Goal: Communication & Community: Answer question/provide support

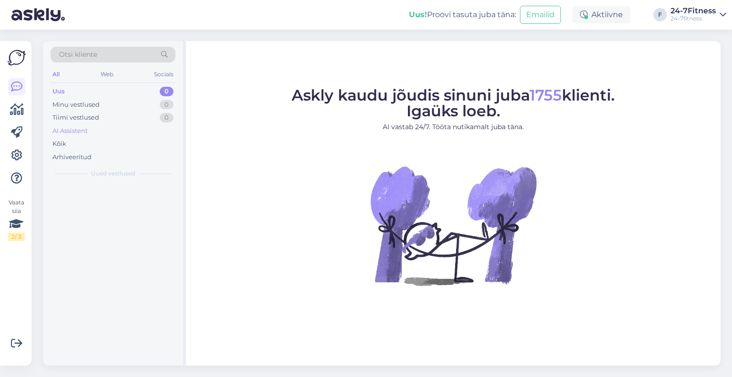
click at [82, 132] on div "AI Assistent" at bounding box center [69, 131] width 35 height 10
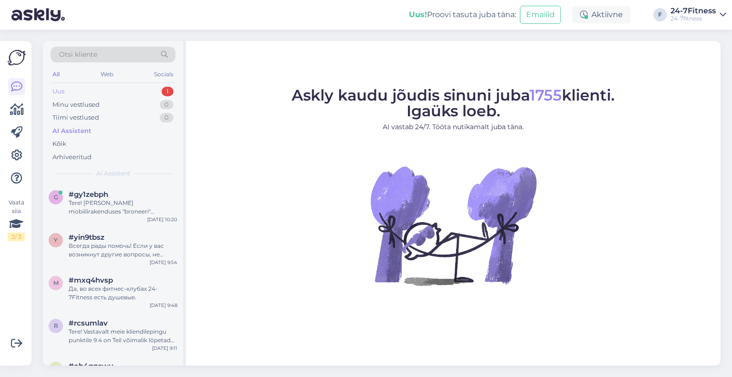
click at [110, 85] on div "Uus 1" at bounding box center [113, 91] width 125 height 13
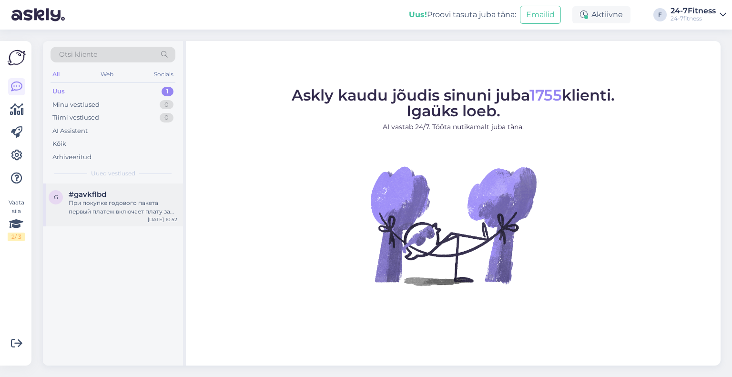
click at [120, 203] on div "При покупке годового пакета первый платеж включает плату за текущий месяц и сле…" at bounding box center [123, 207] width 109 height 17
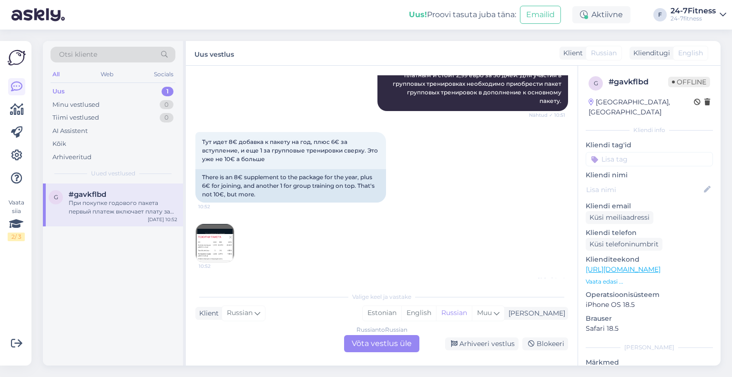
scroll to position [334, 0]
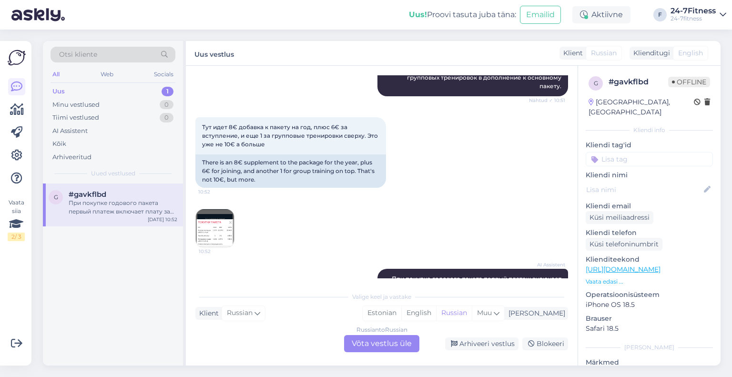
click at [225, 214] on img at bounding box center [215, 228] width 38 height 38
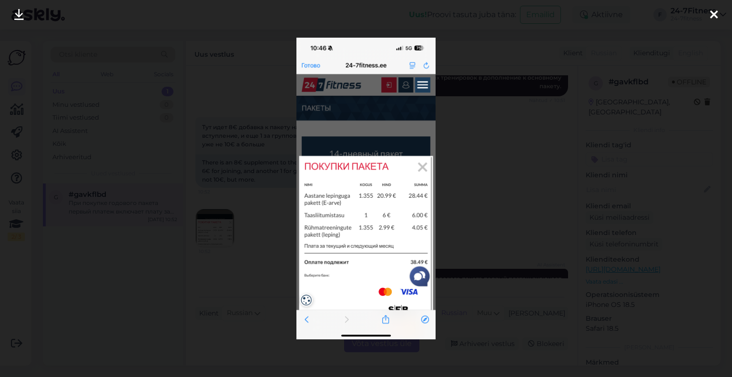
click at [473, 132] on div at bounding box center [366, 188] width 732 height 377
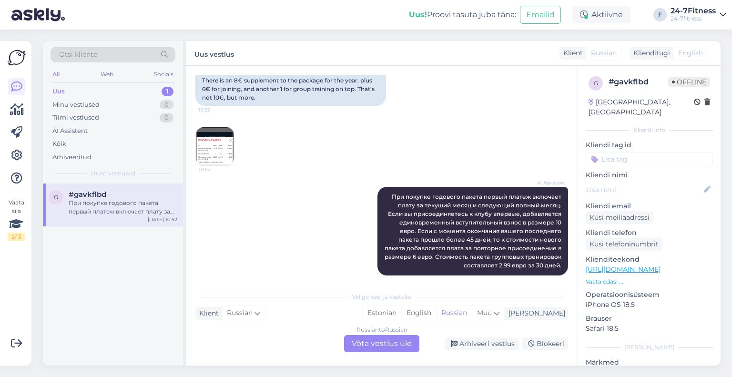
scroll to position [423, 0]
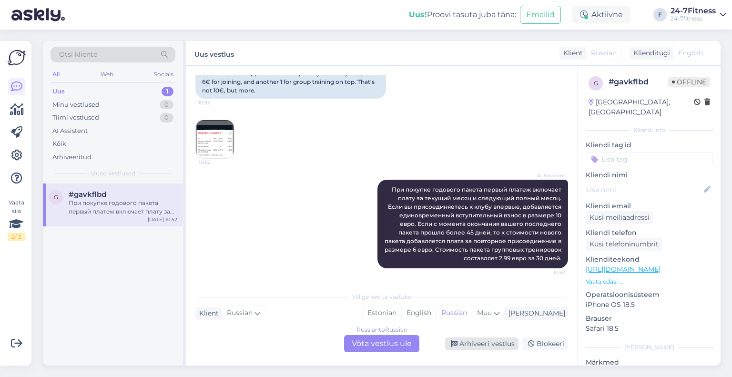
click at [478, 345] on div "Arhiveeri vestlus" at bounding box center [481, 343] width 73 height 13
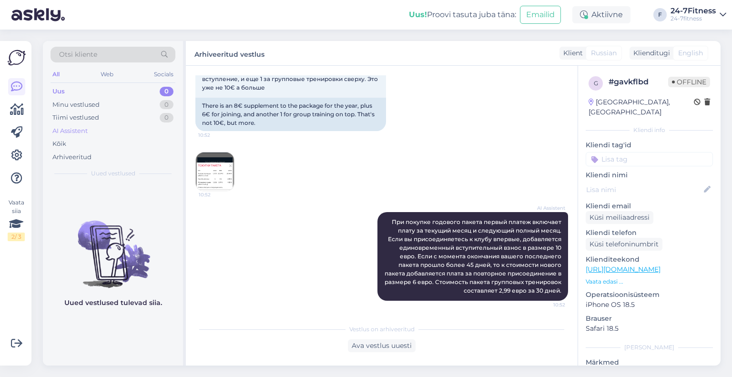
click at [61, 127] on div "AI Assistent" at bounding box center [69, 131] width 35 height 10
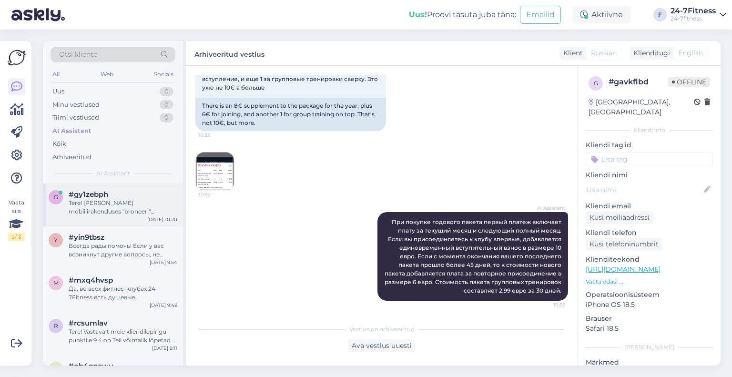
click at [97, 198] on span "#gy1zebph" at bounding box center [89, 194] width 40 height 9
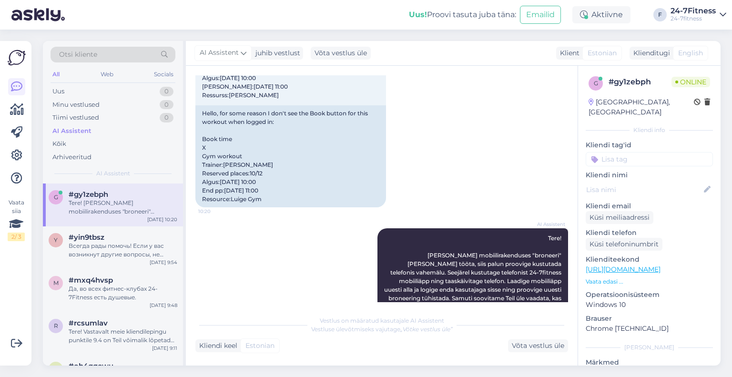
scroll to position [194, 0]
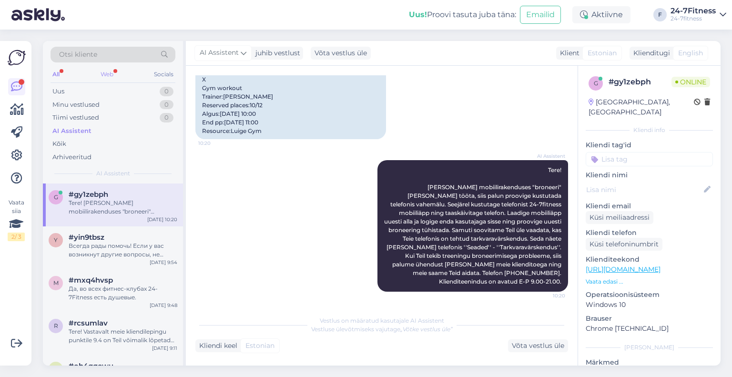
click at [113, 75] on div "Web" at bounding box center [107, 74] width 17 height 12
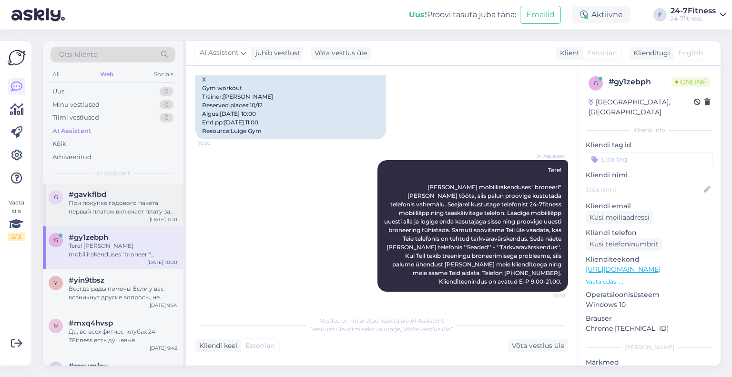
click at [128, 211] on div "При покупке годового пакета первый платеж включает плату за текущий месяц и сле…" at bounding box center [123, 207] width 109 height 17
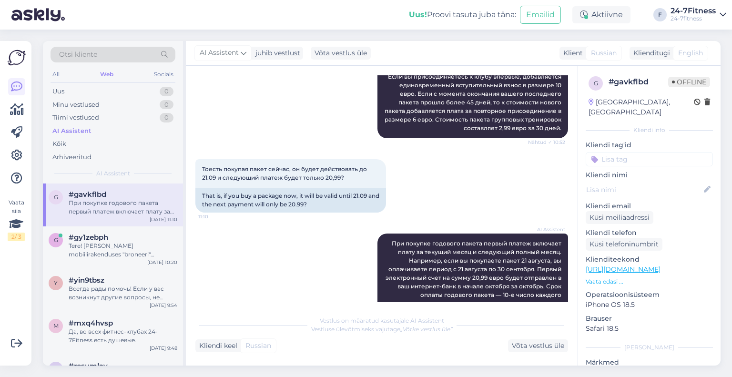
scroll to position [574, 0]
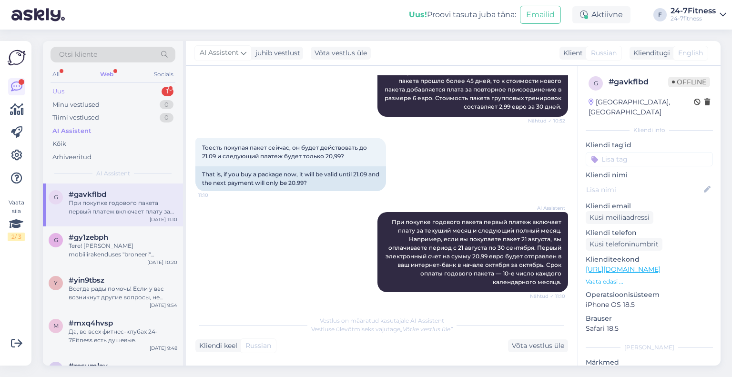
click at [119, 93] on div "Uus 1" at bounding box center [113, 91] width 125 height 13
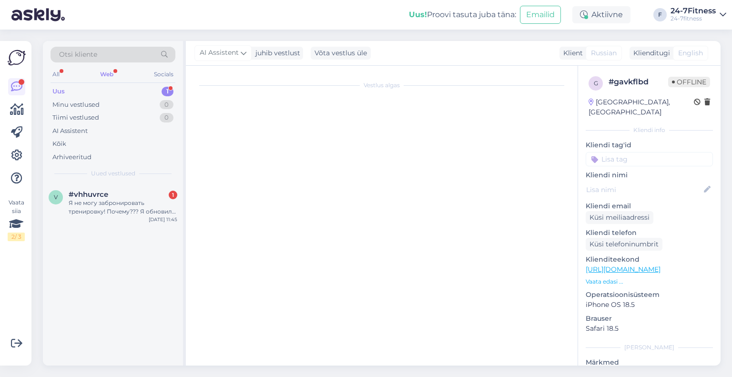
scroll to position [0, 0]
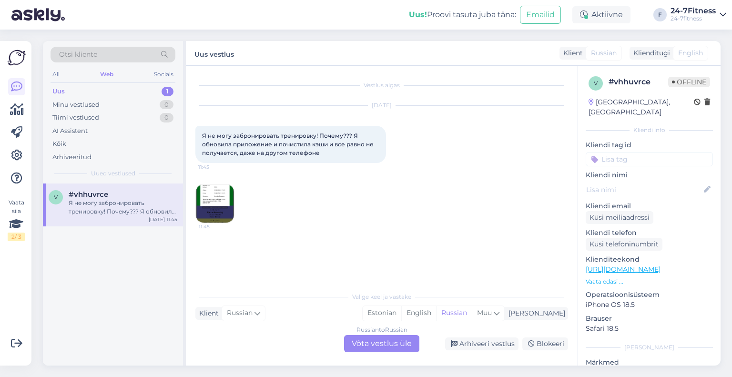
click at [220, 201] on img at bounding box center [215, 203] width 38 height 38
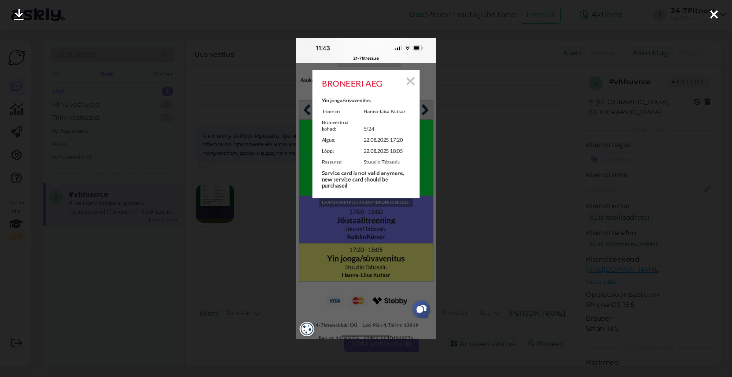
click at [470, 216] on div at bounding box center [366, 188] width 732 height 377
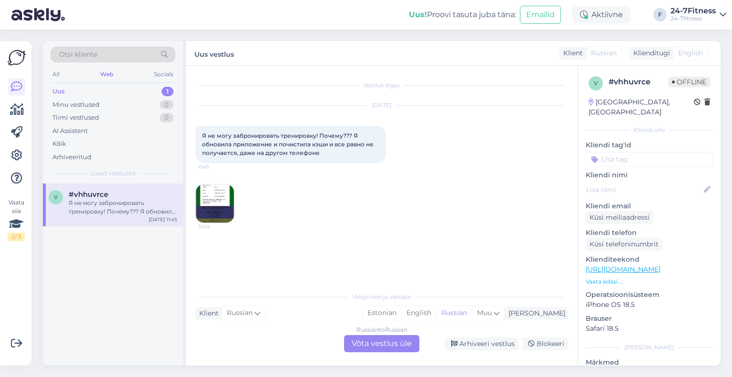
click at [212, 208] on img at bounding box center [215, 203] width 38 height 38
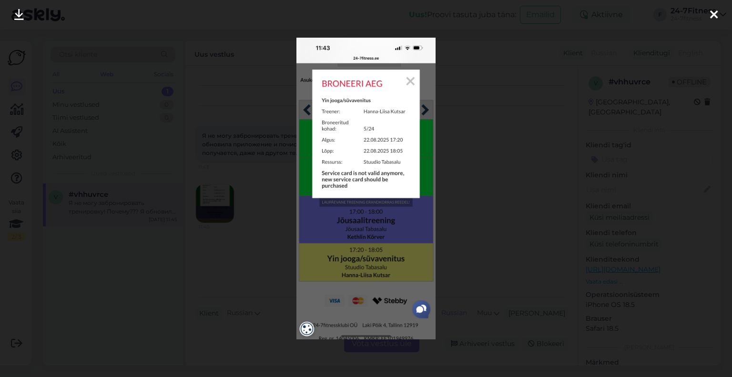
click at [496, 218] on div at bounding box center [366, 188] width 732 height 377
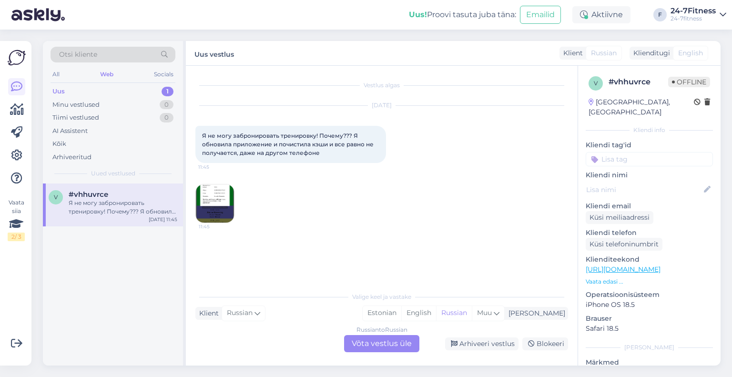
click at [111, 91] on div "Uus 1" at bounding box center [113, 91] width 125 height 13
click at [101, 131] on div "AI Assistent" at bounding box center [113, 130] width 125 height 13
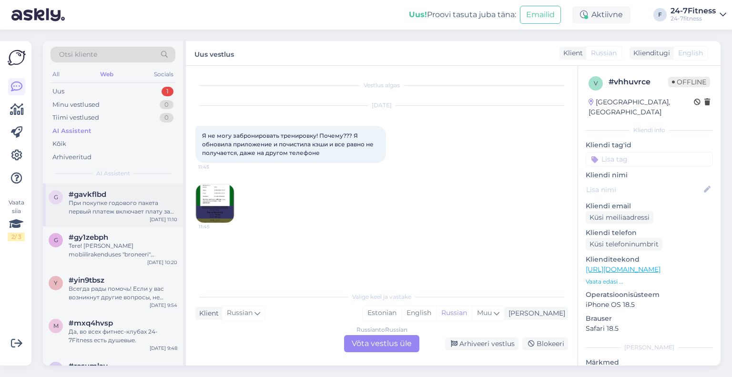
click at [108, 203] on div "При покупке годового пакета первый платеж включает плату за текущий месяц и сле…" at bounding box center [123, 207] width 109 height 17
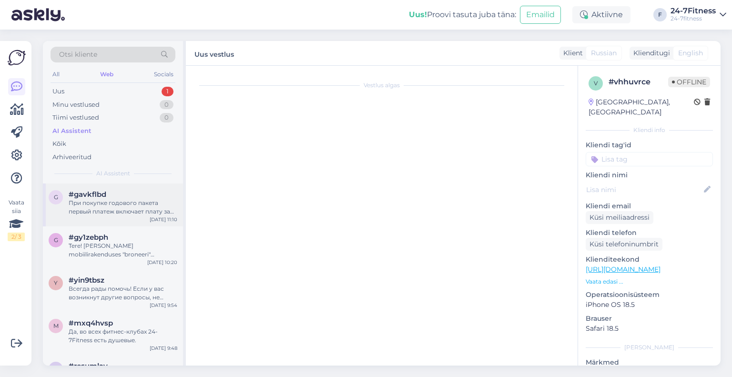
scroll to position [574, 0]
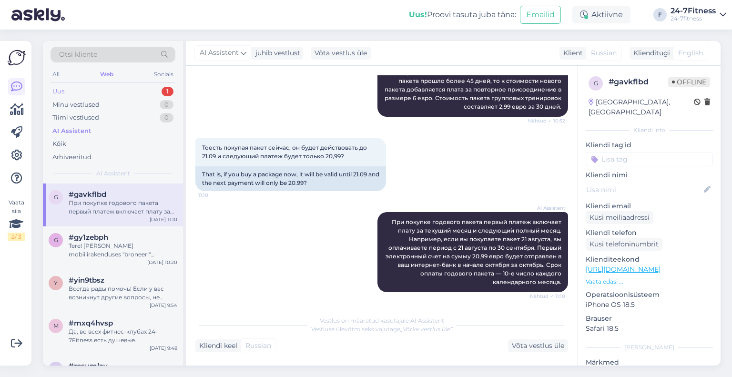
click at [72, 91] on div "Uus 1" at bounding box center [113, 91] width 125 height 13
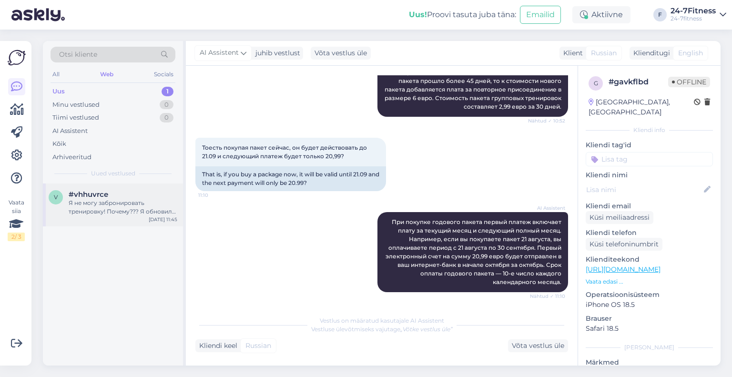
click at [107, 193] on span "#vhhuvrce" at bounding box center [89, 194] width 40 height 9
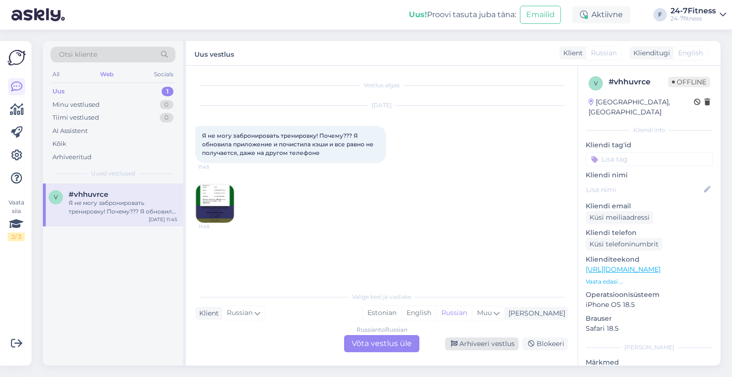
click at [483, 344] on div "Arhiveeri vestlus" at bounding box center [481, 343] width 73 height 13
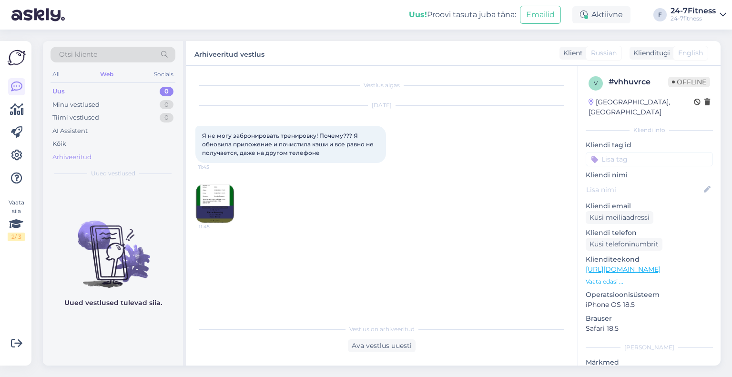
click at [73, 154] on div "Arhiveeritud" at bounding box center [71, 157] width 39 height 10
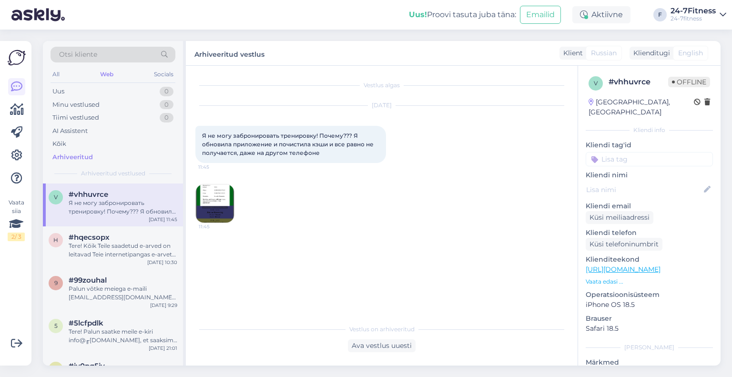
click at [99, 199] on div "Я не могу забронировать тренировку! Почему??? Я обновила приложение и почистила…" at bounding box center [123, 207] width 109 height 17
click at [401, 344] on div "Ava vestlus uuesti" at bounding box center [382, 345] width 68 height 13
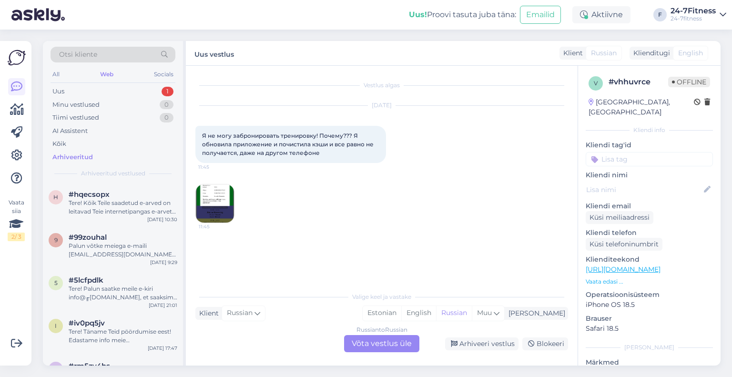
click at [394, 344] on div "Russian to Russian Võta vestlus üle" at bounding box center [381, 343] width 75 height 17
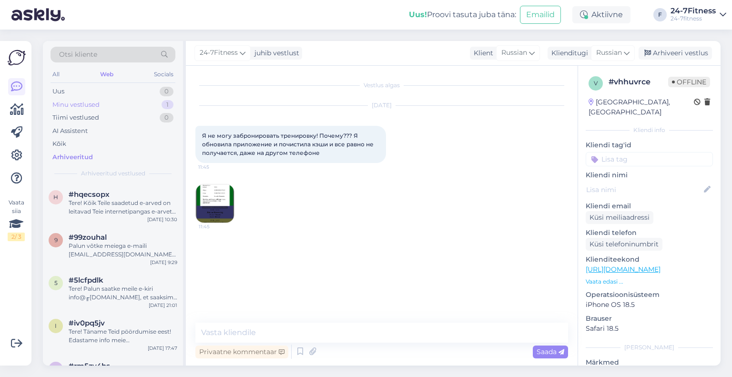
click at [86, 104] on div "Minu vestlused" at bounding box center [75, 105] width 47 height 10
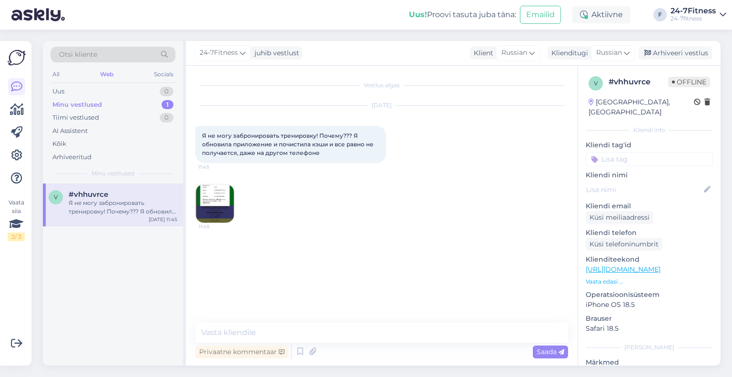
click at [91, 192] on span "#vhhuvrce" at bounding box center [89, 194] width 40 height 9
click at [311, 338] on textarea at bounding box center [381, 333] width 373 height 20
click at [621, 57] on span "Russian" at bounding box center [609, 53] width 26 height 10
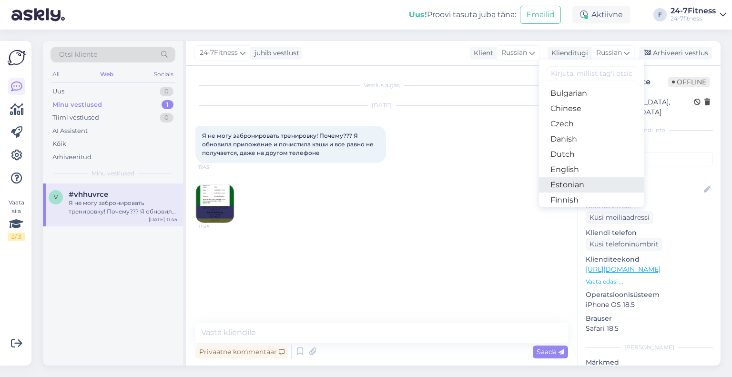
scroll to position [48, 0]
click at [591, 168] on link "Estonian" at bounding box center [591, 169] width 105 height 15
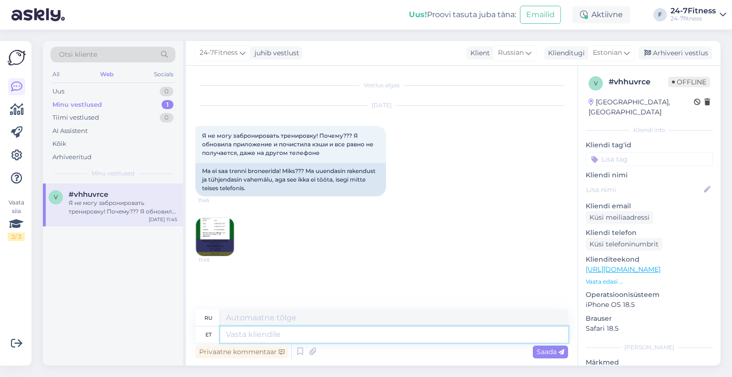
click at [305, 335] on textarea at bounding box center [394, 334] width 348 height 16
type textarea "Tere!"
type textarea "Привет!"
type textarea "Tere! Palun v"
type textarea "Здравствуйте! Пожалуйста."
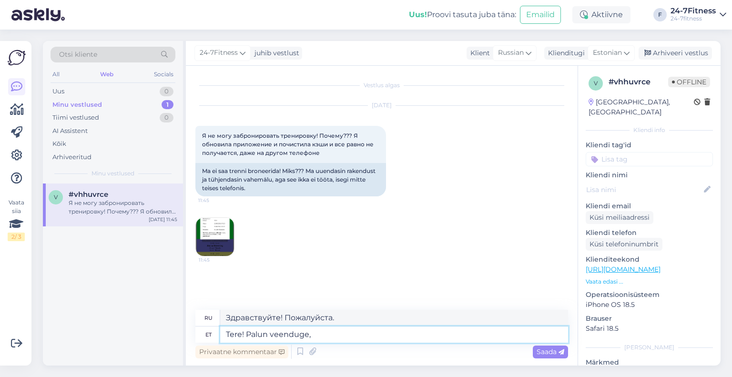
type textarea "Tere! Palun veenduge, e"
type textarea "Здравствуйте! Пожалуйста, убедитесь, что"
type textarea "Tere! Palun veenduge, et Teil on"
type textarea "Здравствуйте! Пожалуйста, убедитесь, что у вас есть"
type textarea "Tere! Palun veenduge, et Teil on ostetud r"
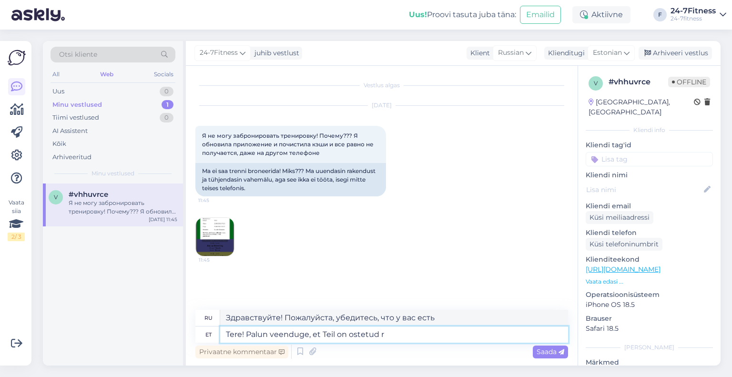
type textarea "Здравствуйте! Пожалуйста, убедитесь, что вы приобрели"
type textarea "Tere! Palun veenduge, et Teil on ostetud rüh"
type textarea "Здравствуйте! Пожалуйста, убедитесь, что вы приобрели r"
type textarea "Tere! Palun veenduge, et Teil on ostetud rühmatreeningute pa"
type textarea "Здравствуйте! Убедитесь, что вы приобрели пакет группового обучения."
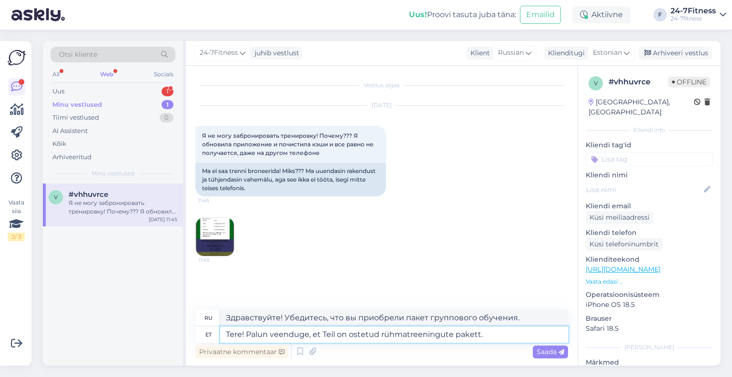
paste textarea "Alates [DATE] muutus rühmatreeningutes osalemine tasuliseks. Rühmatreeningutes …"
type textarea "Tere! Palun veenduge, et Teil on ostetud rühmatreeningute pakett. Alates [DATE]…"
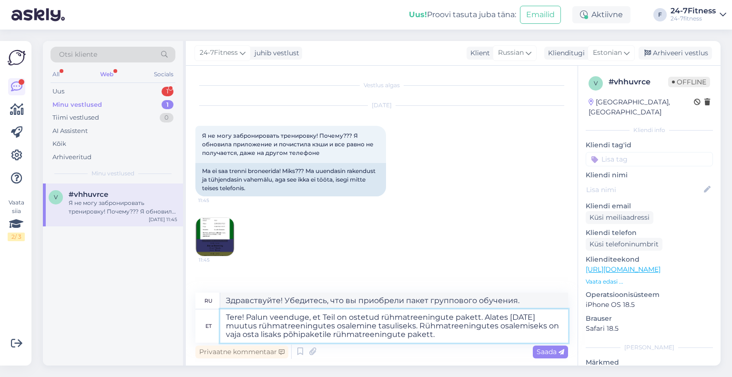
type textarea "Здравствуйте! Убедитесь, что вы приобрели пакет группового обучения. С [DATE] у…"
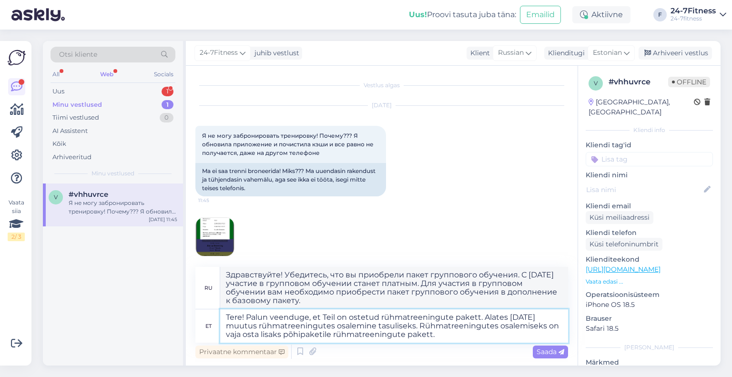
drag, startPoint x: 257, startPoint y: 327, endPoint x: 218, endPoint y: 327, distance: 39.5
click at [218, 327] on div "et Tere! Palun veenduge, et Teil on ostetud rühmatreeningute pakett. Alates [DA…" at bounding box center [381, 325] width 373 height 33
drag, startPoint x: 415, startPoint y: 325, endPoint x: 484, endPoint y: 314, distance: 69.6
click at [484, 314] on textarea "Tere! Palun veenduge, et Teil on ostetud rühmatreeningute pakett. Alates [DATE]…" at bounding box center [394, 325] width 348 height 33
type textarea "Tere! Palun veenduge, et Teil on ostetud rühmatreeningute pakett. Rühmatreening…"
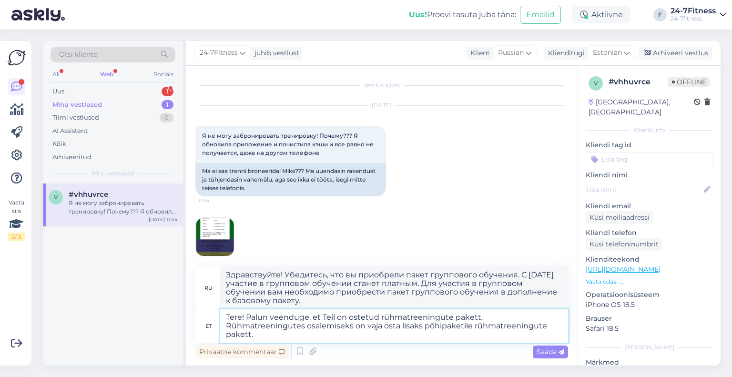
type textarea "Здравствуйте! Убедитесь, что вы приобрели пакет группового обучения. Для участи…"
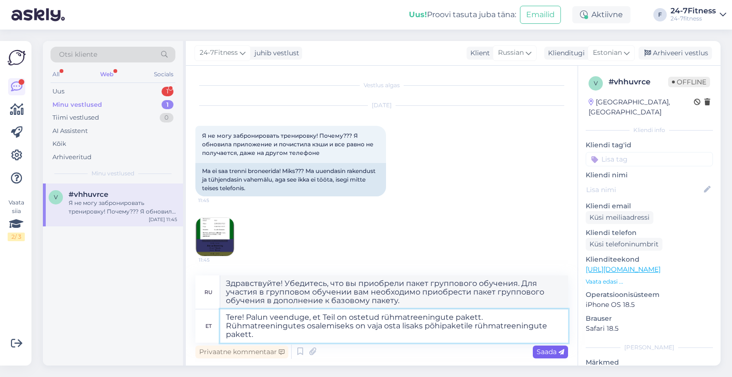
type textarea "Tere! Palun veenduge, et Teil on ostetud rühmatreeningute pakett. Rühmatreening…"
click at [550, 345] on div "Saada" at bounding box center [550, 351] width 35 height 13
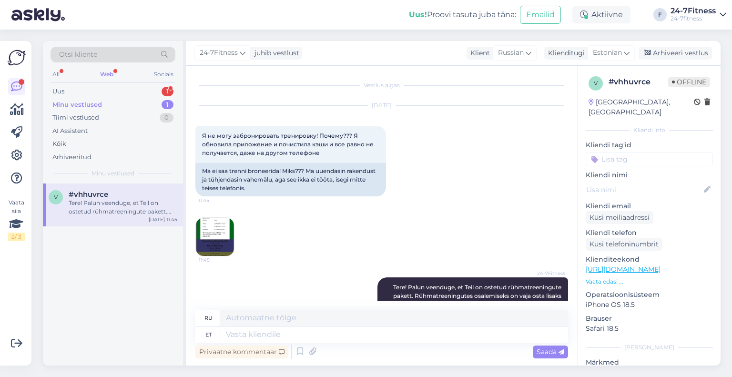
scroll to position [65, 0]
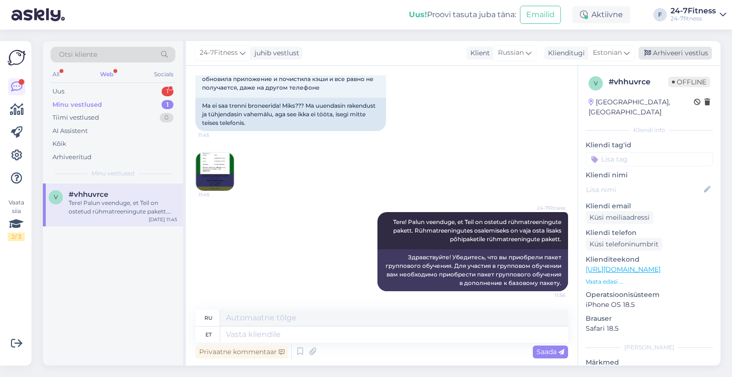
click at [690, 55] on div "Arhiveeri vestlus" at bounding box center [674, 53] width 73 height 13
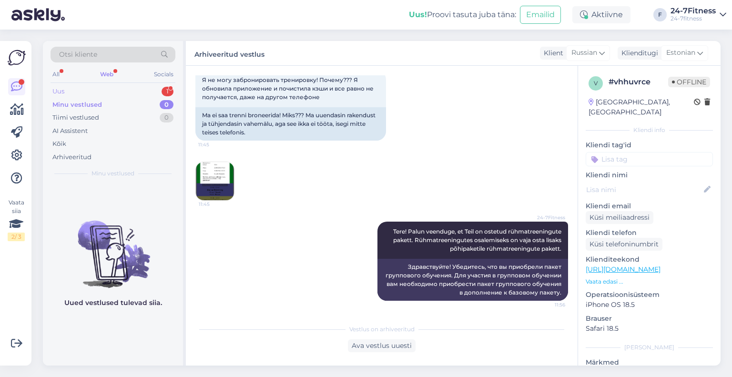
click at [107, 94] on div "Uus 1" at bounding box center [113, 91] width 125 height 13
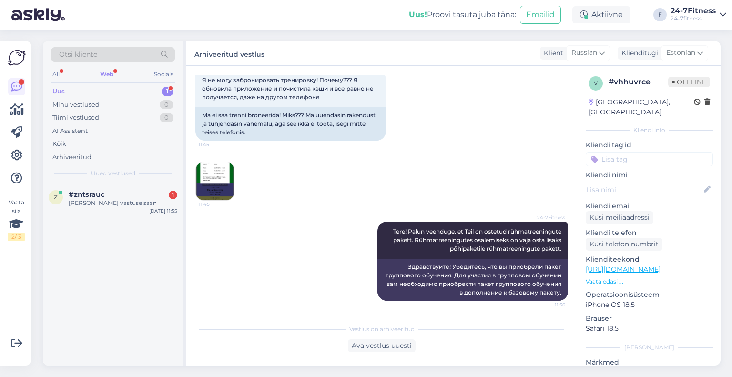
click at [105, 190] on div "#zntsrauc 1" at bounding box center [123, 194] width 109 height 9
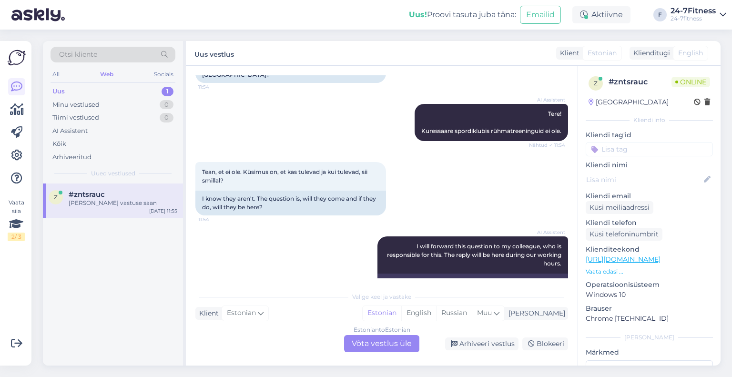
scroll to position [166, 0]
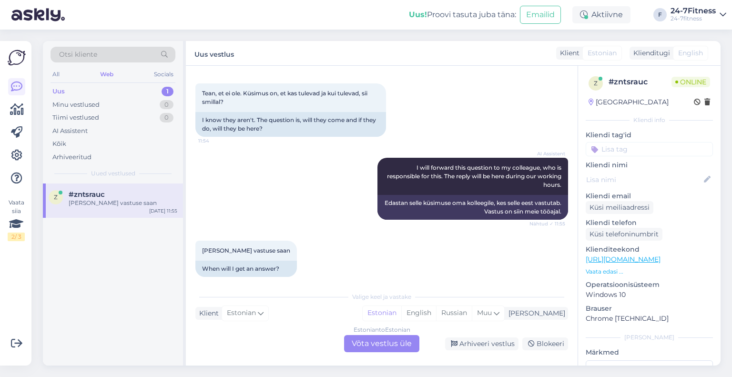
click at [404, 346] on div "Estonian to Estonian Võta vestlus üle" at bounding box center [381, 343] width 75 height 17
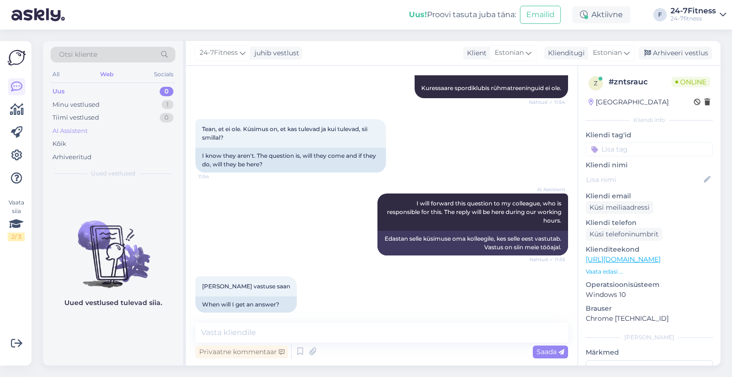
click at [102, 133] on div "AI Assistent" at bounding box center [113, 130] width 125 height 13
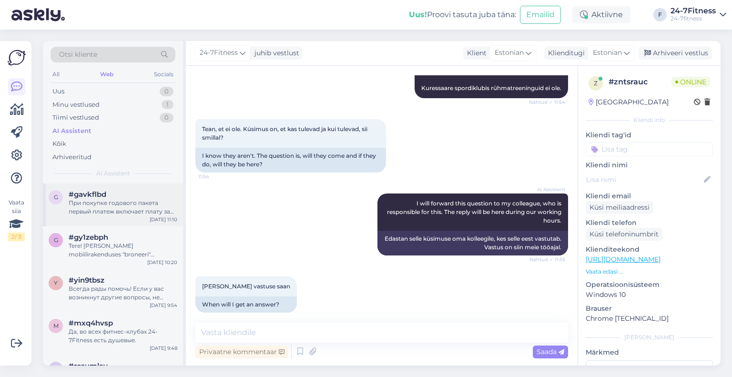
click at [121, 218] on div "g #gavkflbd При покупке годового пакета первый платеж включает плату за текущий…" at bounding box center [113, 204] width 140 height 43
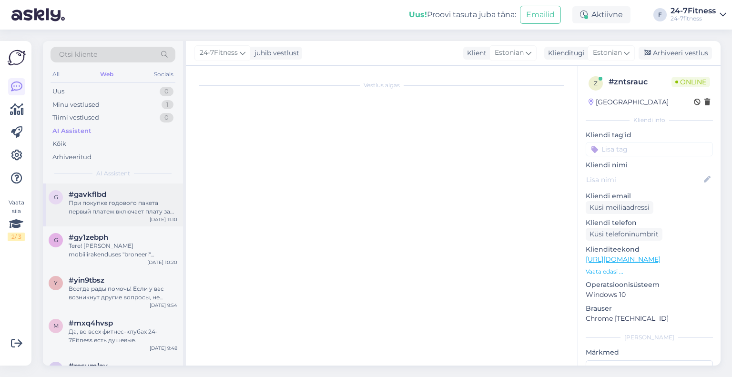
scroll to position [574, 0]
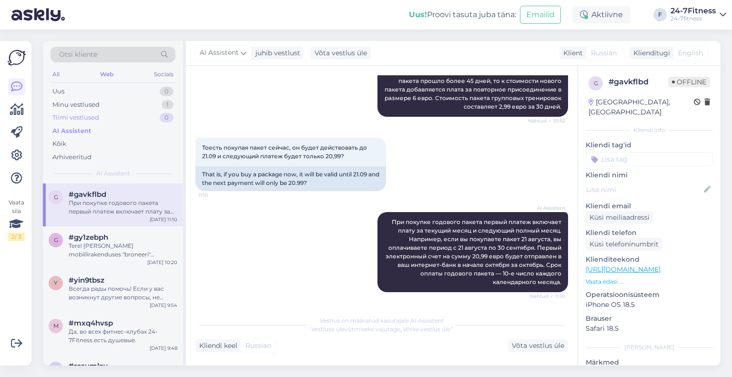
click at [125, 112] on div "Tiimi vestlused 0" at bounding box center [113, 117] width 125 height 13
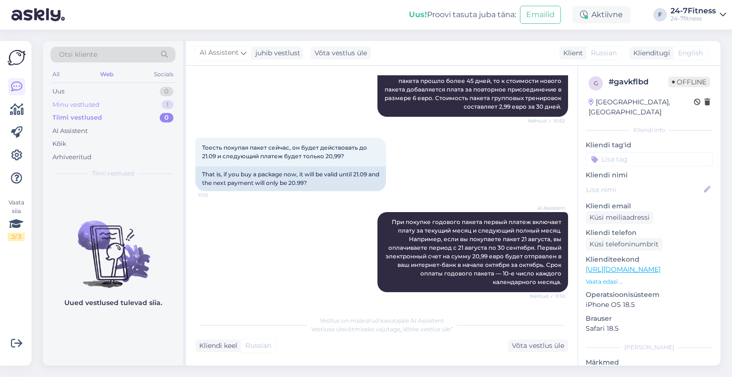
click at [123, 105] on div "Minu vestlused 1" at bounding box center [113, 104] width 125 height 13
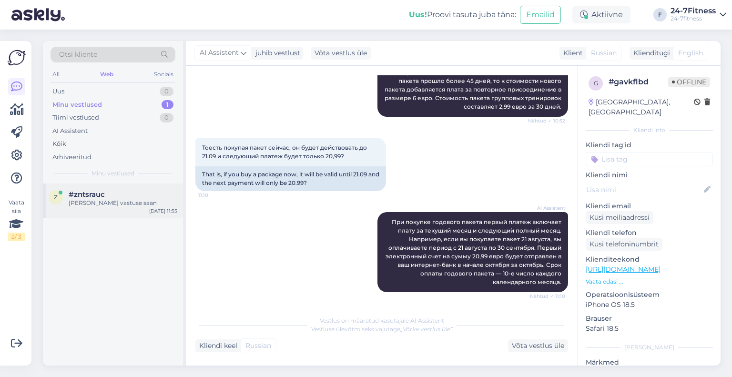
click at [89, 198] on span "#zntsrauc" at bounding box center [87, 194] width 36 height 9
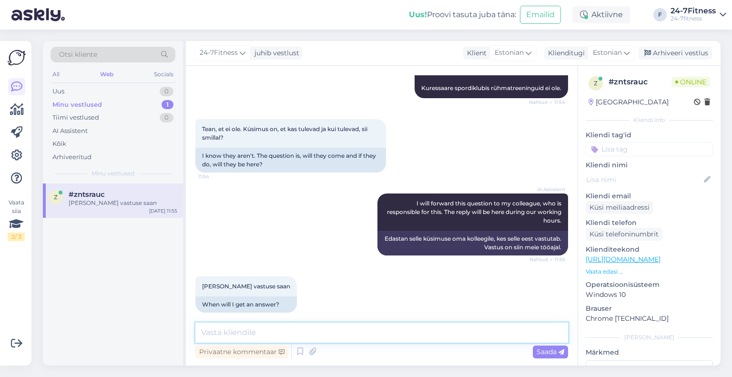
click at [310, 326] on textarea at bounding box center [381, 333] width 373 height 20
click at [237, 334] on textarea at bounding box center [381, 333] width 373 height 20
paste textarea "Uue klubi avamine on planeeritud 2025. [PERSON_NAME], kuid täpne avamise kuupäe…"
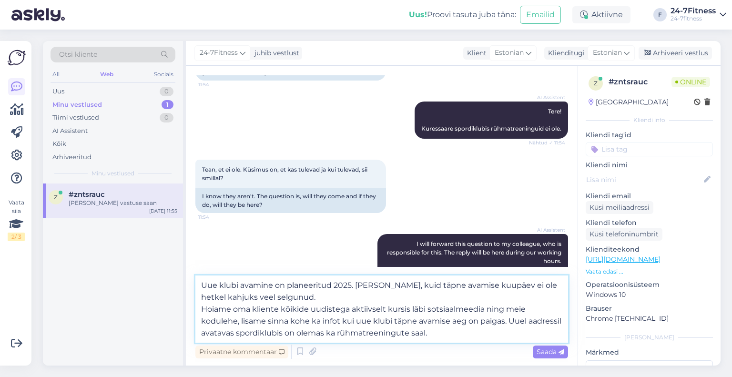
scroll to position [178, 0]
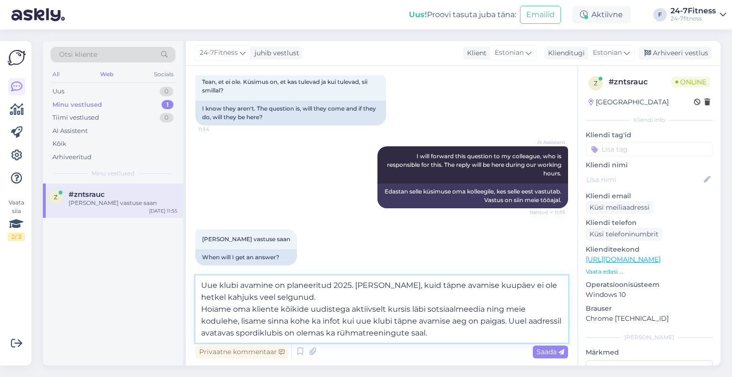
click at [203, 308] on textarea "Uue klubi avamine on planeeritud 2025. [PERSON_NAME], kuid täpne avamise kuupäe…" at bounding box center [381, 308] width 373 height 67
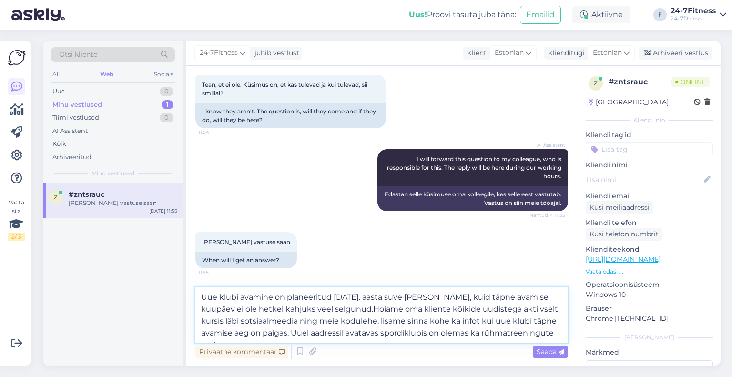
scroll to position [166, 0]
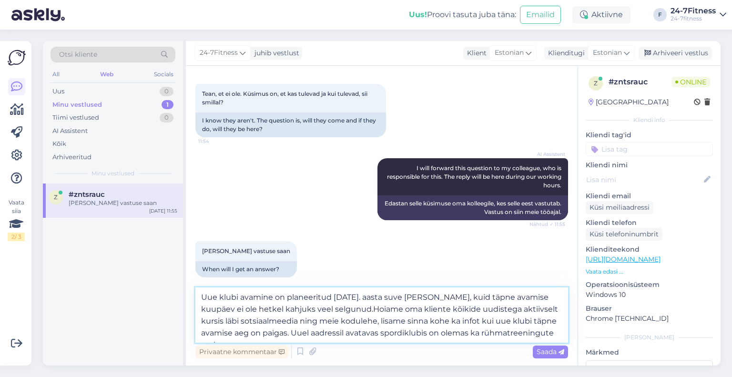
click at [316, 306] on textarea "Uue klubi avamine on planeeritud [DATE]. aasta suve [PERSON_NAME], kuid täpne a…" at bounding box center [381, 314] width 373 height 55
click at [314, 308] on textarea "Uue klubi avamine on planeeritud [DATE]. aasta suve [PERSON_NAME], kuid täpne a…" at bounding box center [381, 314] width 373 height 55
click at [537, 333] on textarea "Uue klubi avamine on planeeritud 2025. [PERSON_NAME], kuid täpne avamise kuupäe…" at bounding box center [381, 314] width 373 height 55
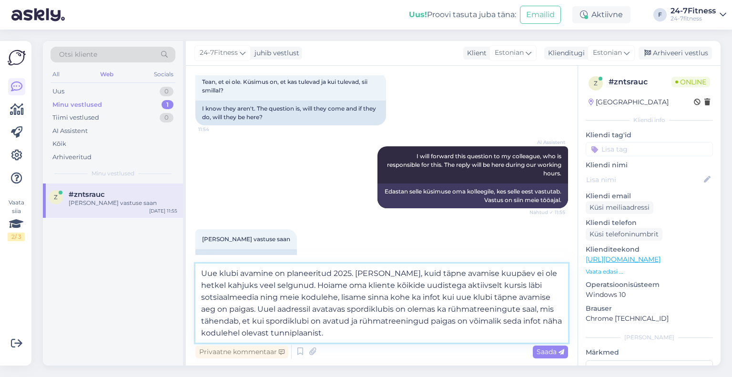
click at [391, 332] on textarea "Uue klubi avamine on planeeritud 2025. [PERSON_NAME], kuid täpne avamise kuupäe…" at bounding box center [381, 302] width 373 height 79
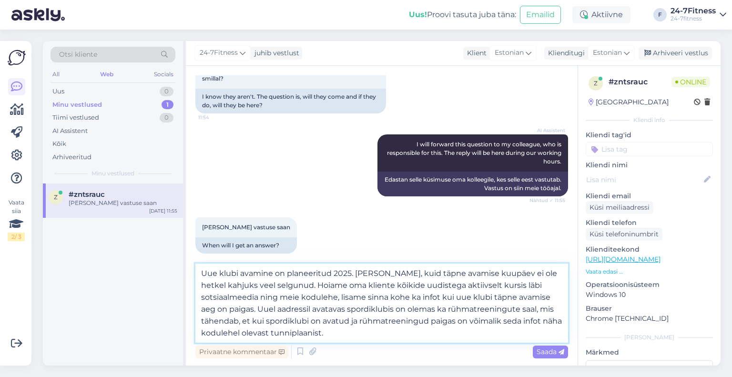
click at [366, 335] on textarea "Uue klubi avamine on planeeritud 2025. [PERSON_NAME], kuid täpne avamise kuupäe…" at bounding box center [381, 302] width 373 height 79
type textarea "Uue klubi avamine on planeeritud 2025. [PERSON_NAME], kuid täpne avamise kuupäe…"
click at [546, 352] on span "Saada" at bounding box center [551, 351] width 28 height 9
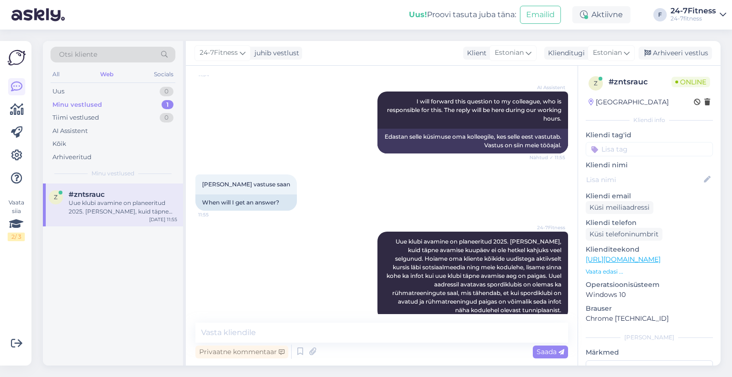
scroll to position [240, 0]
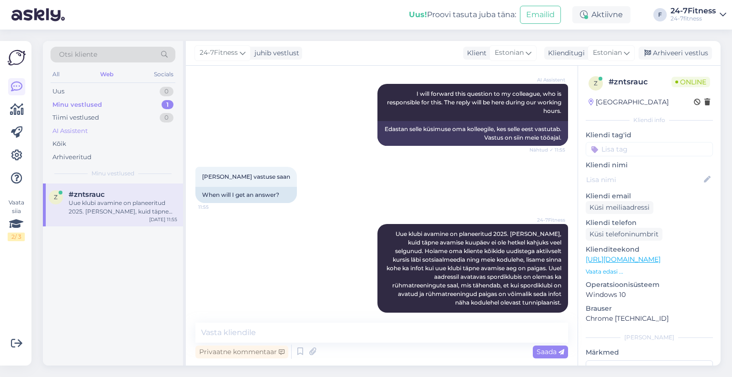
click at [96, 133] on div "AI Assistent" at bounding box center [113, 130] width 125 height 13
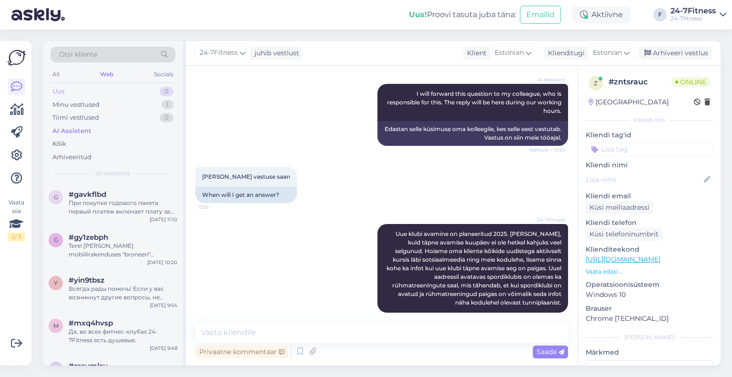
click at [94, 90] on div "Uus 0" at bounding box center [113, 91] width 125 height 13
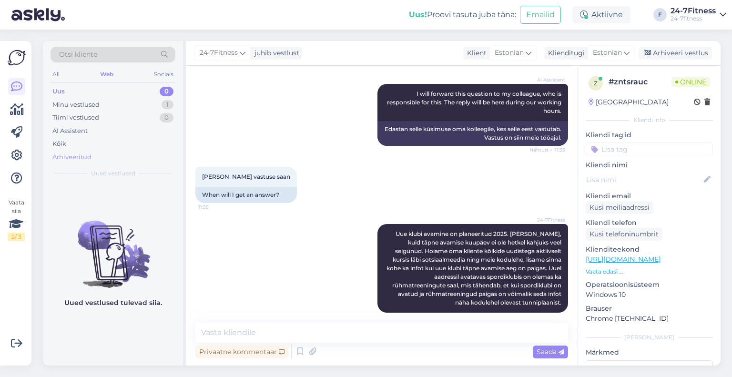
click at [71, 151] on div "Arhiveeritud" at bounding box center [113, 157] width 125 height 13
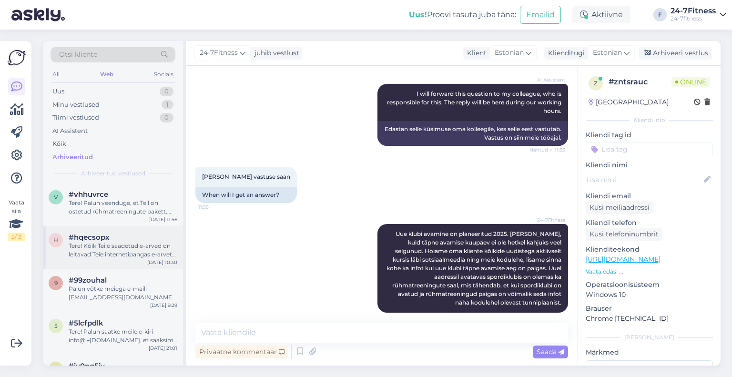
click at [102, 255] on div "Tere! Kõik Teile saadetud e-arved on leitavad Teie internetipangas e-arvete sek…" at bounding box center [123, 250] width 109 height 17
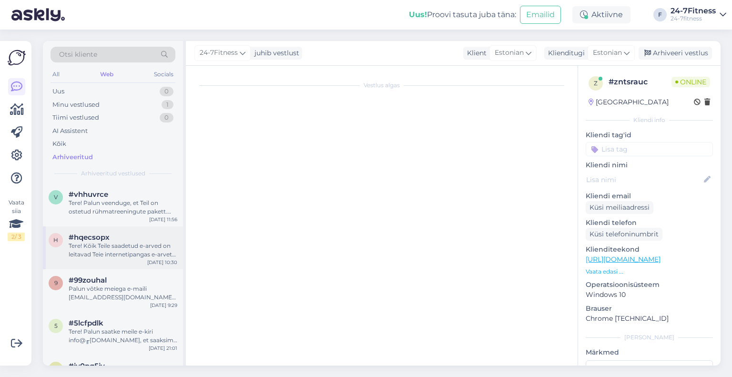
scroll to position [6, 0]
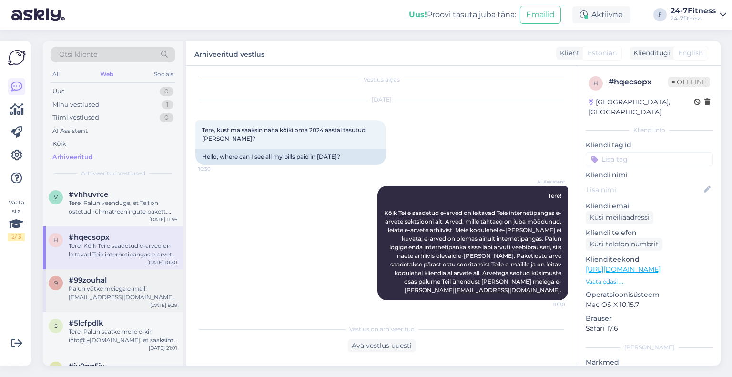
click at [103, 288] on div "Palun võtke meiega e-maili [EMAIL_ADDRESS][DOMAIN_NAME] teel ühendust tagastuse…" at bounding box center [123, 292] width 109 height 17
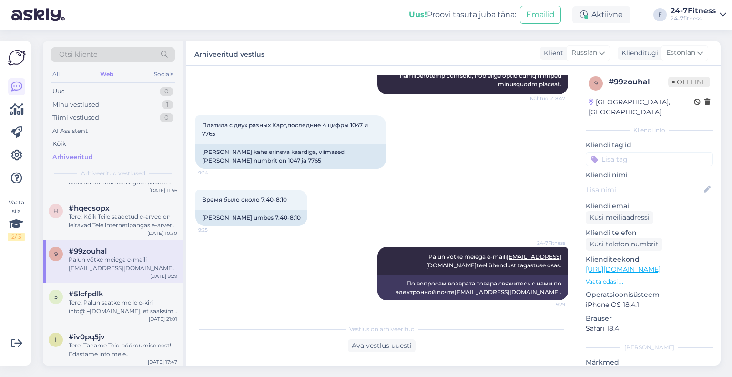
scroll to position [0, 0]
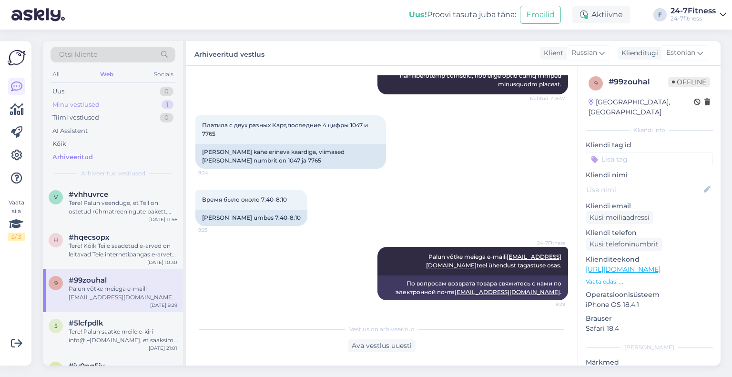
click at [82, 100] on div "Minu vestlused" at bounding box center [75, 105] width 47 height 10
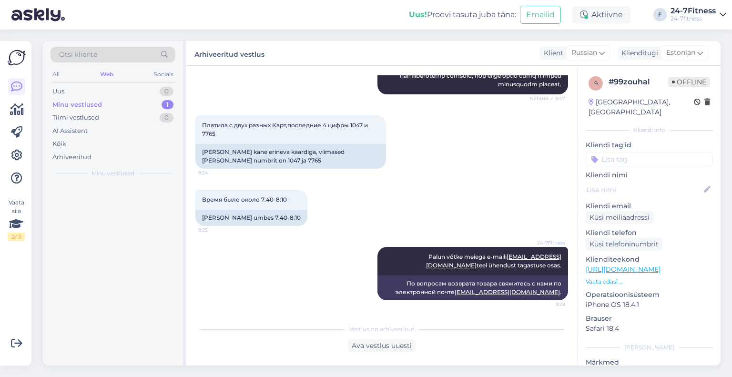
click at [105, 197] on div at bounding box center [113, 274] width 140 height 182
click at [111, 209] on div "Uue klubi avamine on planeeritud 2025. [PERSON_NAME], kuid täpne avamise kuupäe…" at bounding box center [123, 207] width 109 height 17
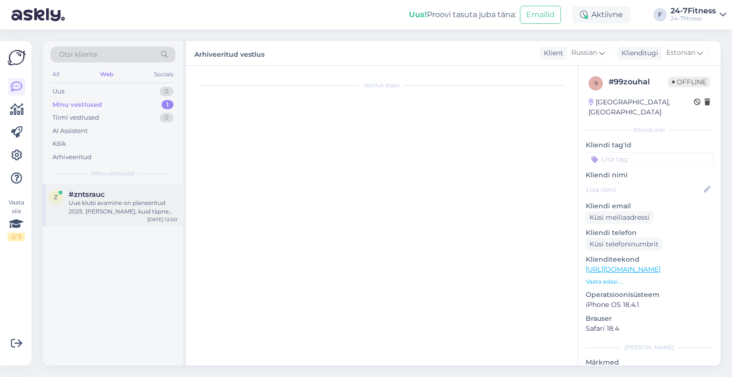
scroll to position [240, 0]
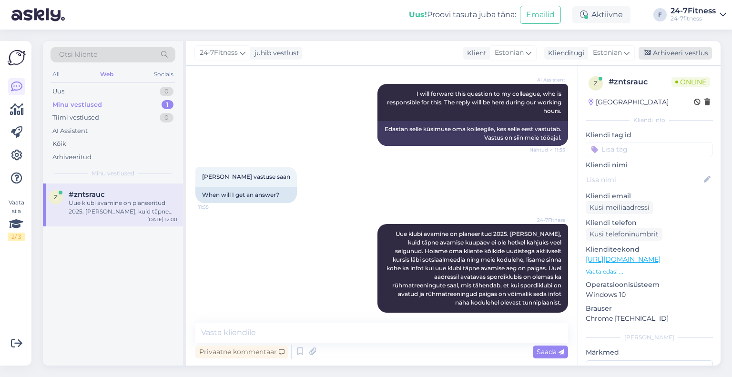
click at [694, 51] on div "Arhiveeri vestlus" at bounding box center [674, 53] width 73 height 13
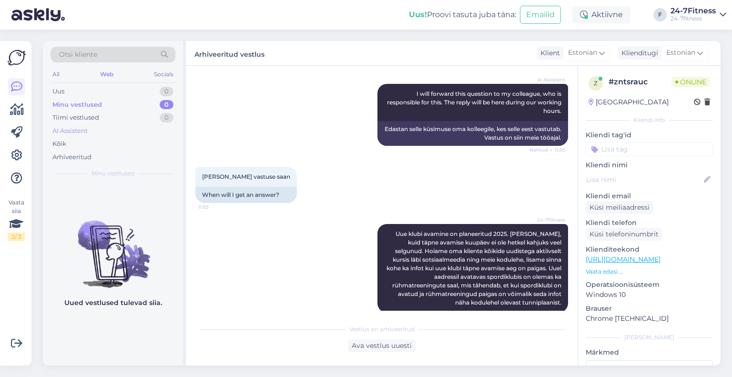
click at [91, 134] on div "AI Assistent" at bounding box center [113, 130] width 125 height 13
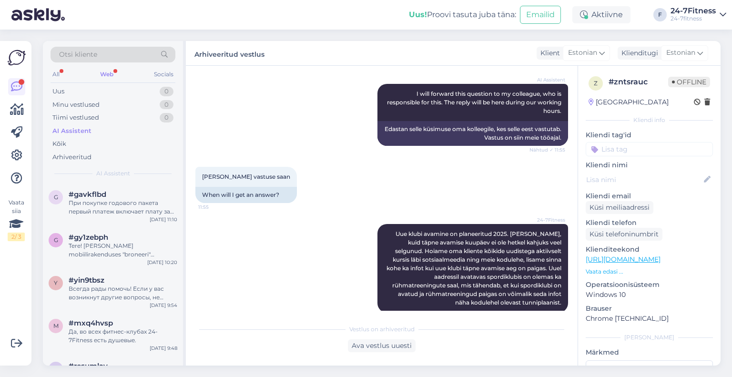
scroll to position [376, 0]
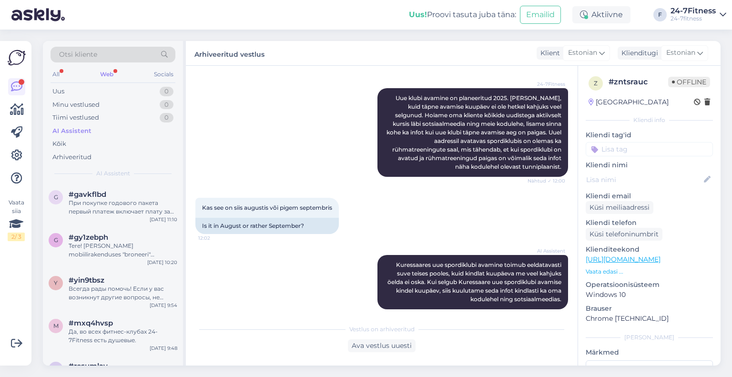
click at [116, 68] on div "All Web Socials" at bounding box center [113, 75] width 125 height 15
click at [110, 69] on div "Web" at bounding box center [106, 74] width 17 height 12
click at [128, 207] on div "Kuressaares uue spordiklubi avamine toimub eeldatavasti suve teises pooles, kui…" at bounding box center [123, 207] width 109 height 17
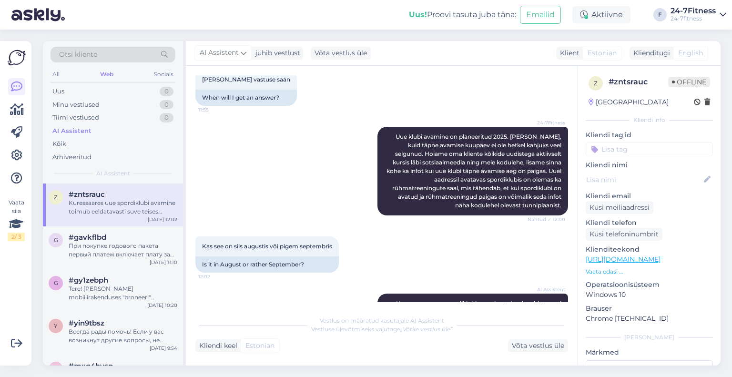
scroll to position [385, 0]
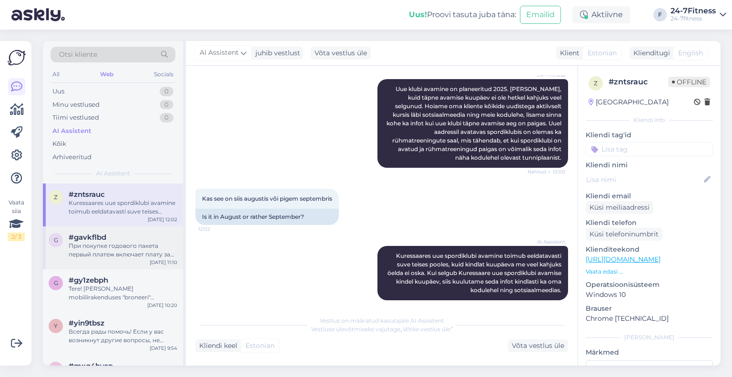
click at [119, 249] on div "При покупке годового пакета первый платеж включает плату за текущий месяц и сле…" at bounding box center [123, 250] width 109 height 17
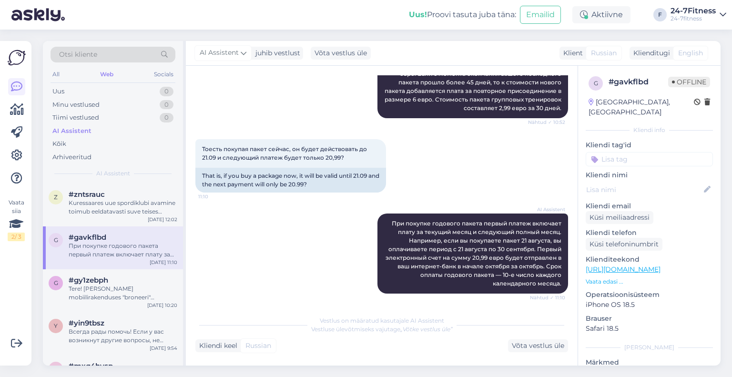
scroll to position [574, 0]
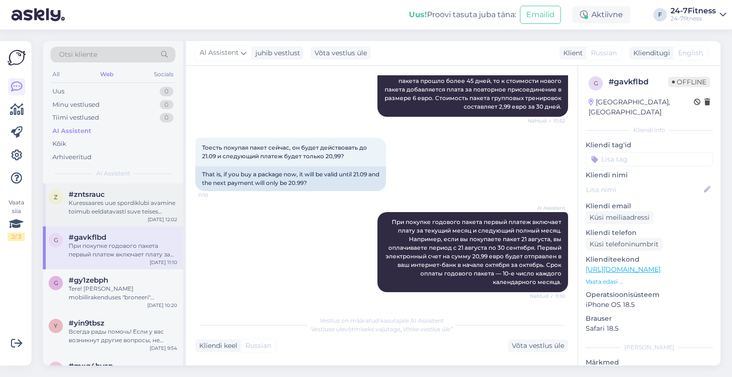
click at [105, 207] on div "Kuressaares uue spordiklubi avamine toimub eeldatavasti suve teises pooles, kui…" at bounding box center [123, 207] width 109 height 17
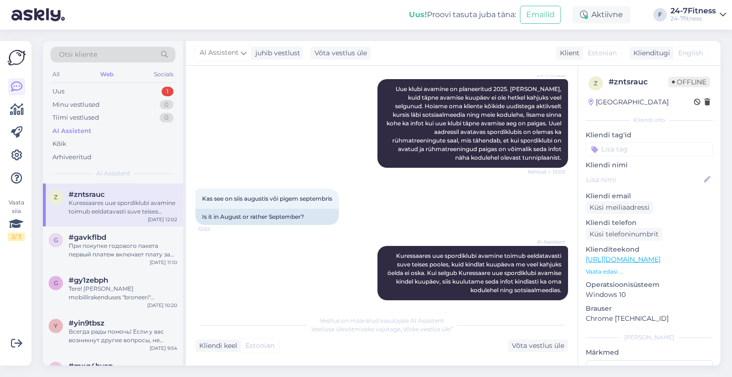
scroll to position [385, 0]
click at [90, 92] on div "Uus 1" at bounding box center [113, 91] width 125 height 13
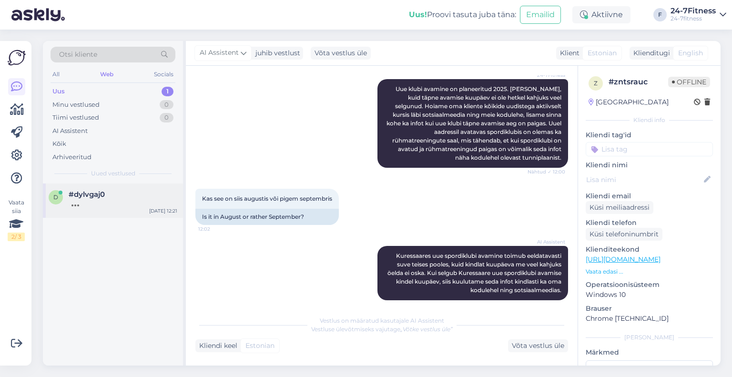
click at [108, 215] on div "d #dylvgaj0 [DATE] 12:21" at bounding box center [113, 200] width 140 height 34
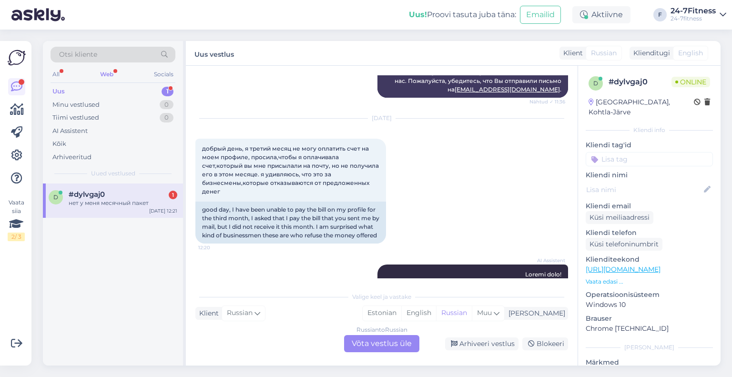
scroll to position [4302, 0]
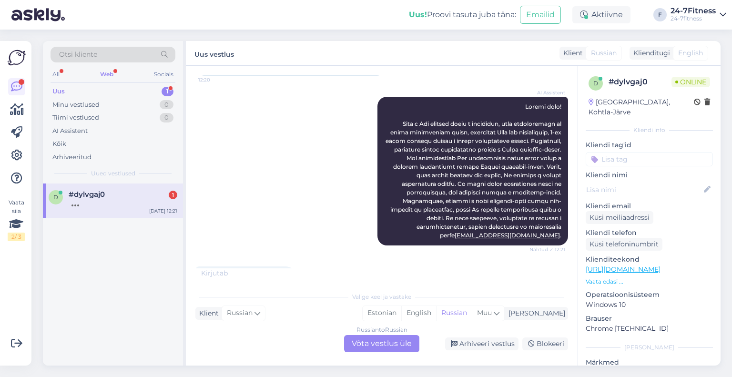
click at [108, 202] on div at bounding box center [123, 203] width 109 height 9
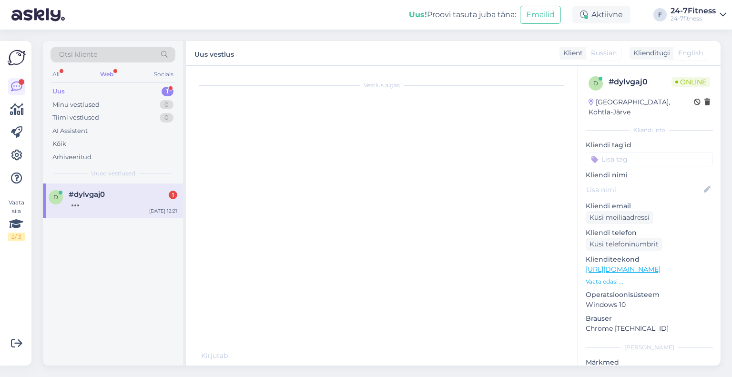
scroll to position [0, 0]
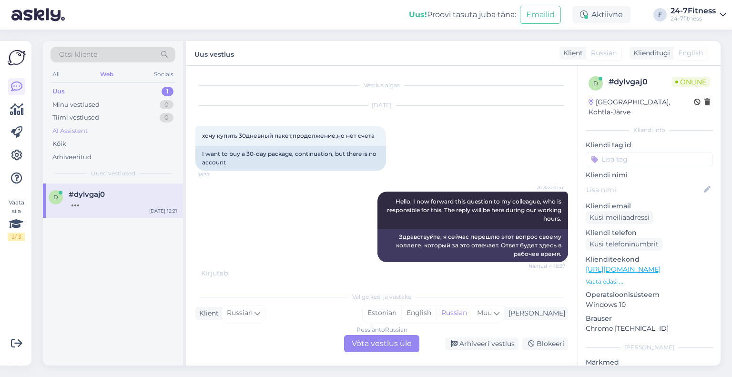
click at [101, 133] on div "AI Assistent" at bounding box center [113, 130] width 125 height 13
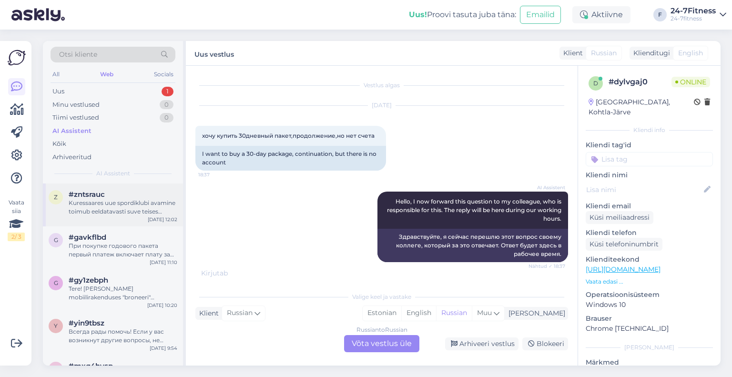
click at [114, 193] on div "#zntsrauc" at bounding box center [123, 194] width 109 height 9
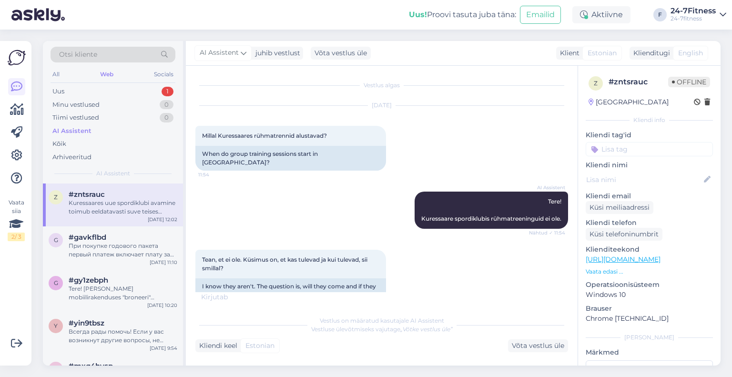
scroll to position [395, 0]
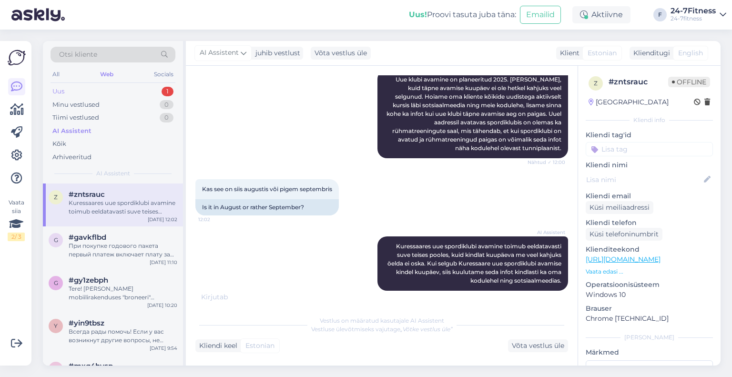
click at [120, 89] on div "Uus 1" at bounding box center [113, 91] width 125 height 13
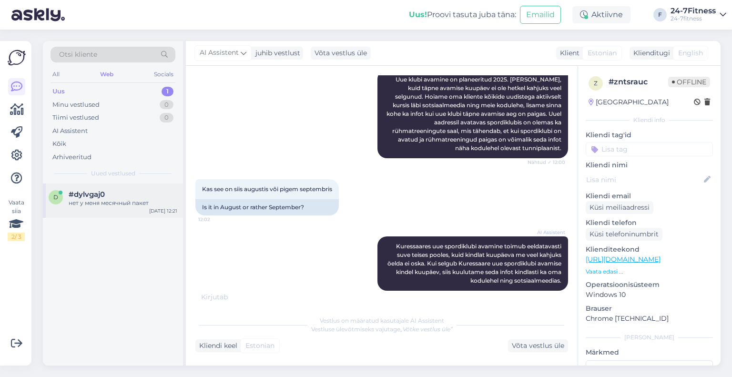
click at [114, 216] on div "d #dylvgaj0 нет у меня месячный пакет [DATE] 12:21" at bounding box center [113, 200] width 140 height 34
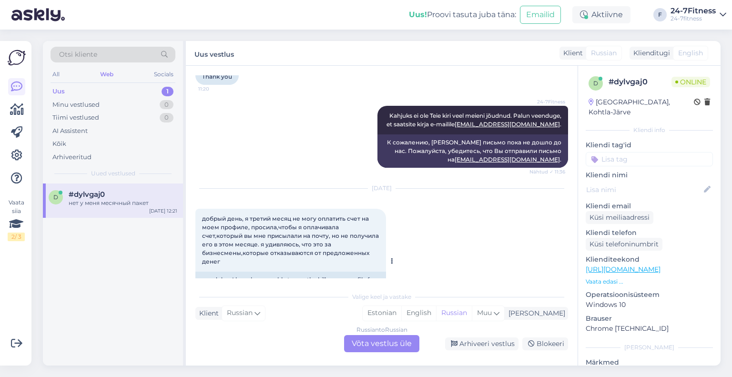
scroll to position [4385, 0]
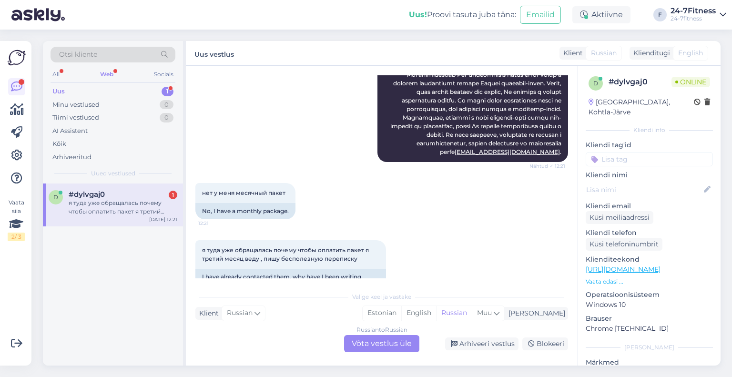
click at [381, 343] on div "Russian to Russian Võta vestlus üle" at bounding box center [381, 343] width 75 height 17
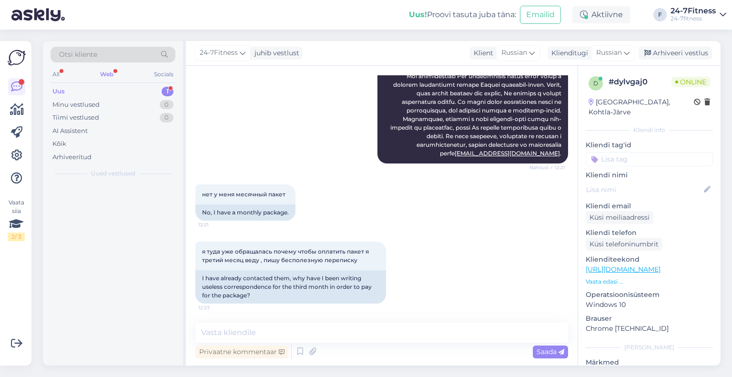
scroll to position [4349, 0]
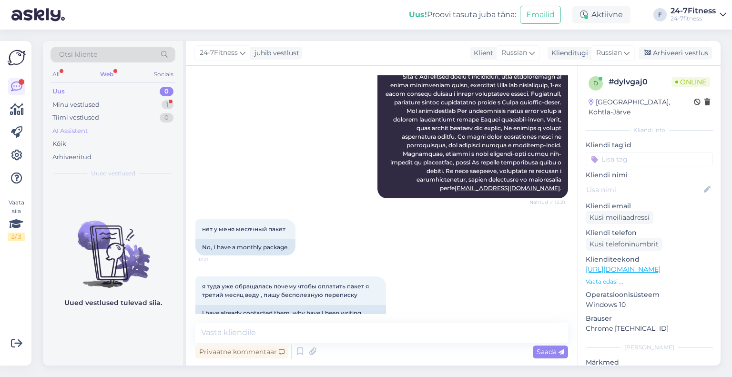
click at [90, 129] on div "AI Assistent" at bounding box center [113, 130] width 125 height 13
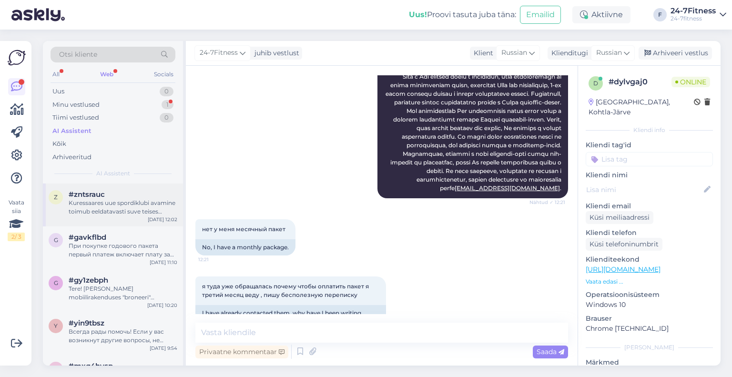
click at [108, 208] on div "Kuressaares uue spordiklubi avamine toimub eeldatavasti suve teises pooles, kui…" at bounding box center [123, 207] width 109 height 17
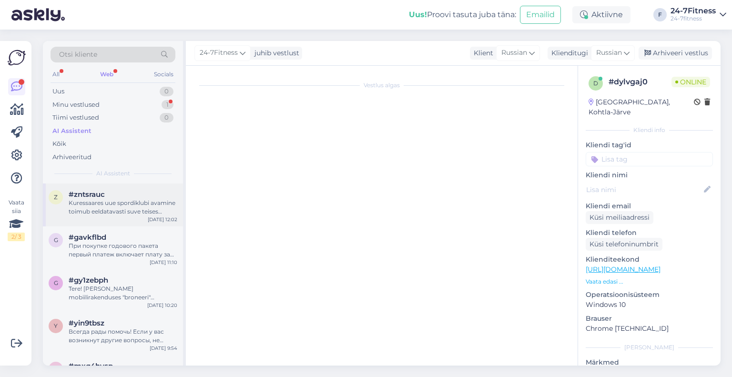
scroll to position [385, 0]
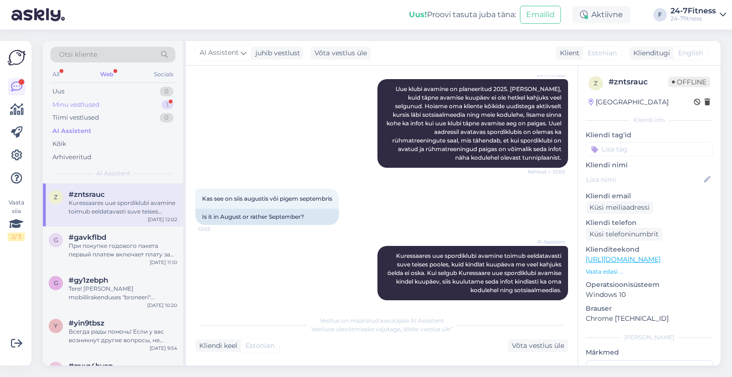
click at [115, 104] on div "Minu vestlused 1" at bounding box center [113, 104] width 125 height 13
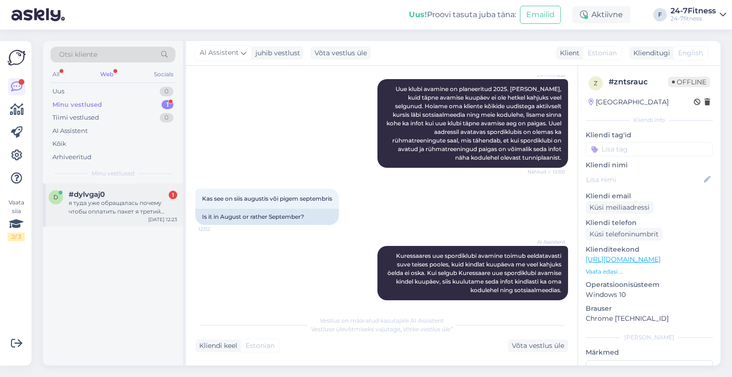
click at [124, 211] on div "я туда уже обращалась почему чтобы оплатить пакет я третий месяц веду , пишу бе…" at bounding box center [123, 207] width 109 height 17
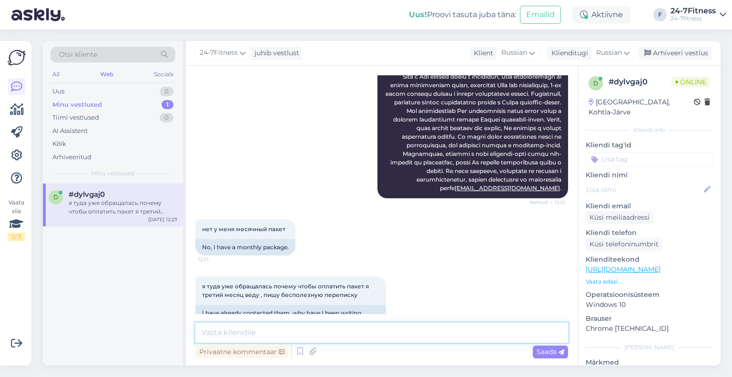
click at [295, 341] on textarea at bounding box center [381, 333] width 373 height 20
click at [103, 135] on div "AI Assistent" at bounding box center [113, 130] width 125 height 13
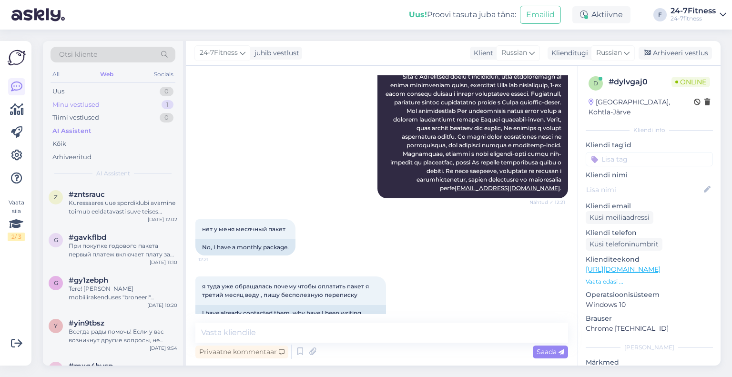
click at [93, 108] on div "Minu vestlused" at bounding box center [75, 105] width 47 height 10
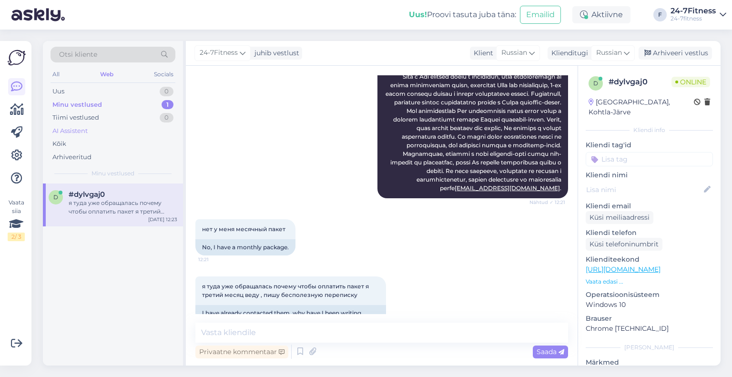
click at [86, 129] on div "AI Assistent" at bounding box center [69, 131] width 35 height 10
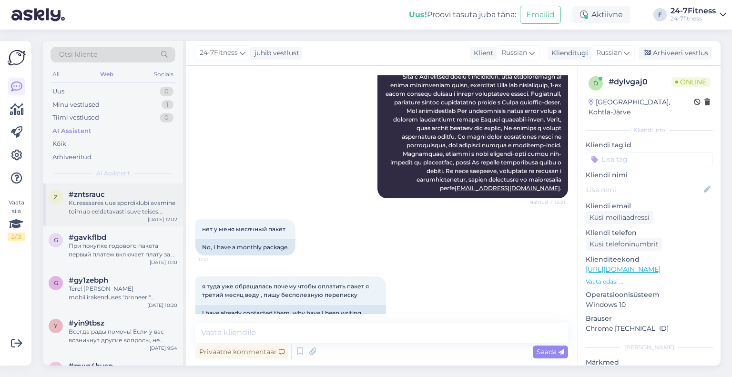
click at [111, 190] on div "#zntsrauc" at bounding box center [123, 194] width 109 height 9
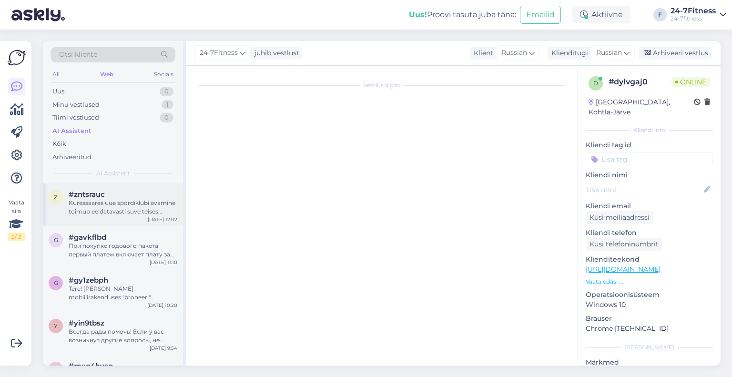
scroll to position [385, 0]
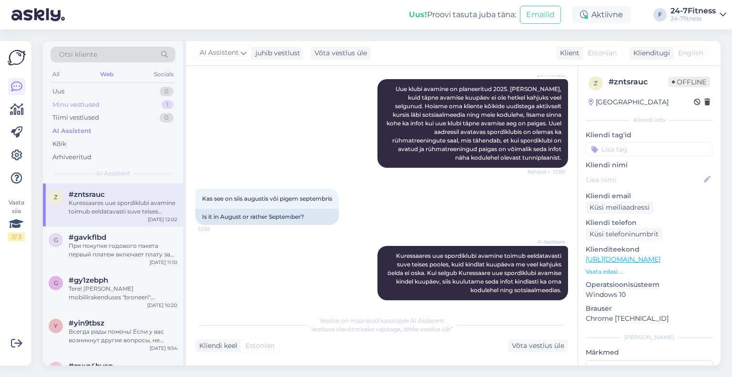
click at [74, 106] on div "Minu vestlused" at bounding box center [75, 105] width 47 height 10
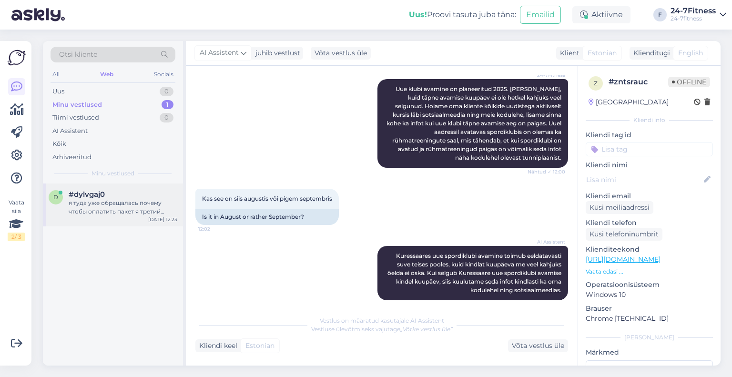
click at [102, 187] on div "d #dylvgaj0 я туда уже обращалась почему чтобы оплатить пакет я третий месяц ве…" at bounding box center [113, 204] width 140 height 43
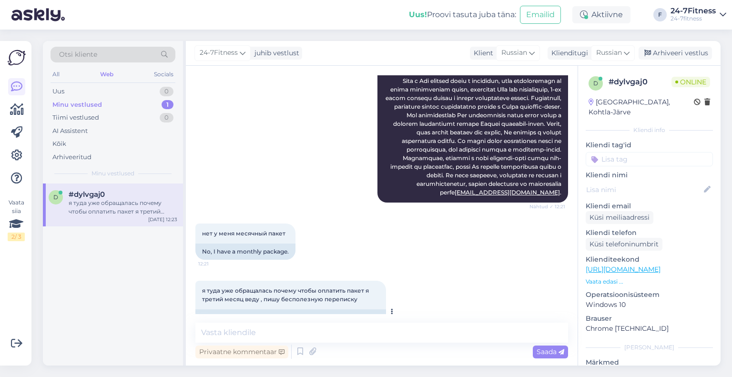
scroll to position [4349, 0]
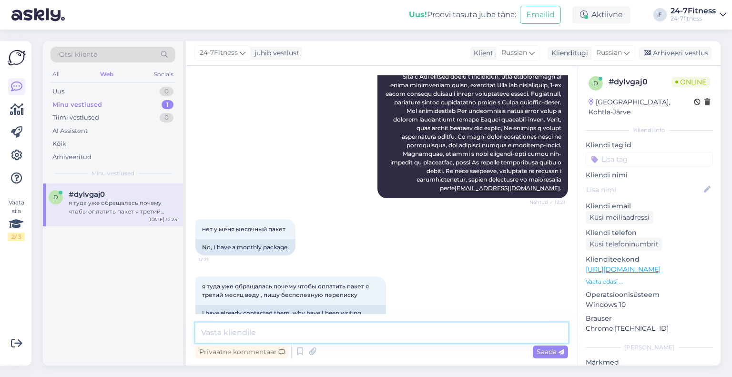
click at [393, 329] on textarea at bounding box center [381, 333] width 373 height 20
click at [596, 50] on div "Russian" at bounding box center [613, 52] width 44 height 15
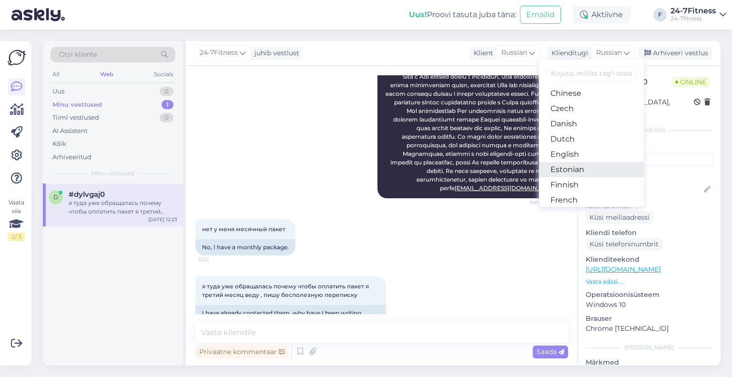
click at [570, 172] on link "Estonian" at bounding box center [591, 169] width 105 height 15
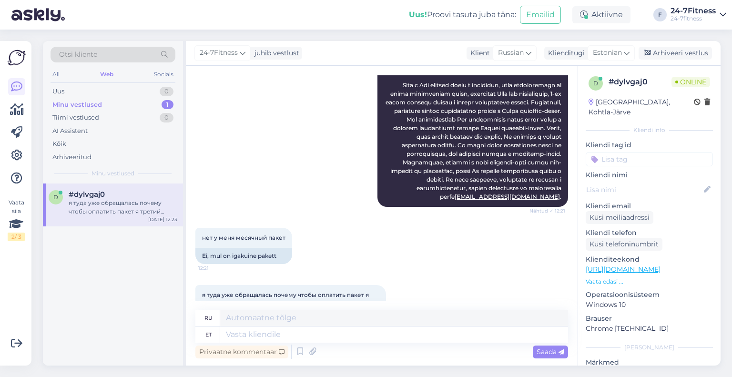
scroll to position [4341, 0]
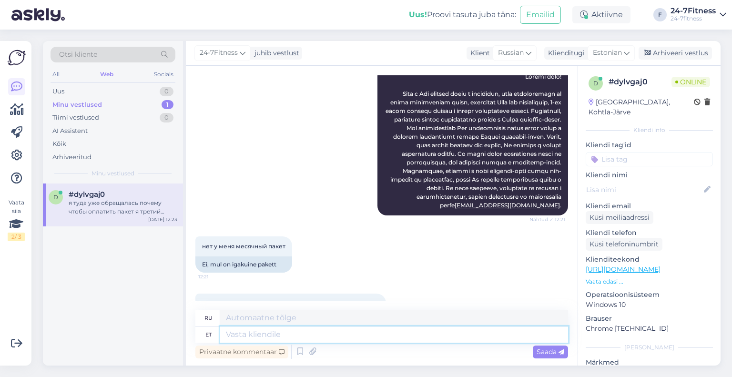
click at [429, 329] on textarea at bounding box center [394, 334] width 348 height 16
type textarea "Palun t"
type textarea "Пожалуйста"
type textarea "Palun täpsustage, mis"
type textarea "Пожалуйста, уточните,"
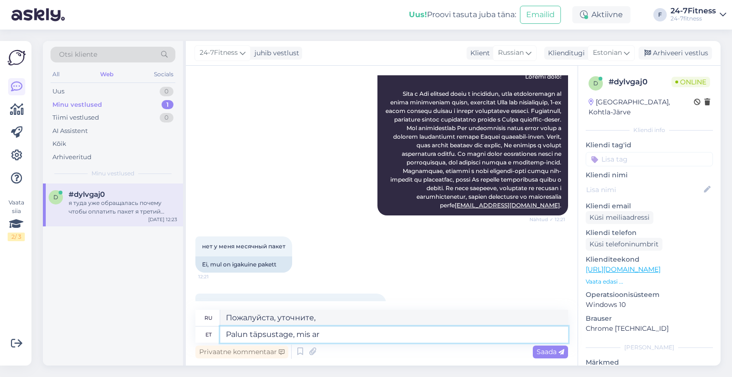
type textarea "Palun täpsustage, mis arv"
type textarea "Пожалуйста, укажите, что"
type textarea "Palun täpsustage, mis arvet T"
type textarea "Пожалуйста, укажите, какой счет-фактура"
type textarea "Palun täpsustage, mis arvet Te t"
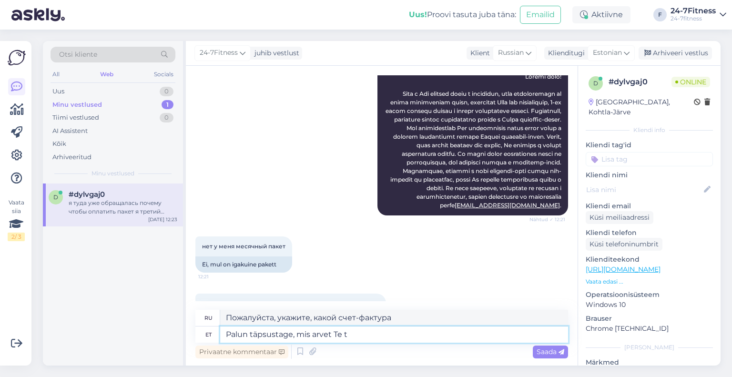
type textarea "Пожалуйста, укажите, какой счет вы"
type textarea "Palun täpsustage, mis arvet Te tasuda soo"
type textarea "Пожалуйста, укажите, какой счет вы хотели бы оплатить."
type textarea "Palun täpsustage, mis arvet Te tasuda soovite."
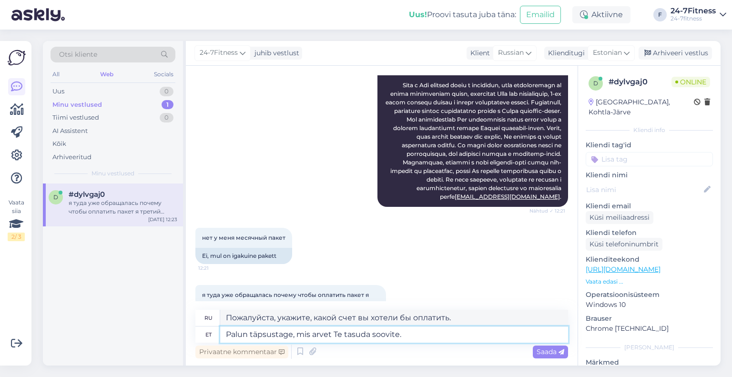
scroll to position [4353, 0]
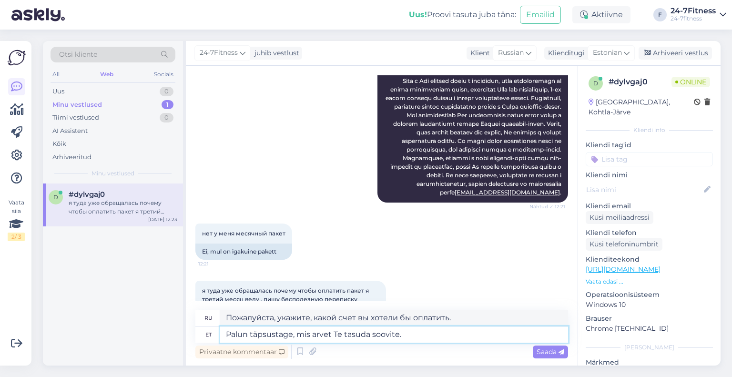
click at [419, 334] on textarea "Palun täpsustage, mis arvet Te tasuda soovite." at bounding box center [394, 334] width 348 height 16
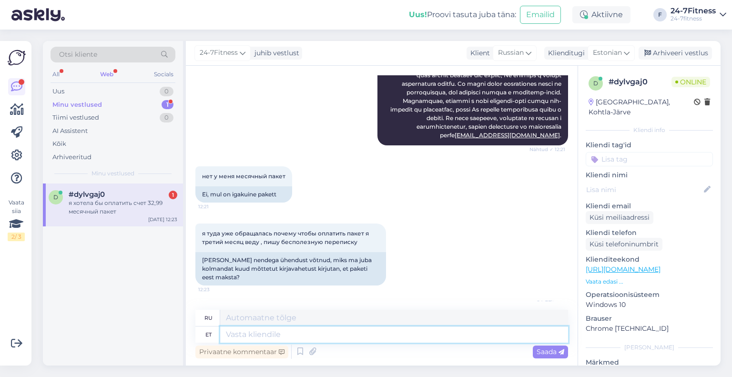
scroll to position [4468, 0]
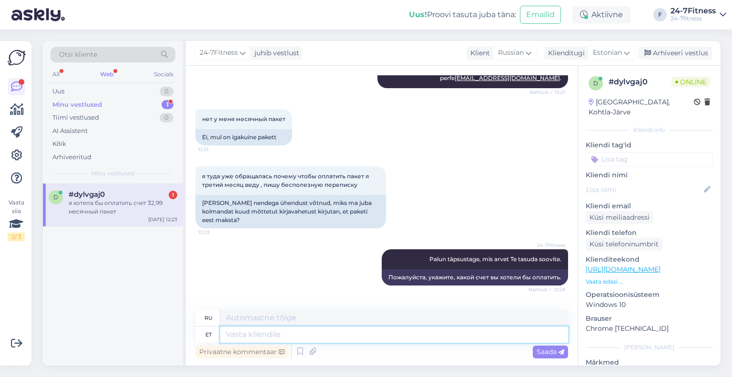
click at [303, 332] on textarea at bounding box center [394, 334] width 348 height 16
click at [369, 334] on textarea at bounding box center [394, 334] width 348 height 16
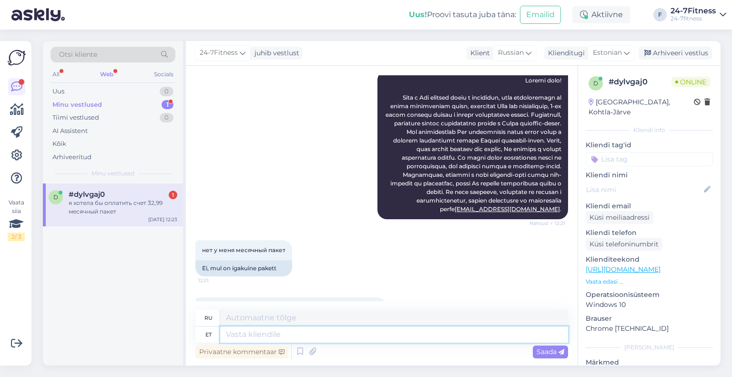
scroll to position [4420, 0]
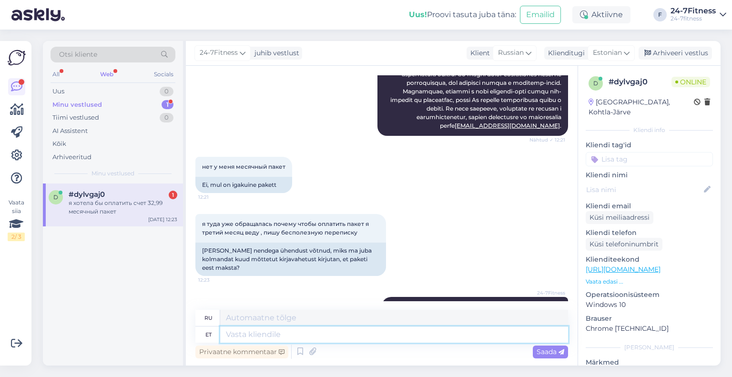
click at [382, 339] on textarea at bounding box center [394, 334] width 348 height 16
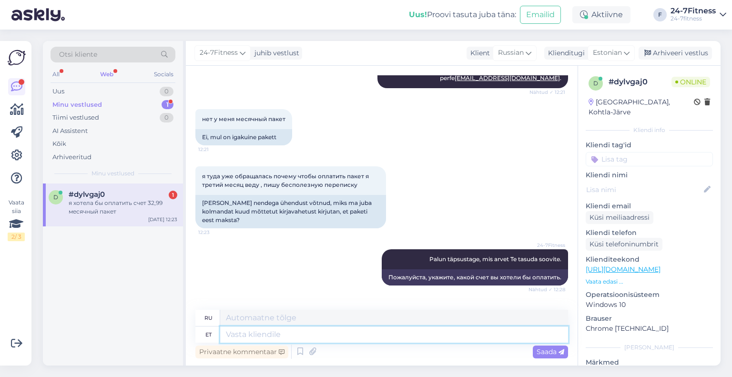
click at [366, 336] on textarea at bounding box center [394, 334] width 348 height 16
type textarea "T"
type textarea "30 p"
type textarea "30"
type textarea "30 päeva p"
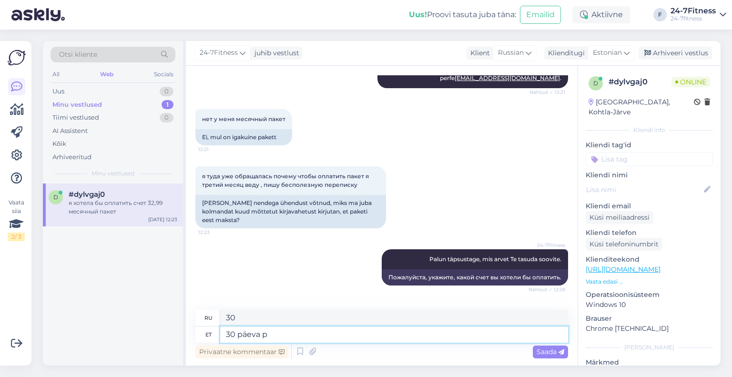
type textarea "30 дней"
type textarea "30 päeva paketi sa"
type textarea "30-дневный пакет"
type textarea "30 päeva paketi saate soe"
type textarea "Вы можете получить 30-дневный пакет"
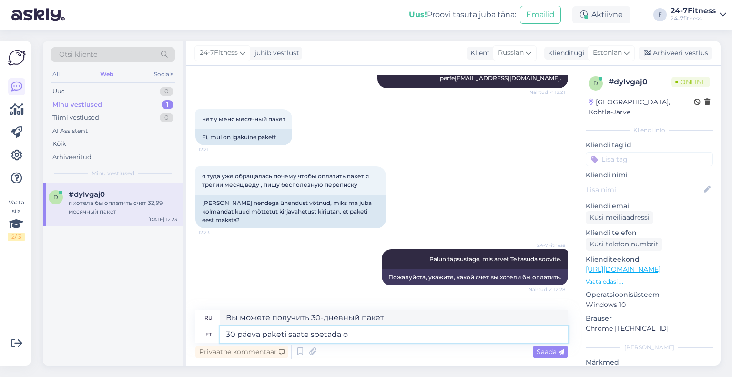
type textarea "30 päeva paketi saate soetada ot"
type textarea "Вы можете приобрести 30-дневный пакет"
type textarea "30 päeva paketi saate soetada otse meie"
type textarea "Вы можете приобрести 30-дневный пакет напрямую"
type textarea "30 päeva paketi saate soetada otse meie ko"
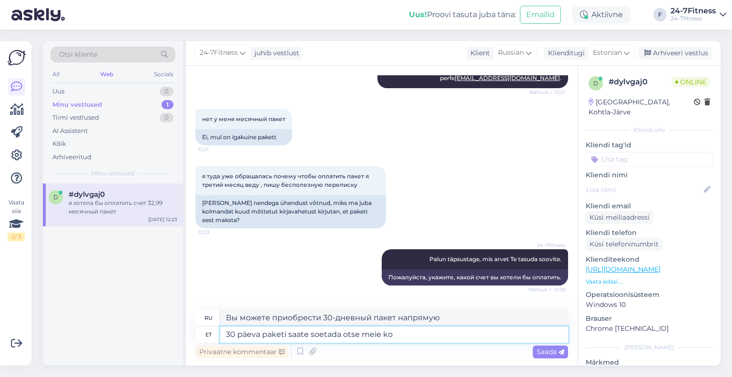
type textarea "Вы можете приобрести 30-дневный пакет непосредственно у нас."
type textarea "30 päeva paketi saate soetada otse meie kodulehelt."
type textarea "Вы можете приобрести 30-дневный пакет прямо на нашем сайте."
paste textarea "aketi ostmiseks palun minge meie kodulehele [URL][DOMAIN_NAME] ja logige enda e…"
type textarea "30 päeva paketi saate soetada otse meie kodulehelt. Paketi ostmiseks [PERSON_NA…"
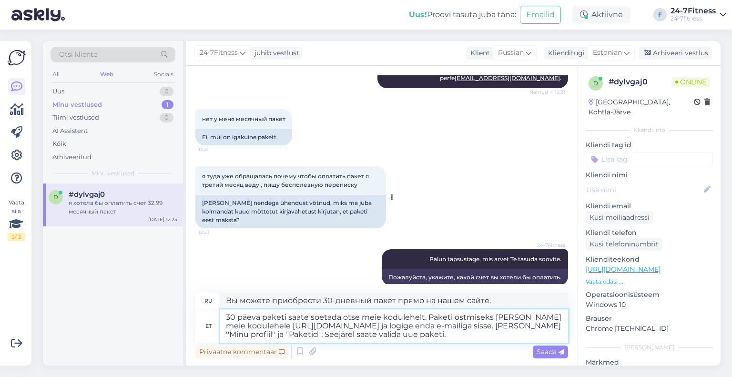
type textarea "Вы можете приобрести 30-дневный пакет прямо на нашем сайте. Для этого перейдите…"
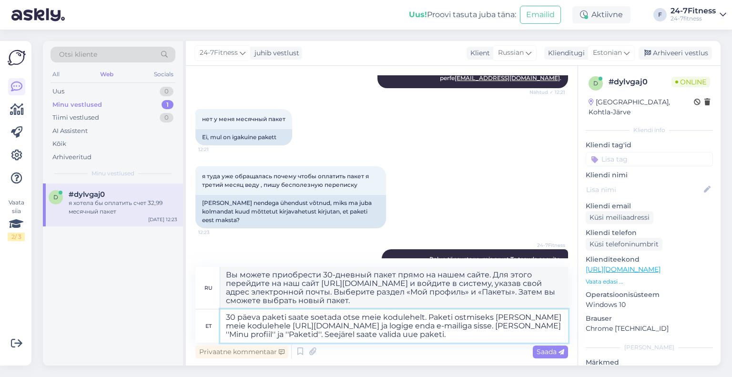
drag, startPoint x: 429, startPoint y: 336, endPoint x: 377, endPoint y: 338, distance: 52.0
click at [377, 338] on textarea "30 päeva paketi saate soetada otse meie kodulehelt. Paketi ostmiseks [PERSON_NA…" at bounding box center [394, 325] width 348 height 33
type textarea "30 päeva paketi saate soetada otse meie kodulehelt. Paketi ostmiseks [PERSON_NA…"
type textarea "Вы можете приобрести 30-дневный пакет прямо на нашем сайте. Для этого перейдите…"
type textarea "30 päeva paketi saate soetada otse meie kodulehelt. Paketi ostmiseks [PERSON_NA…"
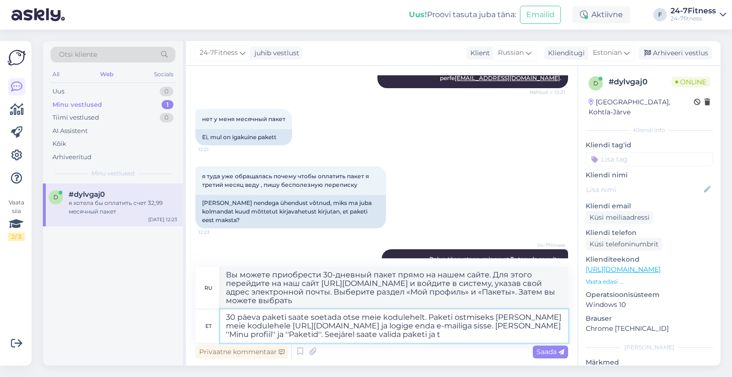
type textarea "Вы можете приобрести 30-дневный пакет прямо на нашем сайте. Для этого перейдите…"
type textarea "30 päeva paketi saate soetada otse meie kodulehelt. Paketi ostmiseks palun ming…"
type textarea "Вы можете приобрести 30-дневный пакет прямо на нашем сайте. Для этого перейдите…"
type textarea "30 päeva paketi saate soetada otse meie kodulehelt. Paketi ostmiseks [PERSON_NA…"
type textarea "Вы можете приобрести 30-дневный пакет прямо на нашем сайте. Для этого перейдите…"
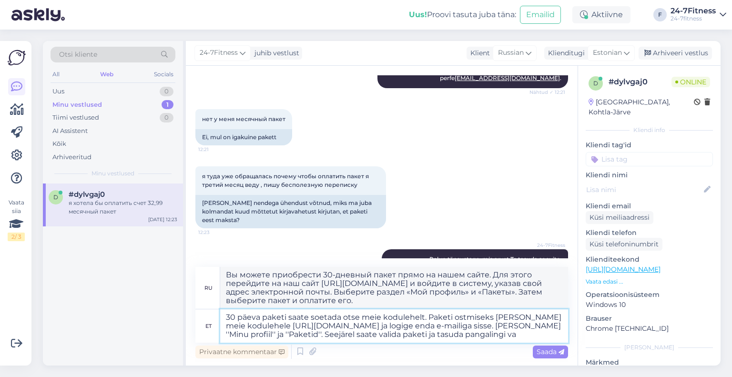
type textarea "30 päeva paketi saate soetada otse meie kodulehelt. Paketi ostmiseks [PERSON_NA…"
type textarea "Вы можете приобрести 30-дневный пакет прямо на нашем сайте. Для этого перейдите…"
type textarea "30 päeva paketi saate soetada otse meie kodulehelt. Paketi ostmiseks [PERSON_NA…"
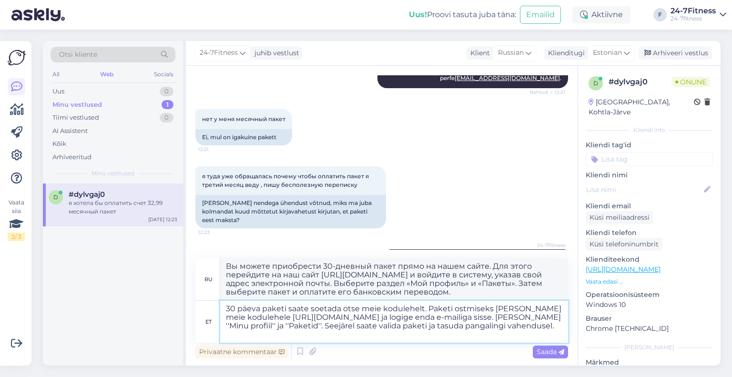
type textarea "Вы можете приобрести 30-дневный пакет прямо на нашем сайте. Для этого перейдите…"
type textarea "30 päeva paketi saate soetada otse meie kodulehelt. Paketi ostmiseks [PERSON_NA…"
type textarea "Вы можете приобрести 30-дневный пакет прямо на нашем сайте. Для этого перейдите…"
type textarea "30 päeva paketi saate soetada otse meie kodulehelt. Paketi ostmiseks palun ming…"
type textarea "Вы можете приобрести 30-дневный пакет прямо на нашем сайте. Для покупки пакета …"
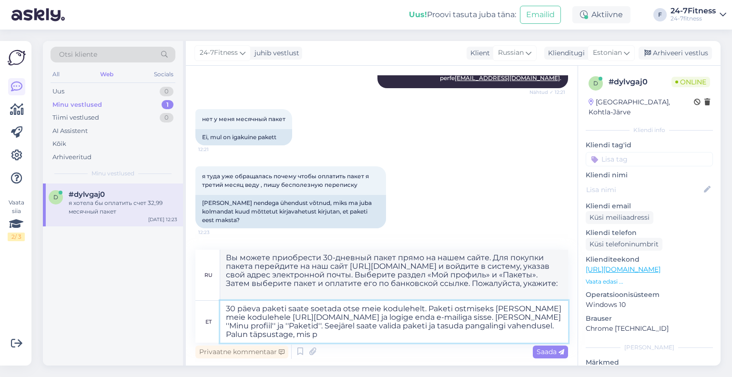
type textarea "30 päeva paketi saate soetada otse meie kodulehelt. Paketi ostmiseks palun ming…"
type textarea "Вы можете приобрести 30-дневный пакет прямо на нашем сайте. Для покупки пакета …"
type textarea "30 päeva paketi saate soetada otse meie kodulehelt. Paketi ostmiseks [PERSON_NA…"
type textarea "Вы можете приобрести 30-дневный пакет прямо на нашем сайте. Для этого перейдите…"
type textarea "30 päeva paketi saate soetada otse meie kodulehelt. Paketi ostmiseks [PERSON_NA…"
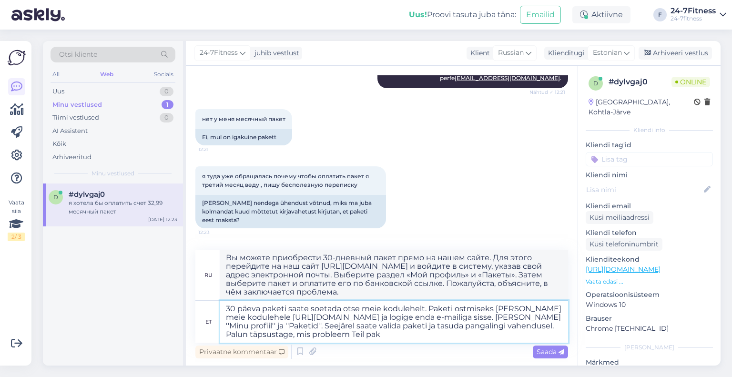
type textarea "Вы можете приобрести 30-дневный пакет прямо на нашем сайте. Для этого перейдите…"
type textarea "30 päeva paketi saate soetada otse meie kodulehelt. Paketi ostmiseks palun ming…"
type textarea "Вы можете приобрести 30-дневный пакет прямо на нашем сайте. Для этого перейдите…"
type textarea "30 päeva paketi saate soetada otse meie kodulehelt. Paketi ostmiseks palun ming…"
type textarea "Вы можете приобрести 30-дневный пакет прямо на нашем сайте. Для этого перейдите…"
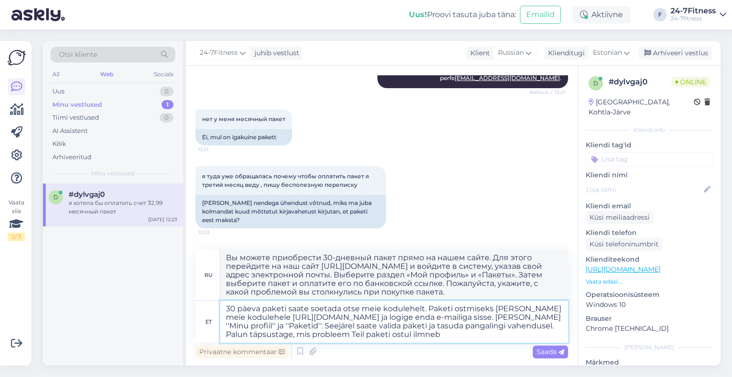
type textarea "30 päeva paketi saate soetada otse meie kodulehelt. Paketi ostmiseks [PERSON_NA…"
type textarea "Вы можете приобрести 30-дневный пакет прямо на нашем сайте. Для этого перейдите…"
type textarea "30 päeva paketi saate soetada otse meie kodulehelt. Paketi ostmiseks [PERSON_NA…"
click at [536, 346] on div "Saada" at bounding box center [550, 351] width 35 height 13
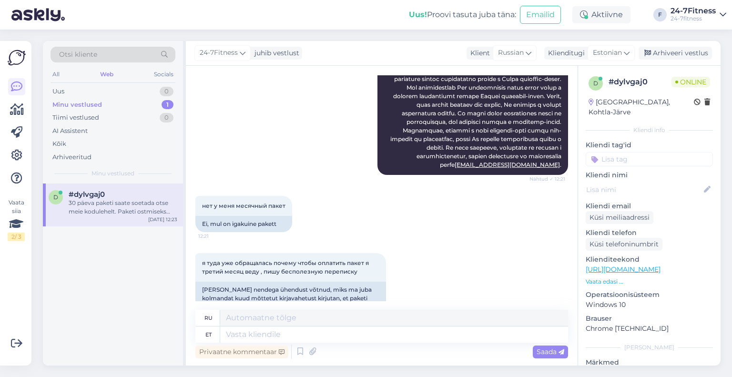
scroll to position [4619, 0]
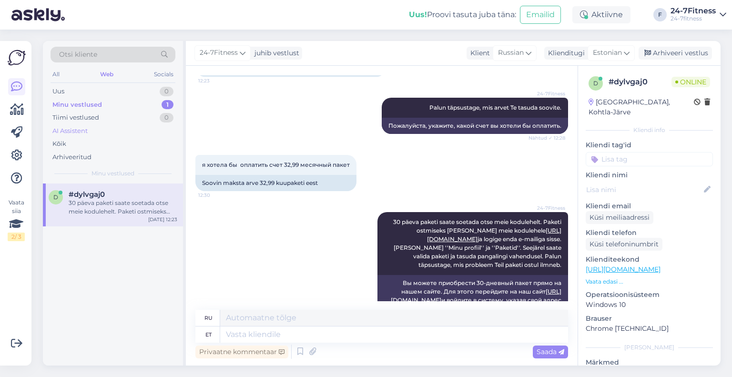
click at [92, 134] on div "AI Assistent" at bounding box center [113, 130] width 125 height 13
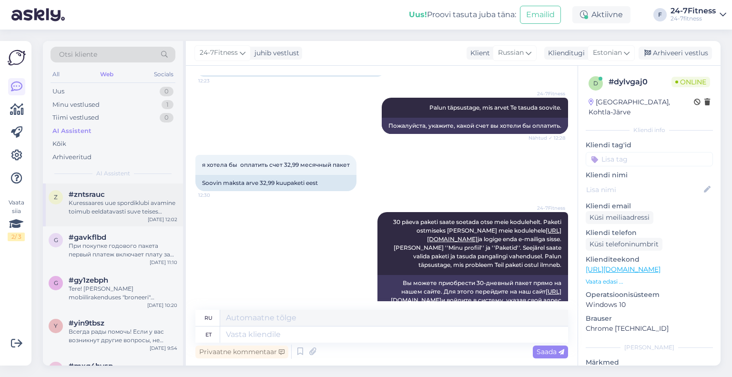
click at [117, 213] on div "Kuressaares uue spordiklubi avamine toimub eeldatavasti suve teises pooles, kui…" at bounding box center [123, 207] width 109 height 17
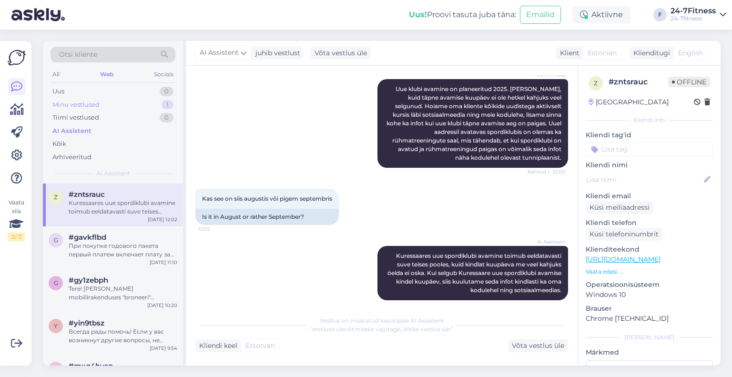
click at [114, 106] on div "Minu vestlused 1" at bounding box center [113, 104] width 125 height 13
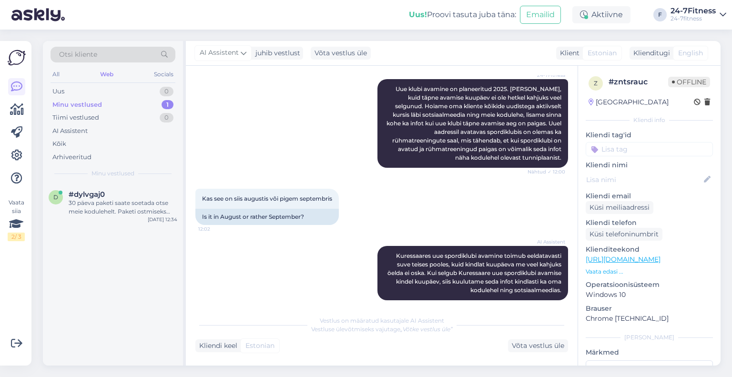
click at [104, 199] on div "30 päeva paketi saate soetada otse meie kodulehelt. Paketi ostmiseks [PERSON_NA…" at bounding box center [123, 207] width 109 height 17
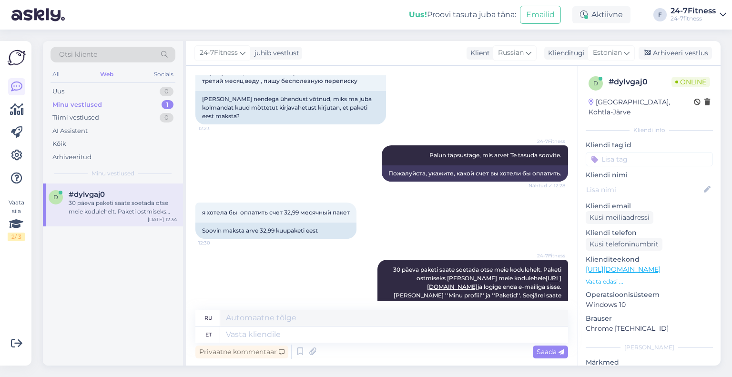
scroll to position [4619, 0]
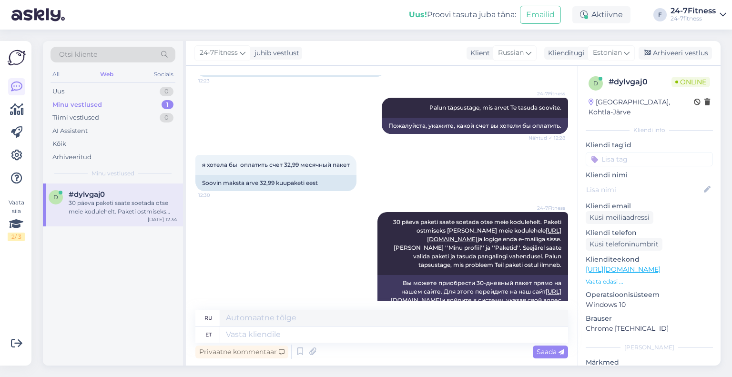
click at [364, 15] on div "Uus! Proovi tasuta [PERSON_NAME]: Emailid Aktiivne F 24-7Fitness 24-7fitness" at bounding box center [366, 15] width 732 height 30
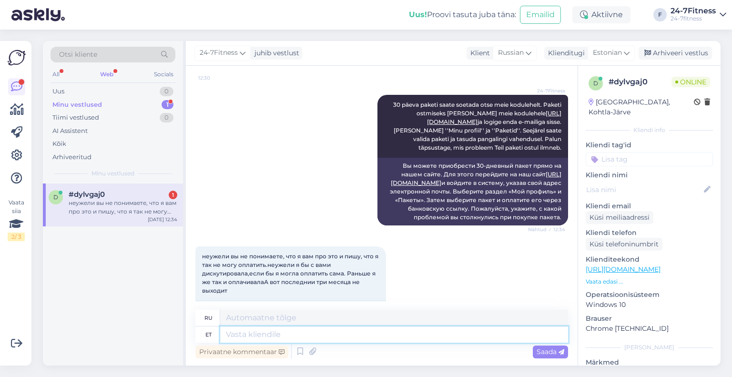
click at [334, 335] on textarea at bounding box center [394, 334] width 348 height 16
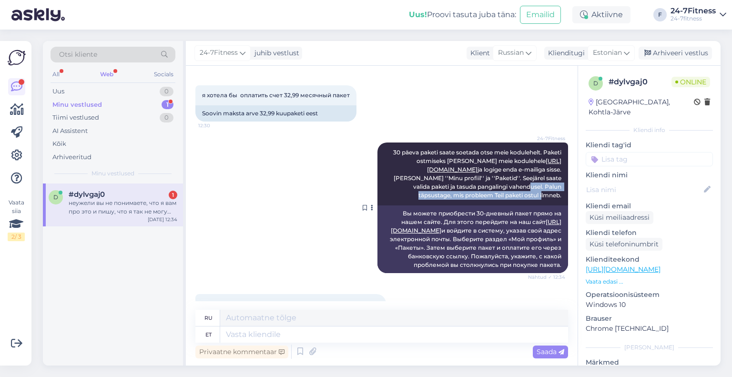
drag, startPoint x: 452, startPoint y: 136, endPoint x: 557, endPoint y: 142, distance: 106.0
click at [557, 142] on div "24-7Fitness 30 päeva paketi saate soetada otse meie kodulehelt. Paketi ostmisek…" at bounding box center [472, 173] width 191 height 63
copy span "Palun täpsustage, mis probleem Teil paketi ostul ilmneb."
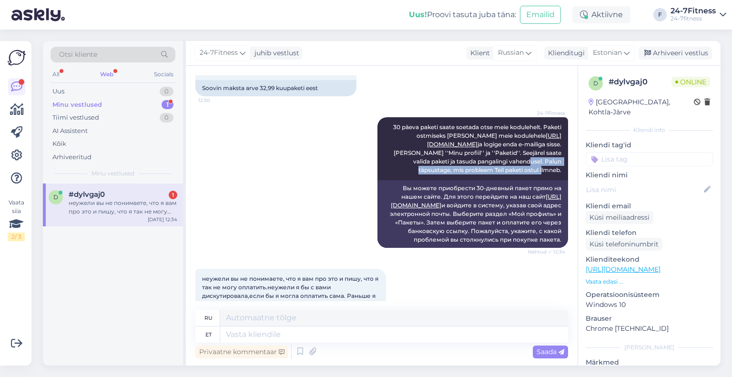
scroll to position [4737, 0]
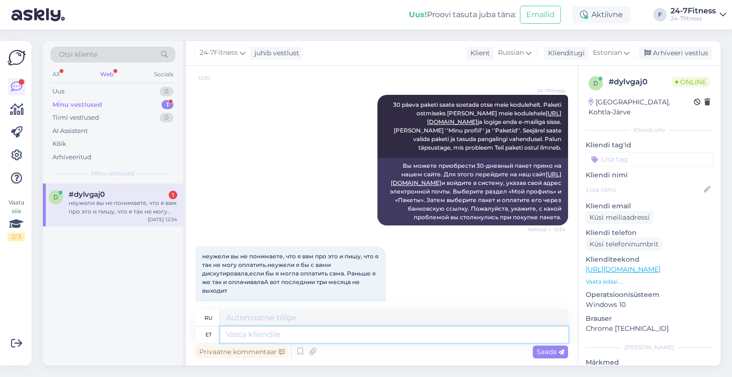
click at [343, 338] on textarea at bounding box center [394, 334] width 348 height 16
paste textarea "Palun täpsustage, mis probleem Teil paketi ostul ilmneb."
type textarea "Palun täpsustage, mis probleem Teil paketi ostul ilmneb."
type textarea "Пожалуйста, укажите, с какой проблемой вы столкнулись при покупке пакета."
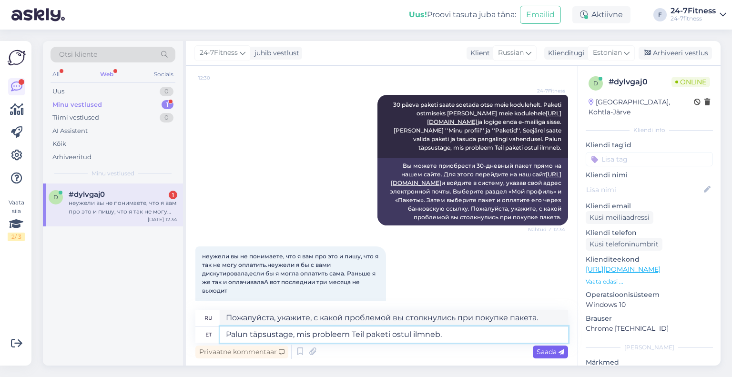
type textarea "Palun täpsustage, mis probleem Teil paketi ostul ilmneb."
click at [545, 353] on span "Saada" at bounding box center [551, 351] width 28 height 9
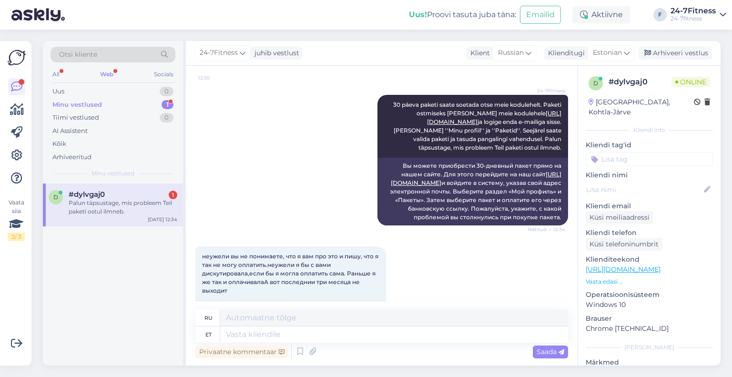
scroll to position [4803, 0]
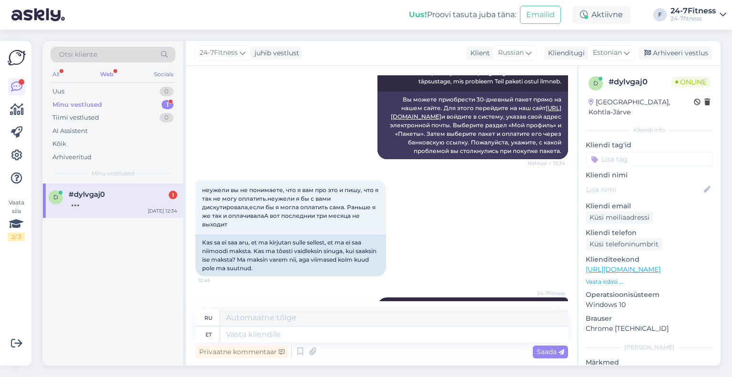
click at [91, 204] on div at bounding box center [123, 203] width 109 height 9
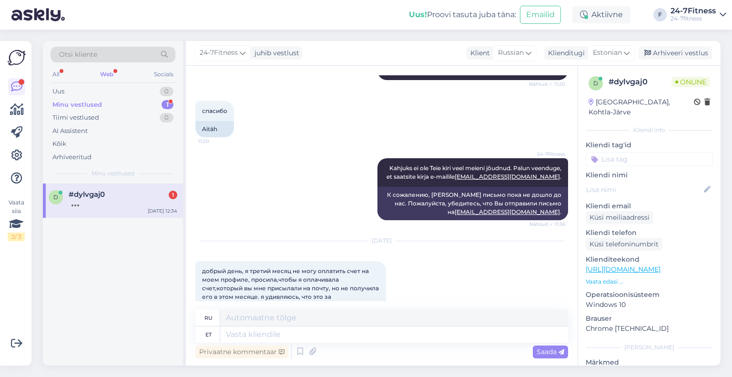
scroll to position [4802, 0]
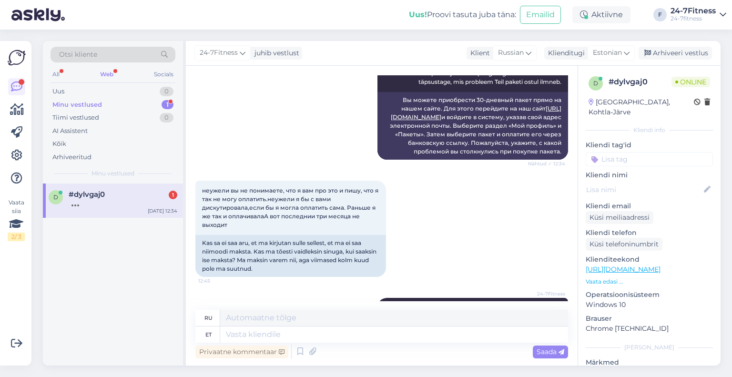
click at [125, 104] on div "Minu vestlused 1" at bounding box center [113, 104] width 125 height 13
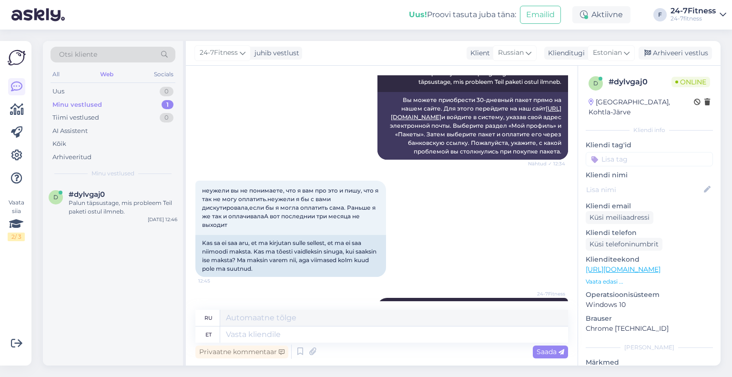
click at [66, 78] on div "All Web Socials" at bounding box center [113, 75] width 125 height 15
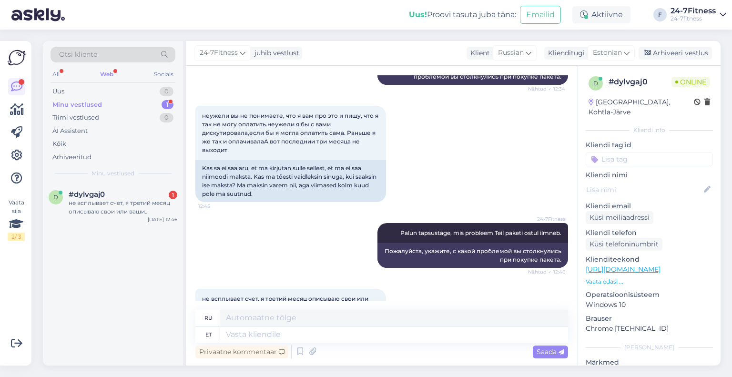
scroll to position [4877, 0]
click at [352, 335] on textarea at bounding box center [394, 334] width 348 height 16
click at [351, 335] on textarea at bounding box center [394, 334] width 348 height 16
click at [360, 336] on textarea at bounding box center [394, 334] width 348 height 16
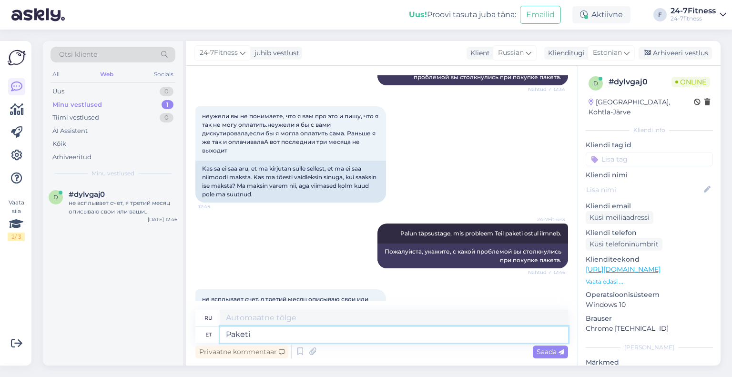
type textarea "Paketi o"
type textarea "Упаковка"
type textarea "Paketi ostud to"
type textarea "Пакетные покупки"
type textarea "Paketi ostud toimuvad te"
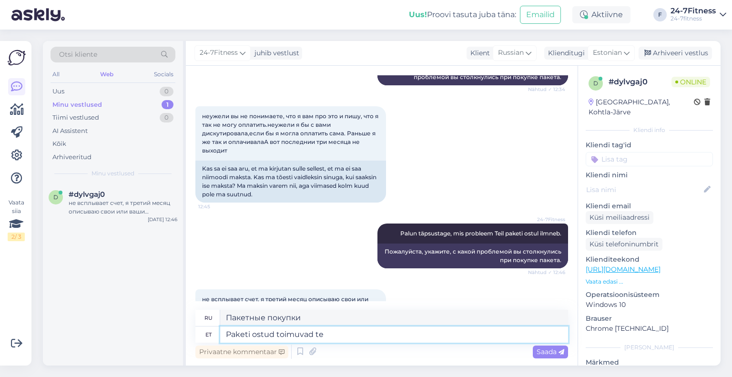
type textarea "Покупки пакетов осуществляются"
type textarea "Paketi ostud toimuvad teiste kl"
type textarea "Покупка пакетов осуществляется через другие"
type textarea "Paketi ostud toimuvad teiste klientide po"
type textarea "Покупки пакетов осуществляются другими клиентами"
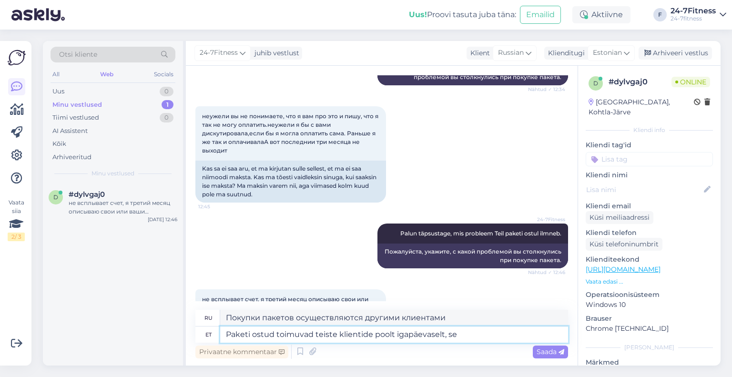
type textarea "Paketi ostud toimuvad teiste klientide poolt igapäevaselt, see"
type textarea "Покупки пакетов совершаются другими клиентами ежедневно,"
type textarea "Paketi ostud toimuvad teiste klientide poolt igapäevaselt, seega kah"
type textarea "Покупки пакетов совершаются другими клиентами ежедневно, поэтому"
type textarea "Paketi ostud toimuvad teiste klientide poolt igapäevaselt, seega ei ol"
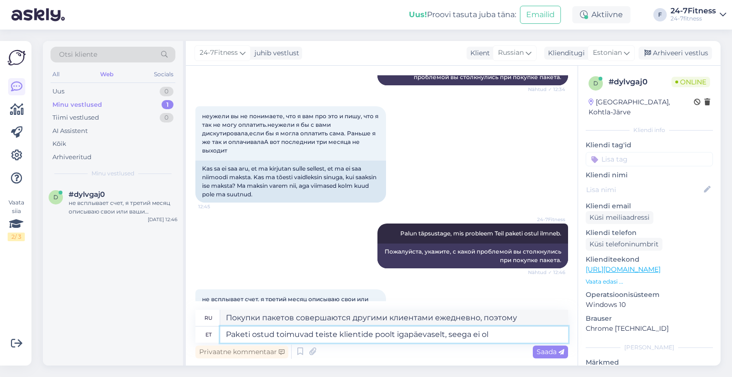
type textarea "Покупки пакетов совершаются другими клиентами ежедневно, поэтому нет"
type textarea "Paketi ostud toimuvad teiste klientide poolt igapäevaselt, seega ei saa pa"
type textarea "Покупки пакетов совершаются другими клиентами ежедневно, поэтому вы не можете"
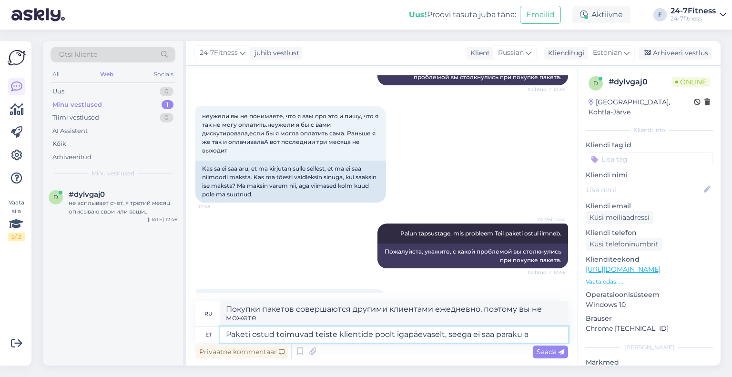
type textarea "Paketi ostud toimuvad teiste klientide poolt igapäevaselt, seega ei saa paraku …"
type textarea "Покупки пакетов совершаются другими клиентами ежедневно, поэтому, к сожалению, …"
type textarea "Paketi ostud toimuvad teiste klientide poolt igapäevaselt, seega ei saa paraku …"
type textarea "Покупки пакетов совершаются другими клиентами ежедневно, поэтому, к сожалению, …"
type textarea "Paketi ostud toimuvad teiste klientide poolt igapäevaselt, seega ei saa paraku …"
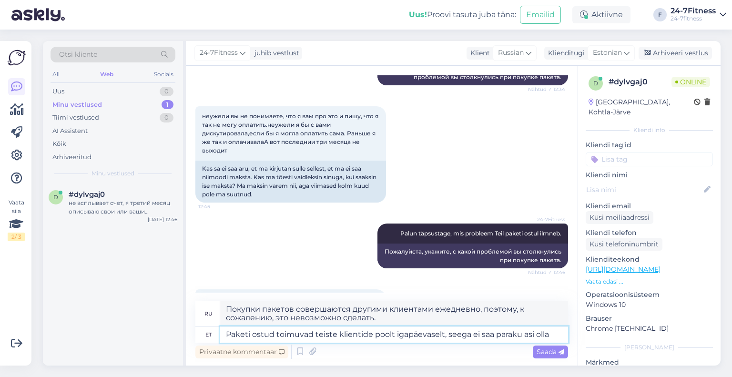
type textarea "Покупки пакетов совершаются другими клиентами ежедневно, поэтому, к сожалению, …"
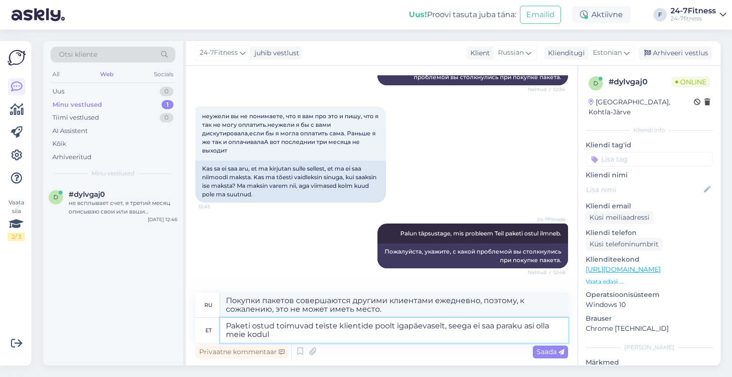
type textarea "Paketi ostud toimuvad teiste klientide poolt igapäevaselt, seega ei saa paraku …"
type textarea "Покупки пакетов совершаются другими клиентами ежедневно, поэтому, к сожалению, …"
type textarea "Paketi ostud toimuvad teiste klientide poolt igapäevaselt, seega ei saa paraku …"
type textarea "Покупки пакетов совершаются другими клиентами ежедневно, поэтому, к сожалению, …"
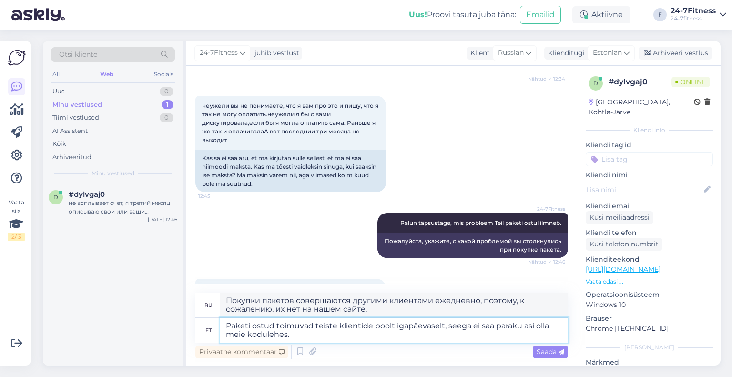
scroll to position [4894, 0]
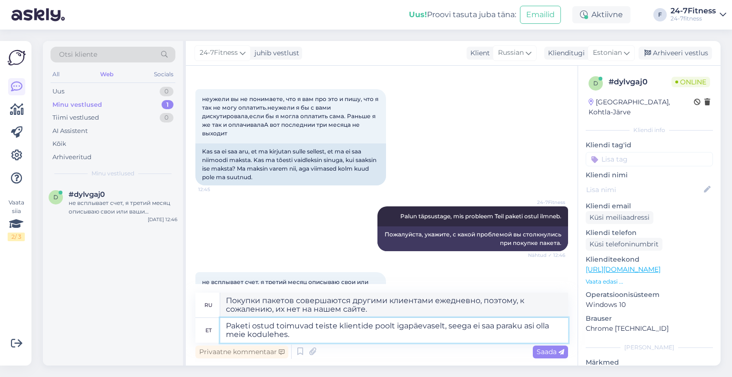
click at [313, 338] on textarea "Paketi ostud toimuvad teiste klientide poolt igapäevaselt, seega ei saa paraku …" at bounding box center [394, 330] width 348 height 25
click at [524, 326] on textarea "Paketi ostud toimuvad teiste klientide poolt igapäevaselt, seega ei saa paraku …" at bounding box center [394, 330] width 348 height 25
type textarea "Paketi ostud toimuvad teiste klientide poolt igapäevaselt, seega ei saa paraku …"
type textarea "Покупки пакетов совершаются другими клиентами ежедневно, поэтому, к сожалению, …"
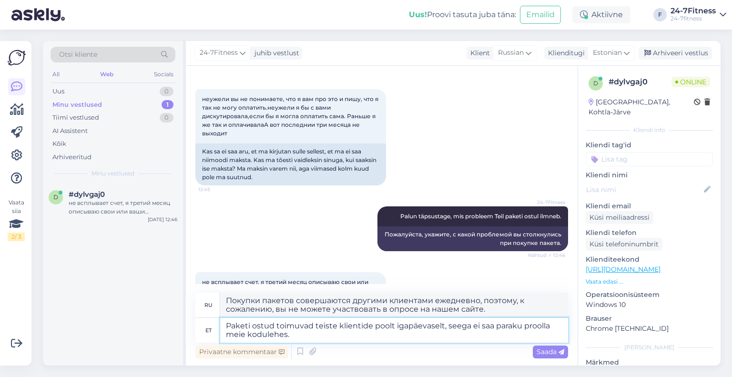
type textarea "Paketi ostud toimuvad teiste klientide poolt igapäevaselt, seega ei saa paraku …"
type textarea "Покупки пакетов совершаются другими клиентами ежедневно, поэтому, к сожалению, …"
type textarea "Paketi ostud toimuvad teiste klientide poolt igapäevaselt, seega ei saa paraku …"
type textarea "Покупки пакетов совершаются другими клиентами ежедневно, поэтому, к сожалению, …"
type textarea "Paketi ostud toimuvad teiste klientide poolt igapäevaselt, seega ei saa paraku …"
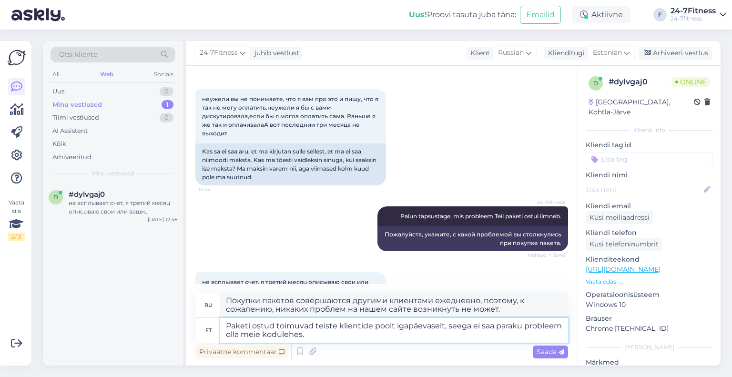
type textarea "Покупки пакетов совершаются другими клиентами ежедневно, поэтому, к сожалению, …"
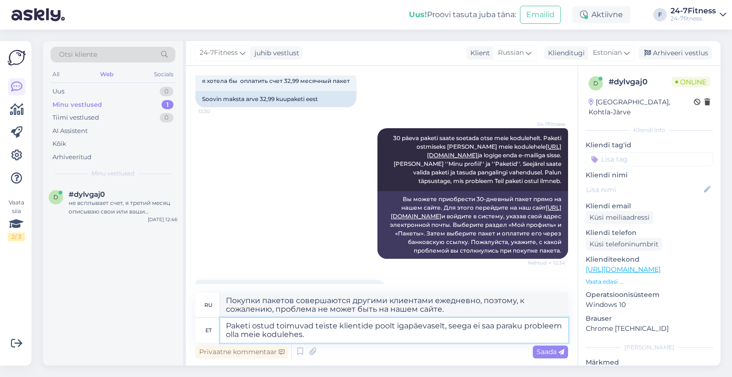
scroll to position [4656, 0]
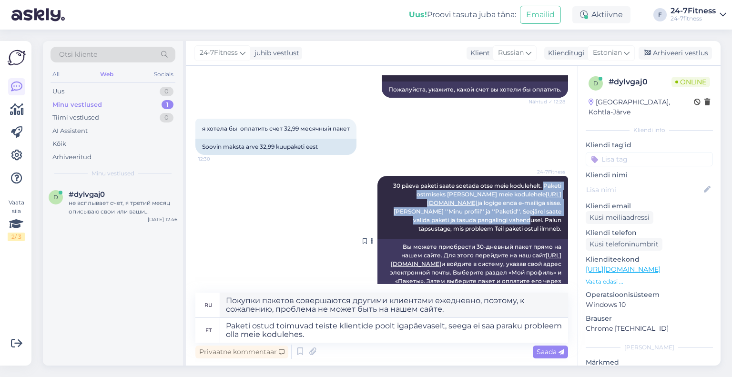
drag, startPoint x: 536, startPoint y: 133, endPoint x: 448, endPoint y: 169, distance: 94.9
click at [448, 182] on span "30 päeva paketi saate soetada otse meie kodulehelt. Paketi ostmiseks [PERSON_NA…" at bounding box center [478, 207] width 170 height 50
copy span "Paketi ostmiseks [PERSON_NAME] meie kodulehele [URL][DOMAIN_NAME] ja logige end…"
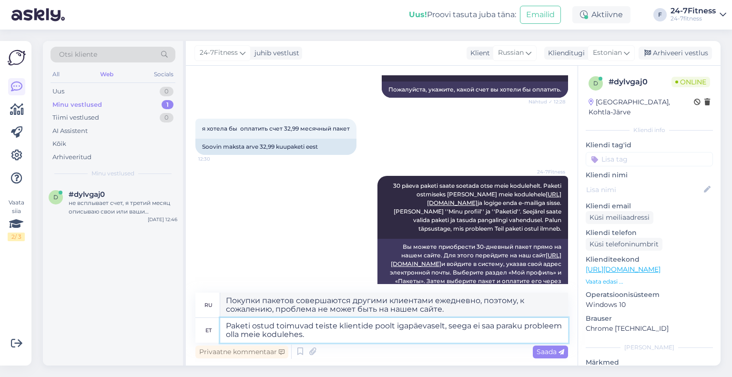
click at [339, 337] on textarea "Paketi ostud toimuvad teiste klientide poolt igapäevaselt, seega ei saa paraku …" at bounding box center [394, 330] width 348 height 25
paste textarea "Paketi ostmiseks palun minge meie kodulehele [URL][DOMAIN_NAME] ja logige enda …"
type textarea "Paketi ostud toimuvad teiste klientide poolt igapäevaselt, seega ei saa paraku …"
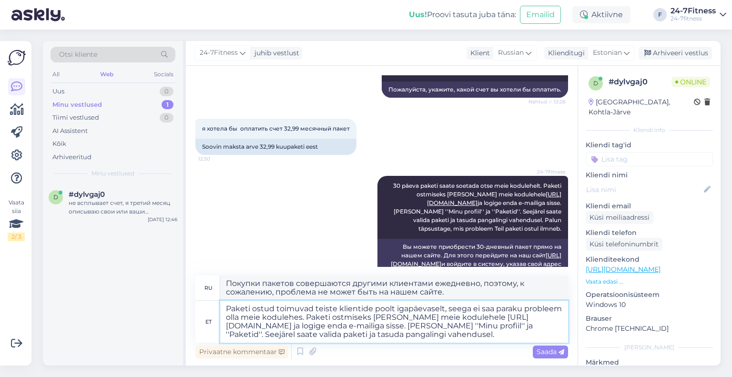
type textarea "Пакеты ежедневно покупают другие клиенты, поэтому, к сожалению, проблема не мож…"
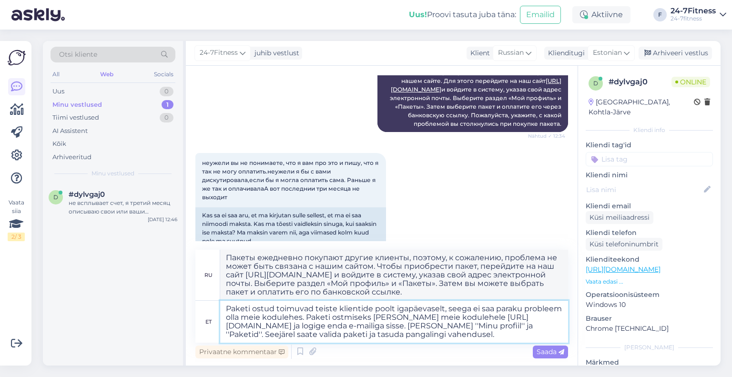
scroll to position [4937, 0]
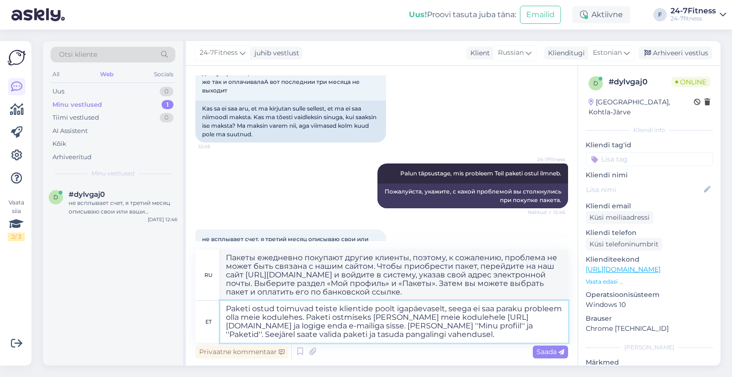
click at [436, 335] on textarea "Paketi ostud toimuvad teiste klientide poolt igapäevaselt, seega ei saa paraku …" at bounding box center [394, 322] width 348 height 42
type textarea "Paketi ostud toimuvad teiste klientide poolt igapäevaselt, seega ei saa paraku …"
type textarea "Пакеты ежедневно покупают другие клиенты, поэтому, к сожалению, проблема не мож…"
type textarea "Paketi ostud toimuvad teiste klientide poolt igapäevaselt, seega ei saa paraku …"
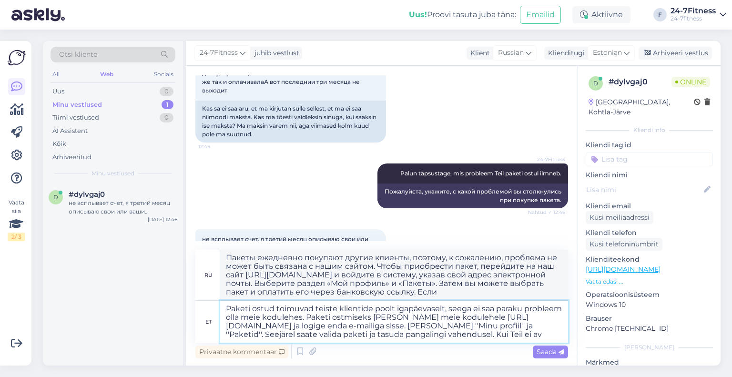
type textarea "Пакеты ежедневно покупают другие клиенты, поэтому, к сожалению, проблема не мож…"
type textarea "Paketi ostud toimuvad teiste klientide poolt igapäevaselt, seega ei saa paraku …"
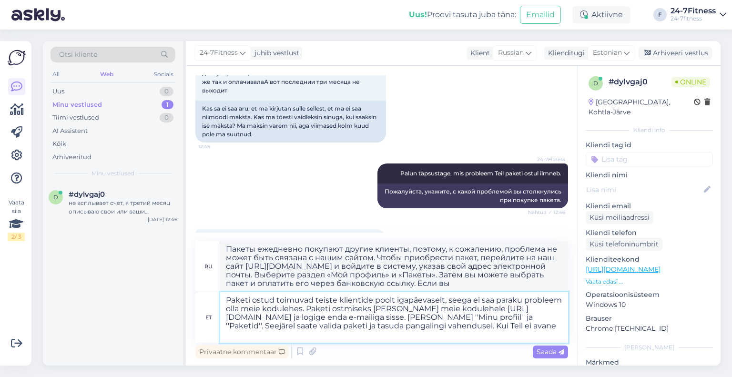
type textarea "Пакеты ежедневно покупают другие клиенты, поэтому, к сожалению, проблема не мож…"
type textarea "Paketi ostud toimuvad teiste klientide poolt igapäevaselt, seega ei saa paraku …"
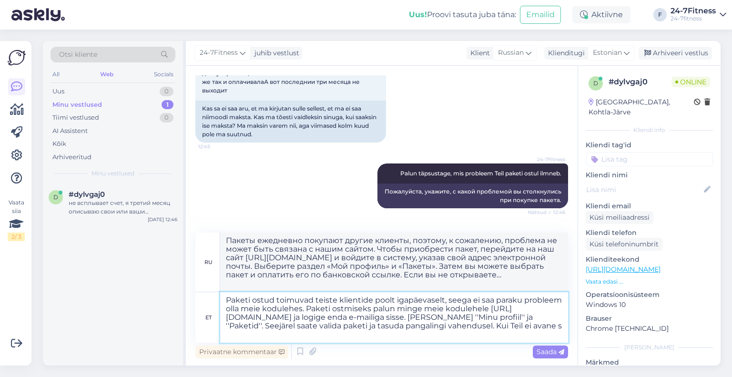
type textarea "Пакеты ежедневно приобретаются другими клиентами, поэтому, к сожалению, проблем…"
type textarea "Paketi ostud toimuvad teiste klientide poolt igapäevaselt, seega ei saa paraku …"
type textarea "Пакеты ежедневно покупают другие клиенты, поэтому, к сожалению, проблема не мож…"
type textarea "Paketi ostud toimuvad teiste klientide poolt igapäevaselt, seega ei saa paraku …"
type textarea "Пакеты ежедневно покупают другие клиенты, поэтому, к сожалению, проблема не мож…"
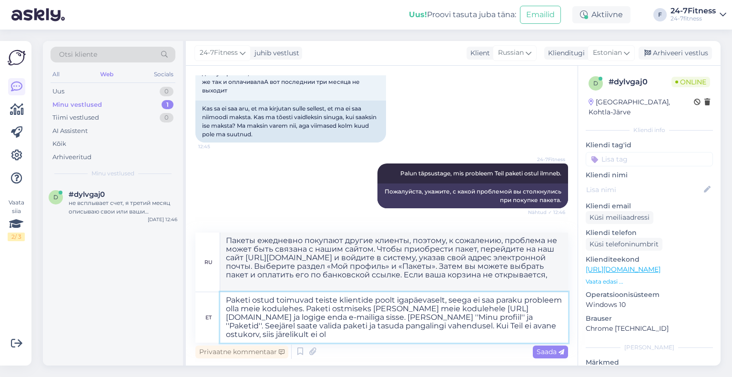
type textarea "Paketi ostud toimuvad teiste klientide poolt igapäevaselt, seega ei saa paraku …"
type textarea "Пакеты ежедневно покупают другие клиенты, поэтому, к сожалению, проблема не мож…"
type textarea "Paketi ostud toimuvad teiste klientide poolt igapäevaselt, seega ei saa paraku …"
type textarea "Пакеты ежедневно покупают другие клиенты, поэтому, к сожалению, проблема не мож…"
type textarea "Paketi ostud toimuvad teiste klientide poolt igapäevaselt, seega ei saa paraku …"
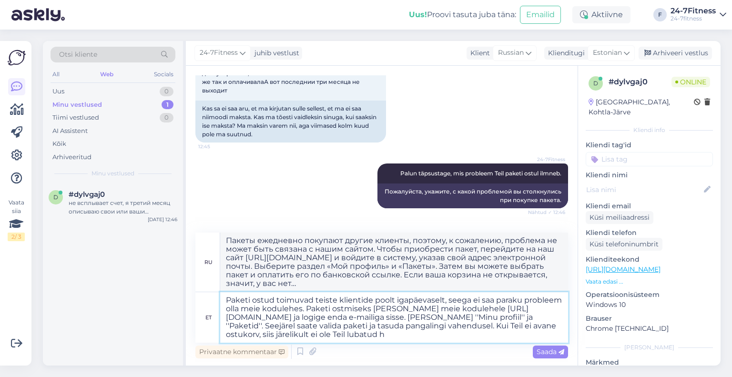
type textarea "Пакеты ежедневно покупают другие клиенты, поэтому, к сожалению, проблема не мож…"
type textarea "Paketi ostud toimuvad teiste klientide poolt igapäevaselt, seega ei saa paraku …"
type textarea "Пакеты ежедневно покупают другие клиенты, поэтому, к сожалению, проблема не мож…"
type textarea "Paketi ostud toimuvad teiste klientide poolt igapäevaselt, seega ei saa paraku …"
type textarea "Пакеты ежедневно покупают другие клиенты, поэтому, к сожалению, проблема не мож…"
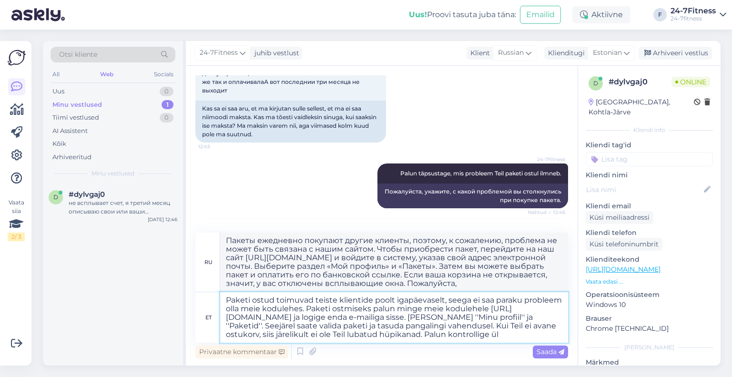
type textarea "Paketi ostud toimuvad teiste klientide poolt igapäevaselt, seega ei saa paraku …"
type textarea "Пакеты ежедневно покупают другие клиенты, поэтому, к сожалению, проблема не мож…"
type textarea "Paketi ostud toimuvad teiste klientide poolt igapäevaselt, seega ei saa paraku …"
type textarea "Пакеты ежедневно покупают другие клиенты, поэтому, к сожалению, проблема не мож…"
type textarea "Paketi ostud toimuvad teiste klientide poolt igapäevaselt, seega ei saa paraku …"
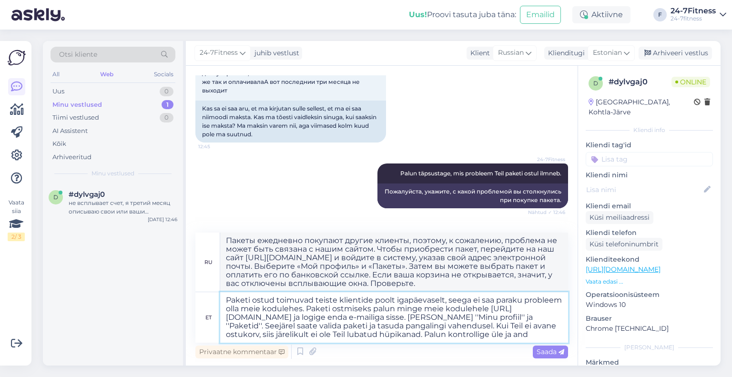
type textarea "Пакеты ежедневно покупают другие клиенты, поэтому, к сожалению, проблема не мож…"
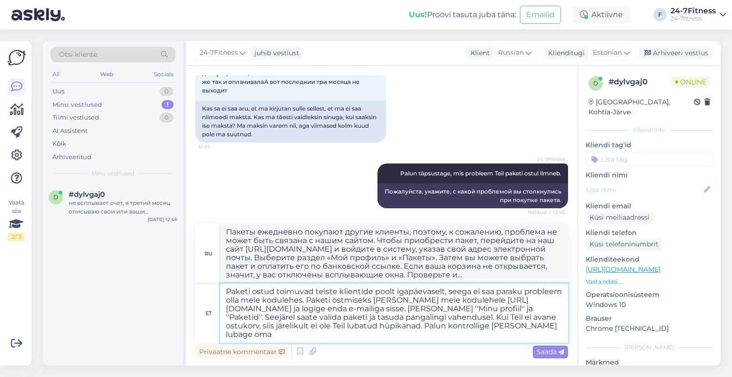
type textarea "Paketi ostud toimuvad teiste klientide poolt igapäevaselt, seega ei saa paraku …"
type textarea "Пакеты ежедневно покупают другие клиенты, поэтому, к сожалению, проблема не мож…"
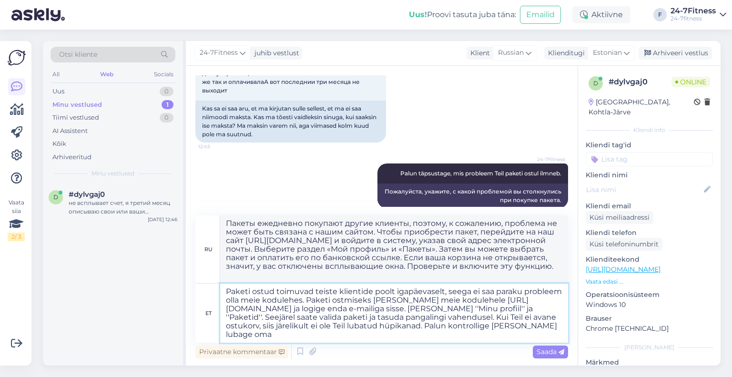
type textarea "Paketi ostud toimuvad teiste klientide poolt igapäevaselt, seega ei saa paraku …"
type textarea "Пакеты ежедневно покупают другие клиенты, поэтому, к сожалению, проблема не мож…"
type textarea "Paketi ostud toimuvad teiste klientide poolt igapäevaselt, seega ei saa paraku …"
type textarea "Пакеты ежедневно приобретаются другими клиентами, поэтому, к сожалению, проблем…"
type textarea "Paketi ostud toimuvad teiste klientide poolt igapäevaselt, seega ei saa paraku …"
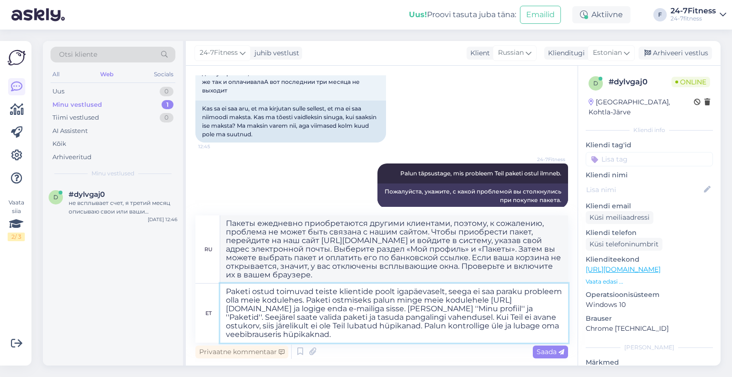
type textarea "Пакеты ежедневно приобретаются другими клиентами, поэтому, к сожалению, проблем…"
type textarea "Paketi ostud toimuvad teiste klientide poolt igapäevaselt, seega ei saa paraku …"
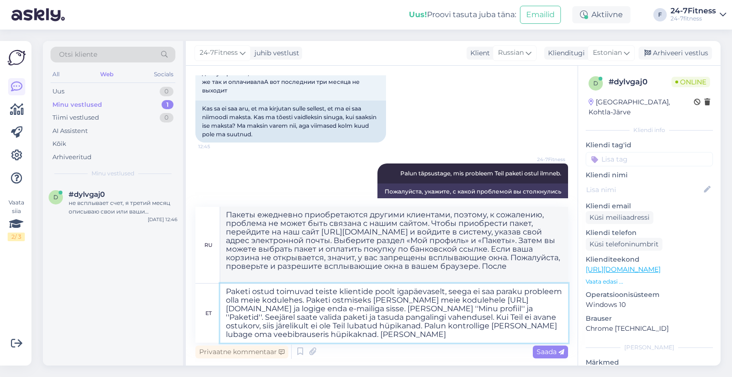
type textarea "Пакеты ежедневно покупают другие клиенты, поэтому, к сожалению, проблема не мож…"
type textarea "Paketi ostud toimuvad teiste klientide poolt igapäevaselt, seega ei saa paraku …"
type textarea "Пакеты ежедневно приобретаются другими клиентами, поэтому, к сожалению, проблем…"
type textarea "Paketi ostud toimuvad teiste klientide poolt igapäevaselt, seega ei saa paraku …"
type textarea "Пакеты ежедневно покупают другие клиенты, поэтому, к сожалению, проблема не мож…"
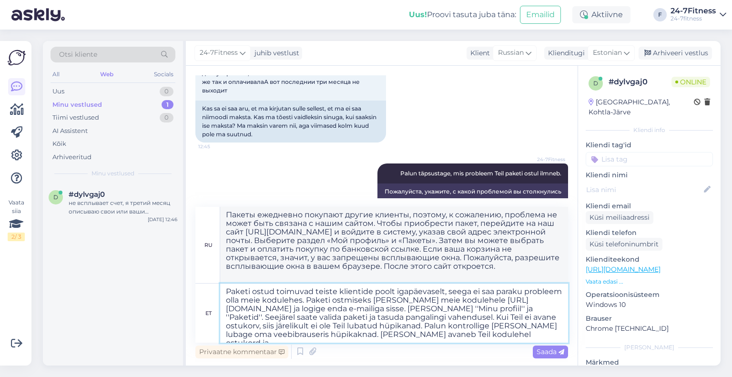
type textarea "Paketi ostud toimuvad teiste klientide poolt igapäevaselt, seega ei saa paraku …"
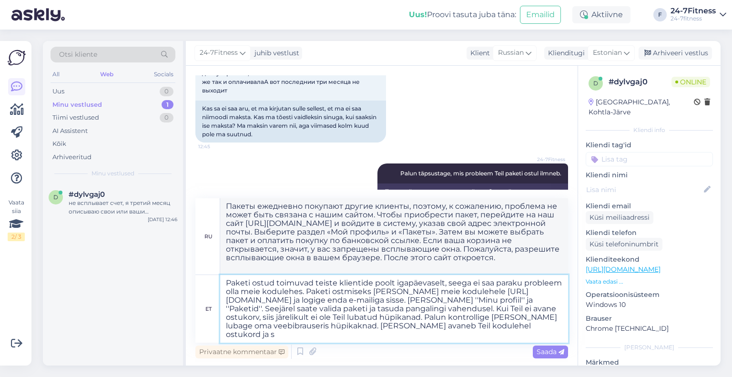
type textarea "Пакеты ежедневно приобретаются другими клиентами, поэтому, к сожалению, проблем…"
type textarea "Paketi ostud toimuvad teiste klientide poolt igapäevaselt, seega ei saa paraku …"
type textarea "Пакеты ежедневно покупают другие клиенты, поэтому, к сожалению, проблема не мож…"
type textarea "Paketi ostud toimuvad teiste klientide poolt igapäevaselt, seega ei saa paraku …"
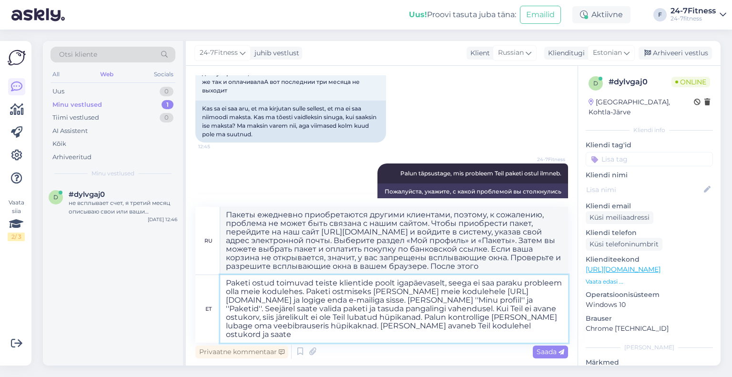
type textarea "Пакеты ежедневно покупают другие клиенты, поэтому, к сожалению, проблема не мож…"
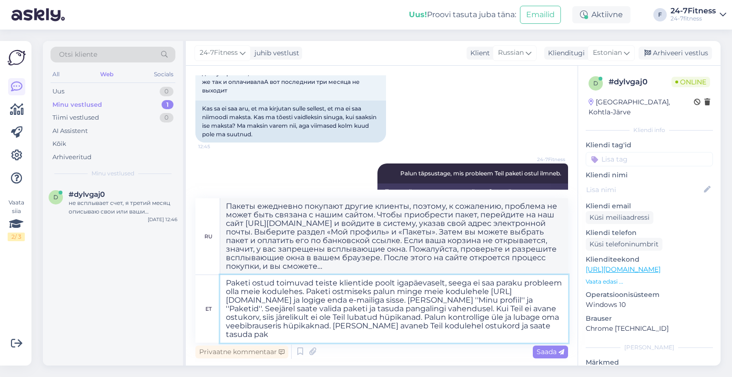
type textarea "Paketi ostud toimuvad teiste klientide poolt igapäevaselt, seega ei saa paraku …"
type textarea "Пакеты ежедневно приобретаются другими клиентами, поэтому, к сожалению, проблем…"
type textarea "Paketi ostud toimuvad teiste klientide poolt igapäevaselt, seega ei saa paraku …"
type textarea "Пакеты ежедневно приобретаются другими клиентами, поэтому, к сожалению, проблем…"
type textarea "Paketi ostud toimuvad teiste klientide poolt igapäevaselt, seega ei saa paraku …"
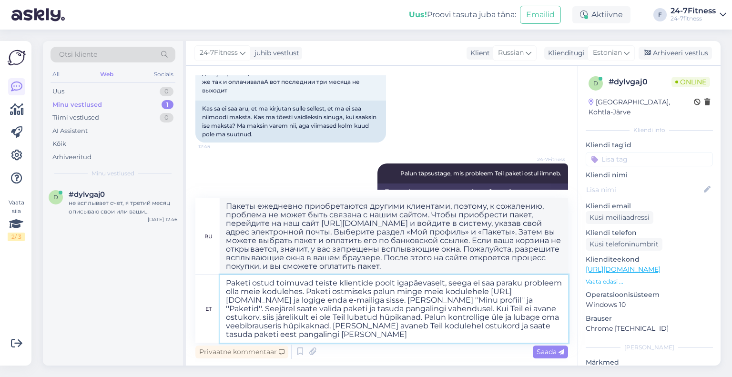
type textarea "Loremi dolorsita consecte adipis elitsed, doeiusm, t incididun, utlabore et dol…"
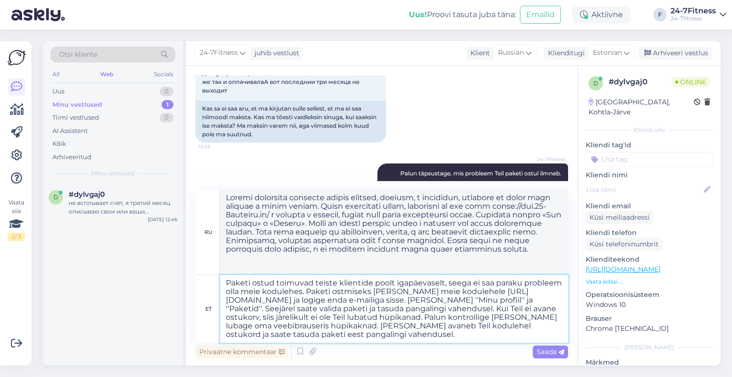
type textarea "Paketi ostud toimuvad teiste klientide poolt igapäevaselt, seega ei saa paraku …"
type textarea "Loremi dolorsita consecteturad elitsed doeiusmod, tempori, u laboreetd, magnaal…"
type textarea "Paketi ostud toimuvad teiste klientide poolt igapäevaselt, seega ei saa paraku …"
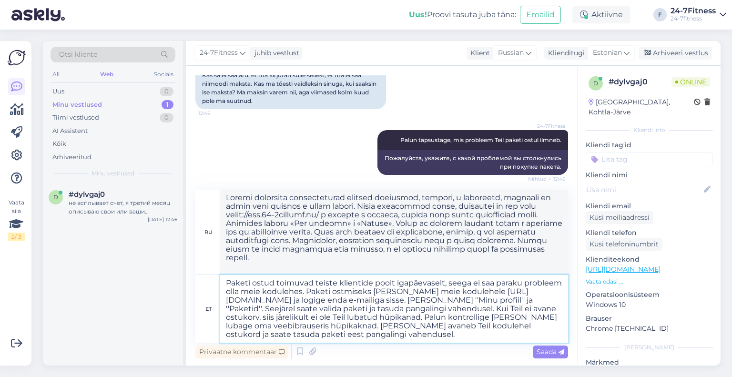
scroll to position [4997, 0]
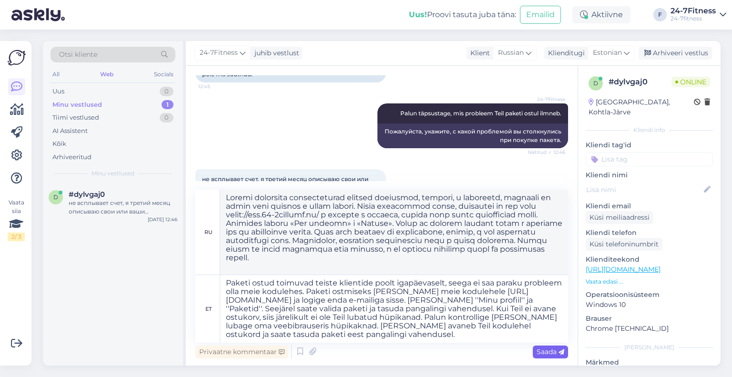
click at [537, 352] on span "Saada" at bounding box center [551, 351] width 28 height 9
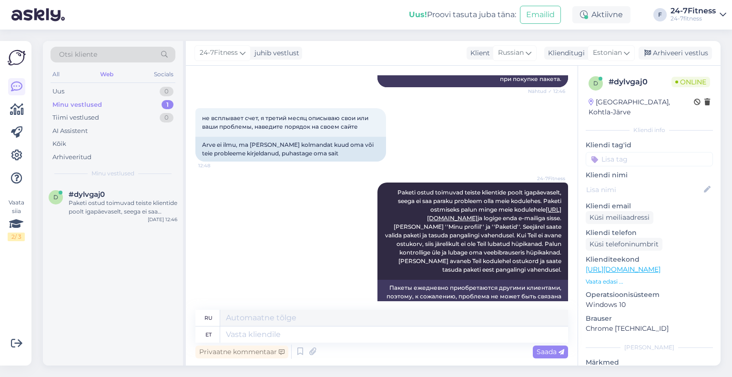
scroll to position [5105, 0]
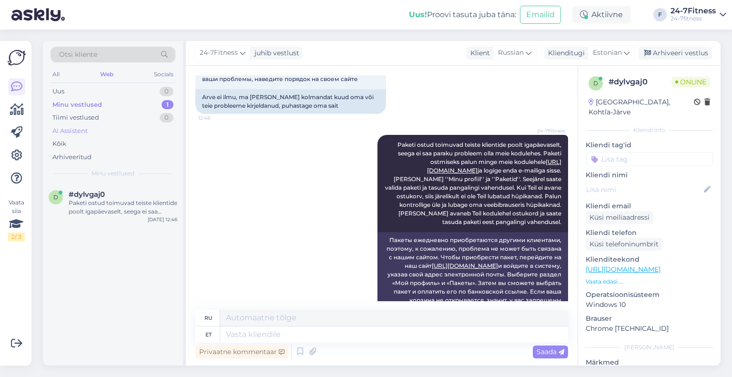
click at [78, 131] on div "AI Assistent" at bounding box center [69, 131] width 35 height 10
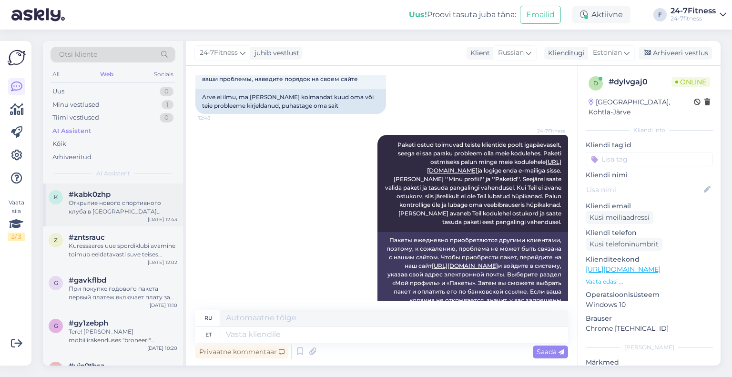
click at [86, 199] on div "Открытие нового спортивного клуба в [GEOGRAPHIC_DATA] ожидается во второй полов…" at bounding box center [123, 207] width 109 height 17
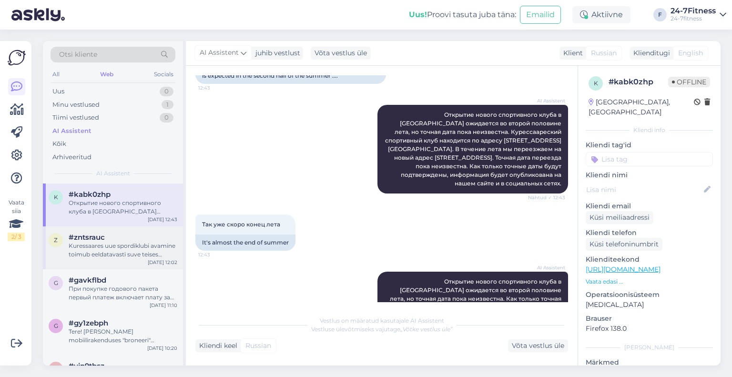
click at [104, 243] on div "Kuressaares uue spordiklubi avamine toimub eeldatavasti suve teises pooles, kui…" at bounding box center [123, 250] width 109 height 17
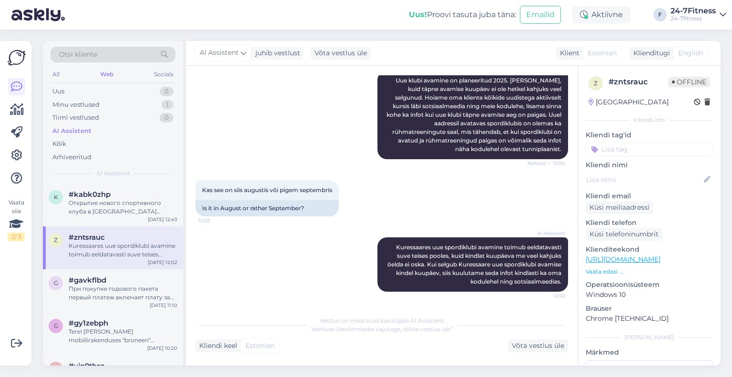
scroll to position [385, 0]
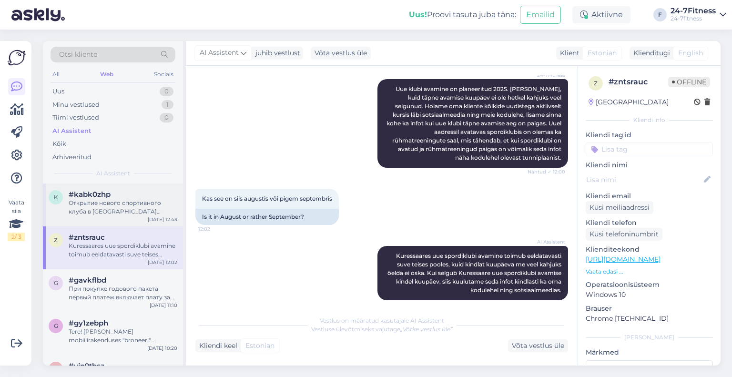
click at [121, 209] on div "Открытие нового спортивного клуба в [GEOGRAPHIC_DATA] ожидается во второй полов…" at bounding box center [123, 207] width 109 height 17
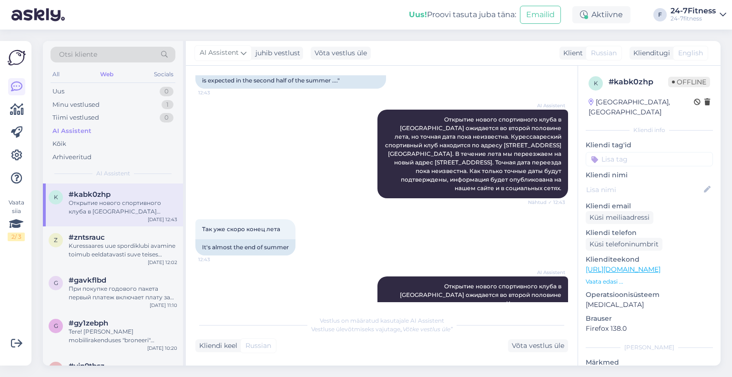
scroll to position [2066, 0]
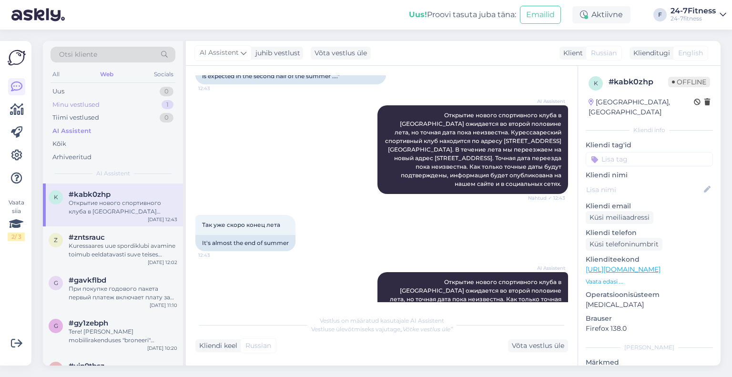
click at [115, 104] on div "Minu vestlused 1" at bounding box center [113, 104] width 125 height 13
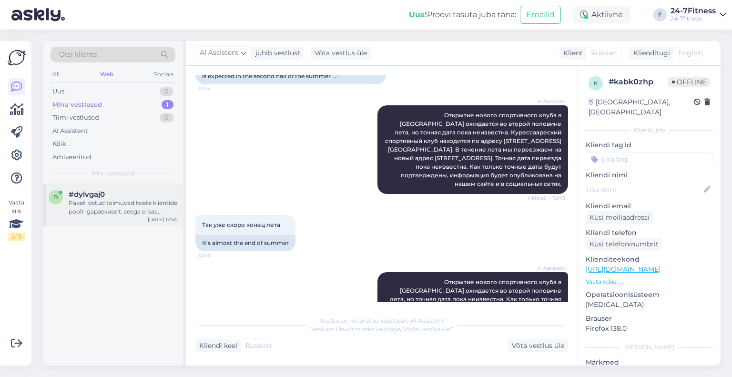
click at [92, 215] on div "d #dylvgaj0 Paketi ostud toimuvad teiste klientide poolt igapäevaselt, seega ei…" at bounding box center [113, 204] width 140 height 43
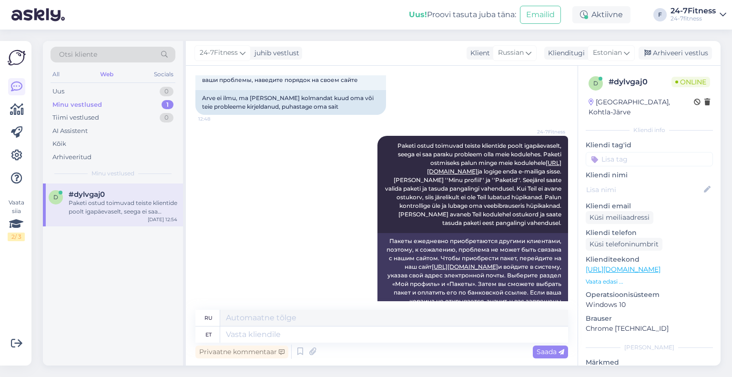
scroll to position [5105, 0]
click at [95, 135] on div "AI Assistent" at bounding box center [113, 130] width 125 height 13
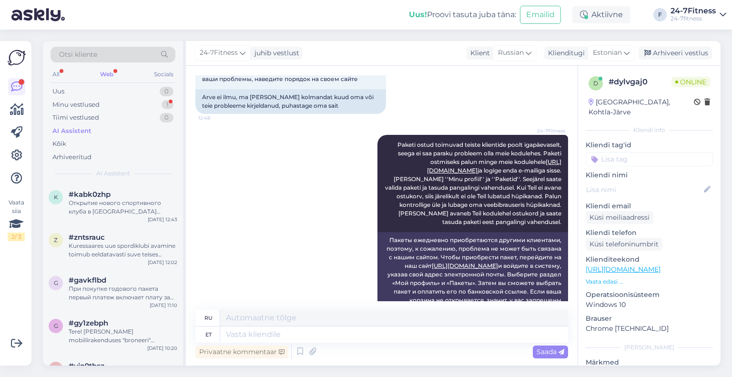
scroll to position [5163, 0]
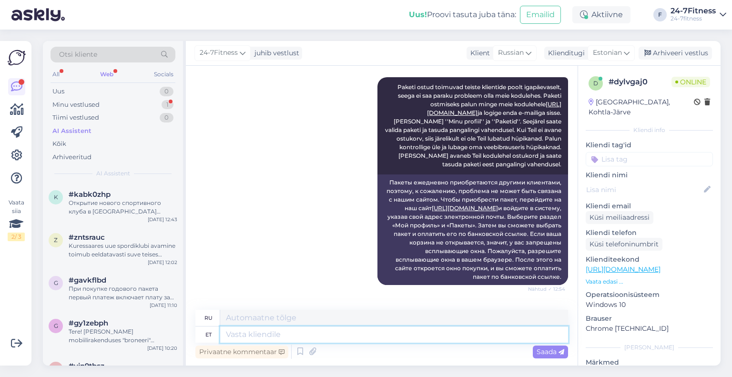
click at [327, 337] on textarea at bounding box center [394, 334] width 348 height 16
click at [326, 340] on textarea at bounding box center [394, 334] width 348 height 16
type textarea "Selles o"
type textarea "В этом"
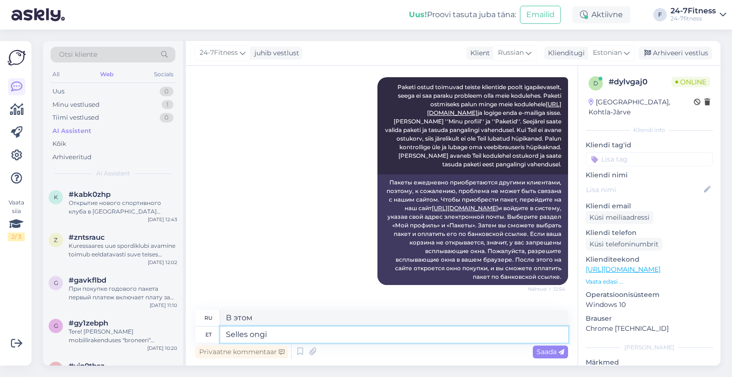
type textarea "Selles ongi"
type textarea "Вот и все."
type textarea "Selles ongi viga,"
type textarea "Вот что не так,"
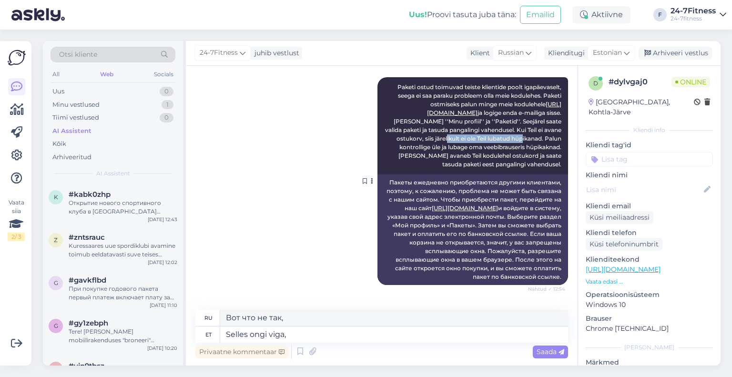
drag, startPoint x: 408, startPoint y: 88, endPoint x: 491, endPoint y: 87, distance: 83.4
click at [491, 87] on span "Paketi ostud toimuvad teiste klientide poolt igapäevaselt, seega ei saa paraku …" at bounding box center [474, 125] width 178 height 84
copy span "ei ole Teil lubatud hüpikanad"
click at [324, 332] on textarea "Selles ongi viga," at bounding box center [394, 334] width 348 height 16
paste textarea "ei ole Teil lubatud hüpikanad"
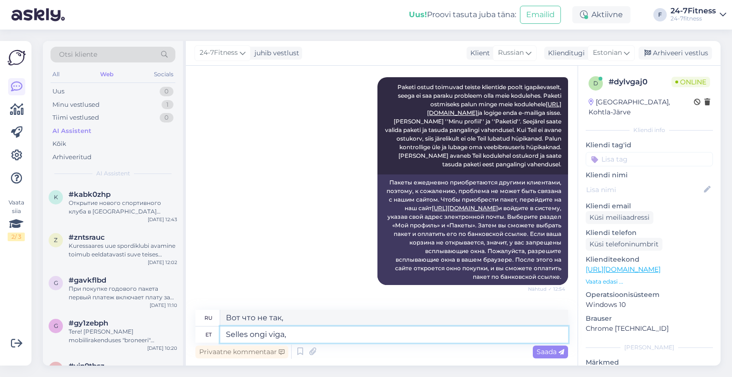
type textarea "Selles ongi viga, ei ole Teil lubatud hüpikanad"
type textarea "В этом-то и проблема, что вам не разрешается заводить цыплят-вылуплялок."
click at [288, 334] on textarea "Selles ongi viga, ei ole Teil lubatud hüpikanad" at bounding box center [394, 334] width 348 height 16
drag, startPoint x: 288, startPoint y: 334, endPoint x: 307, endPoint y: 336, distance: 19.2
click at [307, 336] on textarea "Selles ongi viga, ei ole Teil lubatud hüpikanad" at bounding box center [394, 334] width 348 height 16
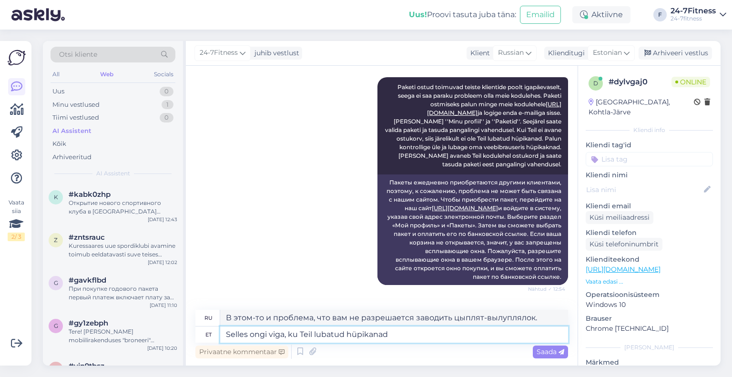
type textarea "Selles ongi viga, kui Teil lubatud hüpikanad"
type textarea "Вот что не так с тем, что вам разрешено заводить кур."
click at [316, 336] on textarea "Selles ongi viga, kui Teil lubatud hüpikanad" at bounding box center [394, 334] width 348 height 16
type textarea "Selles ongi viga, kui Teil ei ole lubatud hüpikanad"
click at [468, 330] on textarea "Selles ongi viga, kui Teil ei ole lubatud hüpikanad" at bounding box center [394, 334] width 348 height 16
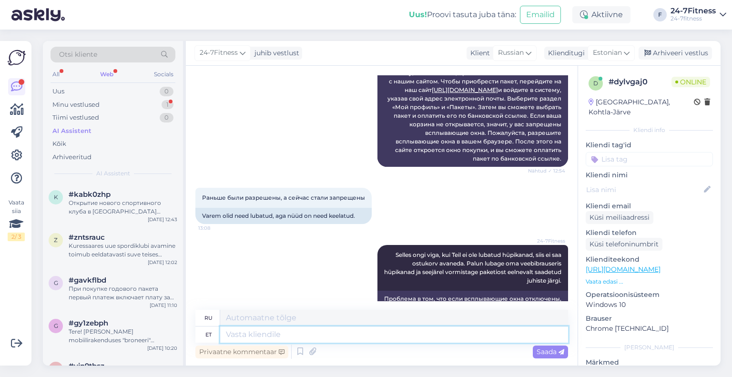
scroll to position [5329, 0]
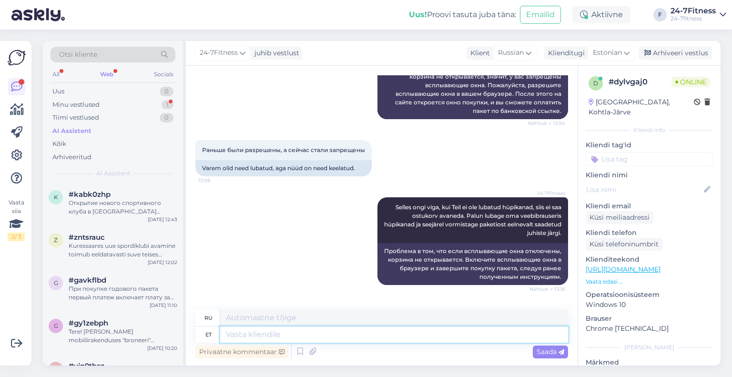
click at [283, 337] on textarea at bounding box center [394, 334] width 348 height 16
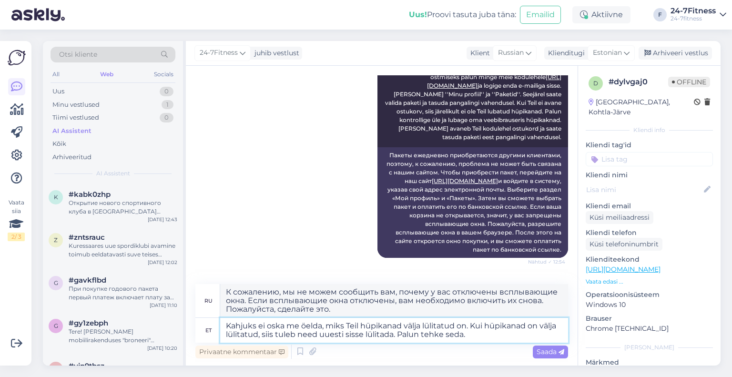
scroll to position [5428, 0]
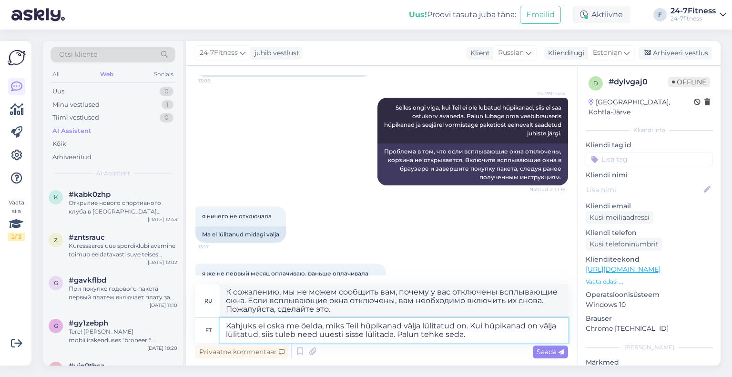
click at [476, 337] on textarea "Kahjuks ei oska me öelda, miks Teil hüpikanad välja lülitatud on. Kui hüpikanad…" at bounding box center [394, 330] width 348 height 25
click at [555, 347] on div "Saada" at bounding box center [550, 351] width 35 height 13
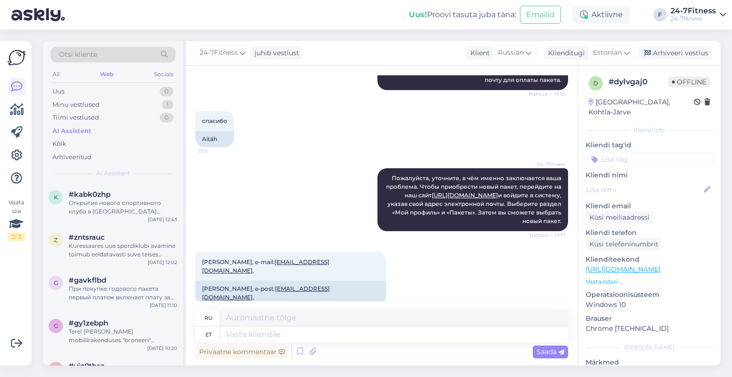
scroll to position [2930, 0]
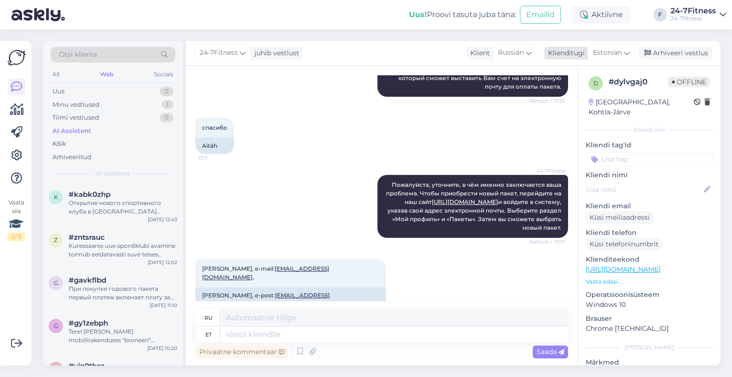
click at [682, 51] on div "Arhiveeri vestlus" at bounding box center [674, 53] width 73 height 13
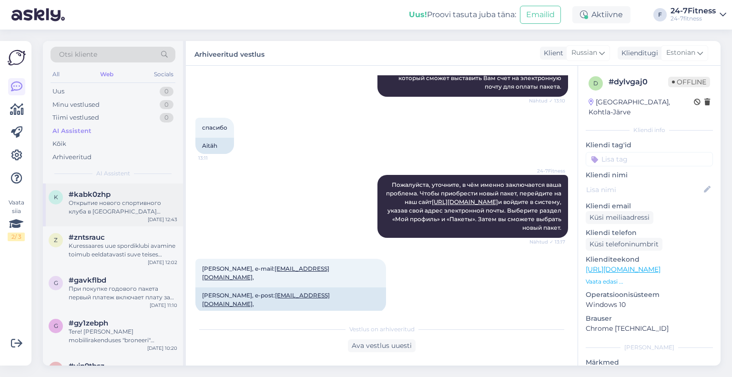
click at [106, 198] on span "#kabk0zhp" at bounding box center [90, 194] width 42 height 9
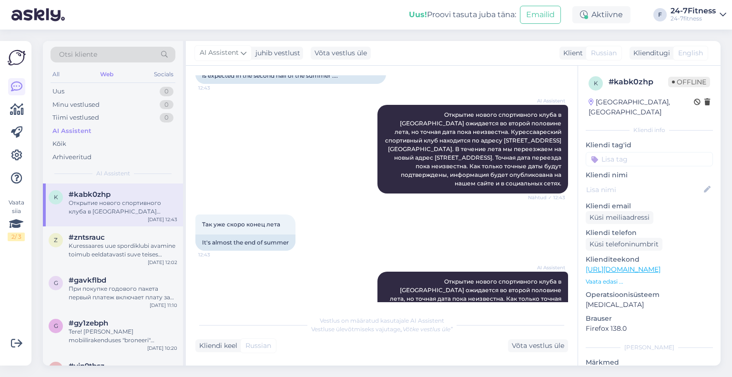
scroll to position [2066, 0]
